Goal: Task Accomplishment & Management: Use online tool/utility

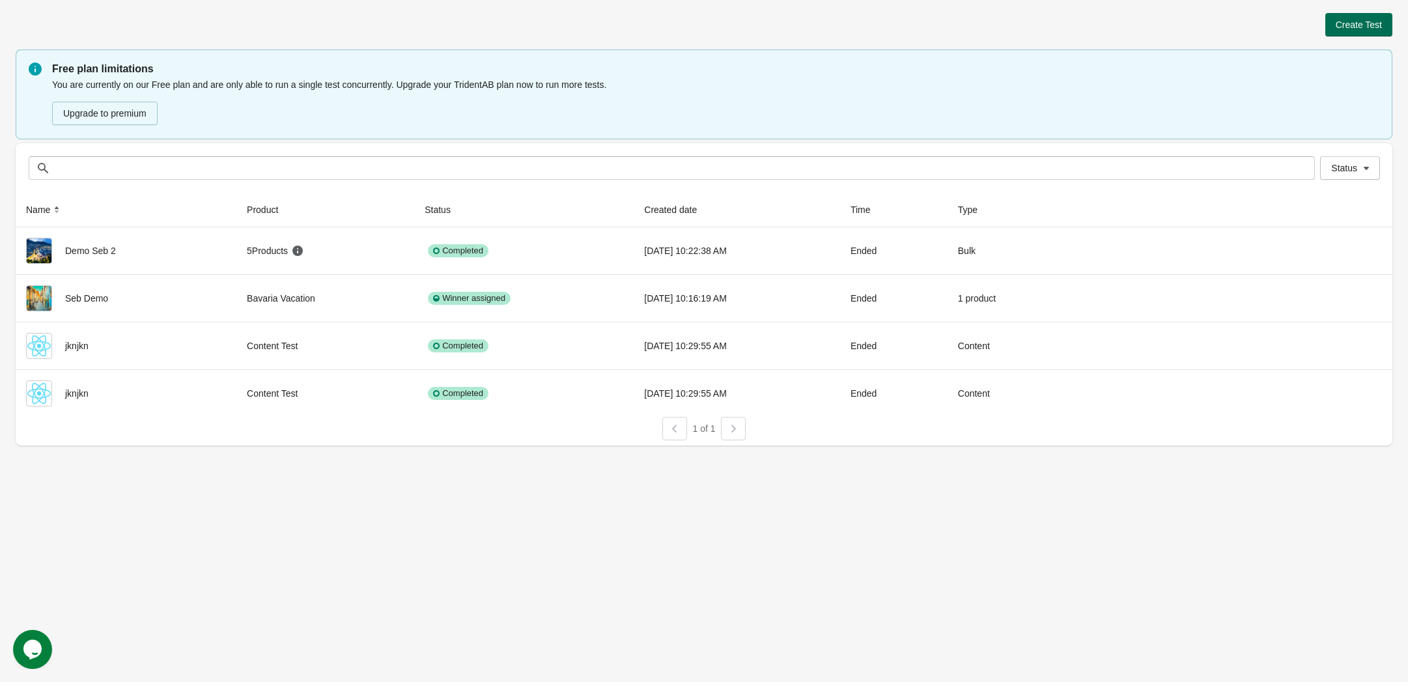
click at [1349, 18] on button "Create Test" at bounding box center [1358, 24] width 67 height 23
click at [1348, 21] on span "Create Test" at bounding box center [1358, 25] width 46 height 10
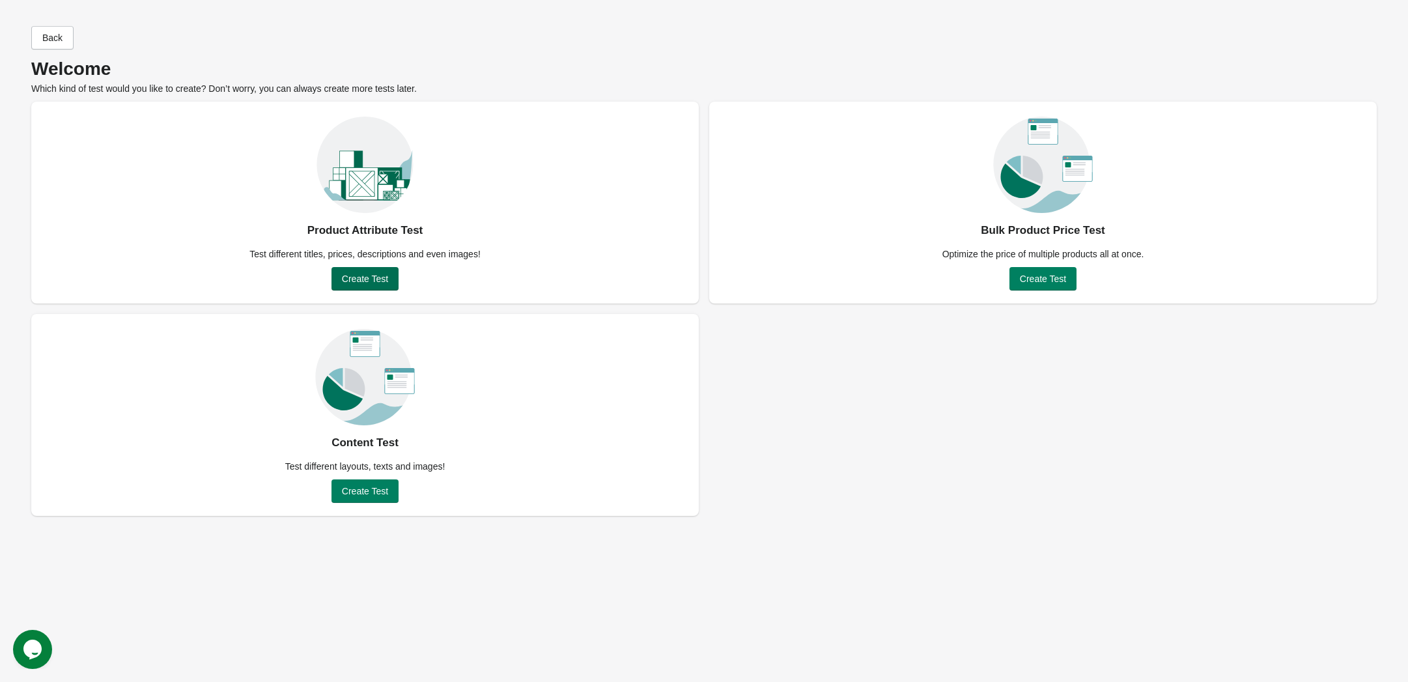
click at [370, 281] on span "Create Test" at bounding box center [365, 278] width 46 height 10
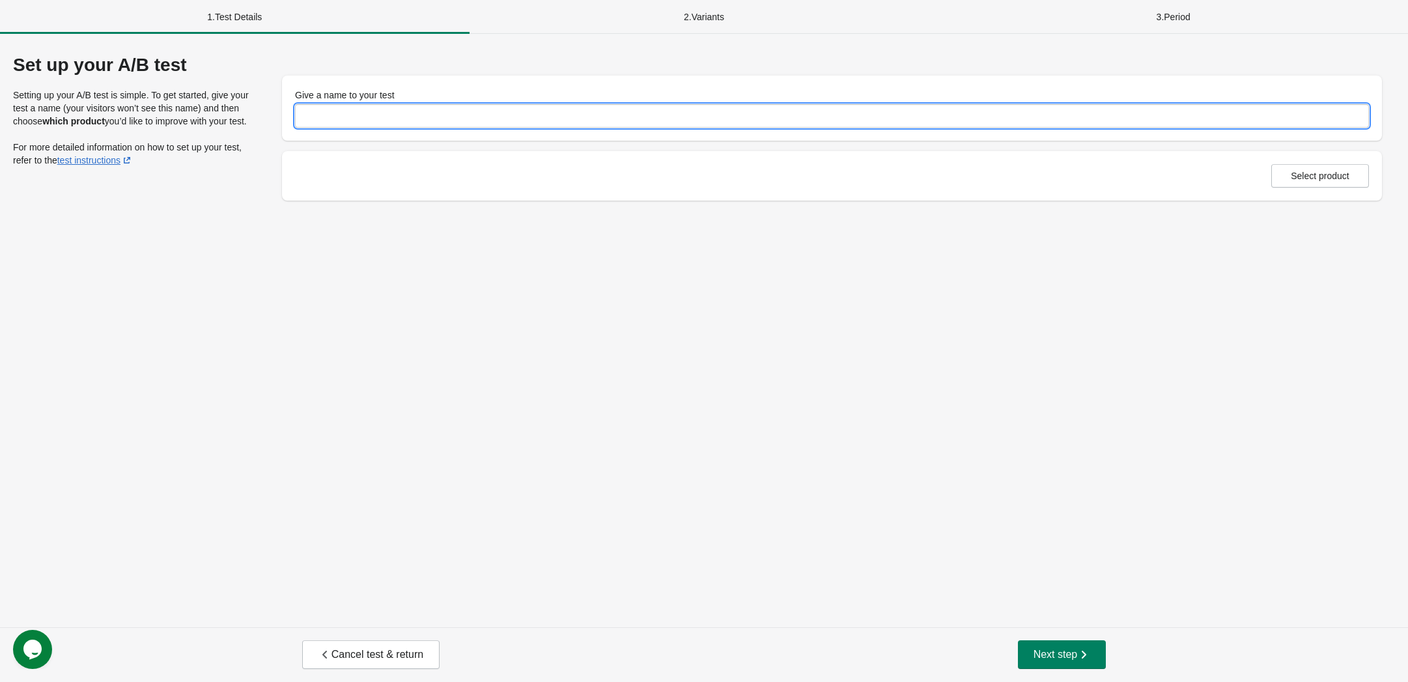
click at [377, 107] on input "Give a name to your test" at bounding box center [832, 115] width 1074 height 23
type input "******"
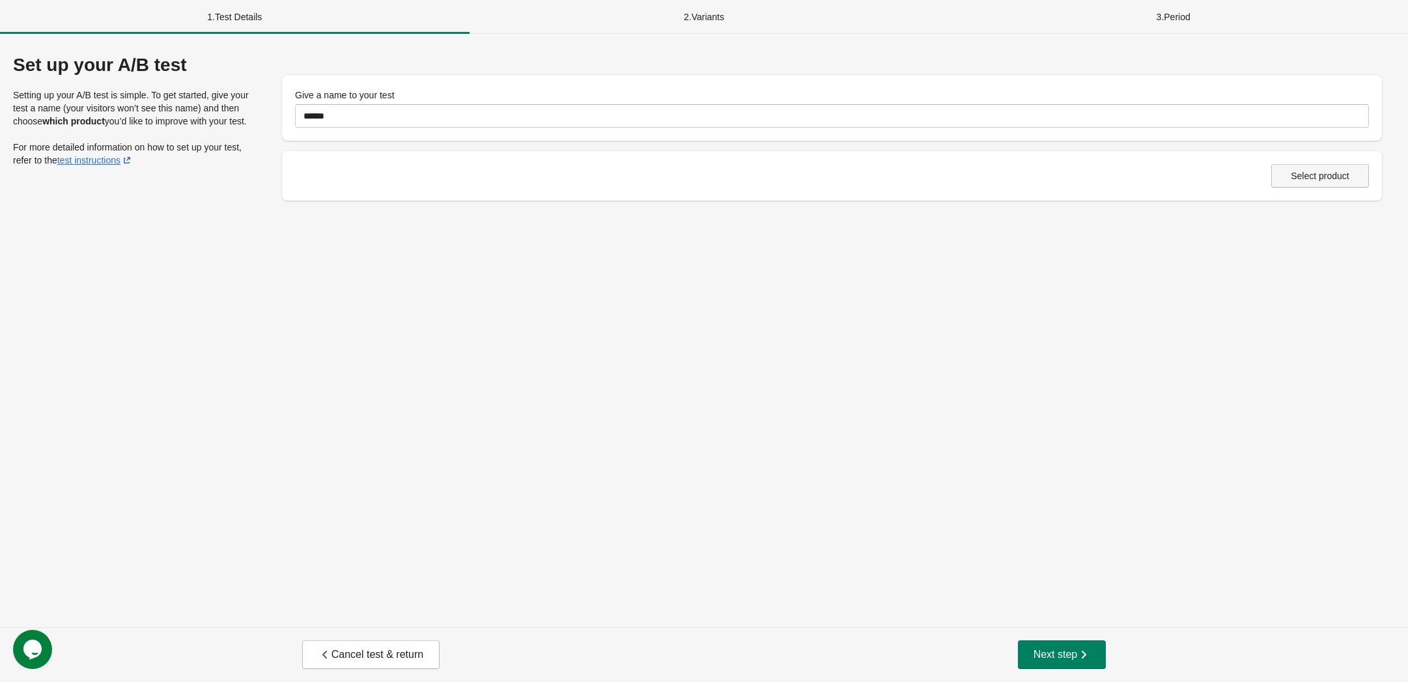
click at [1326, 175] on span "Select product" at bounding box center [1320, 176] width 59 height 10
click at [1093, 660] on button "Next step" at bounding box center [1062, 654] width 89 height 29
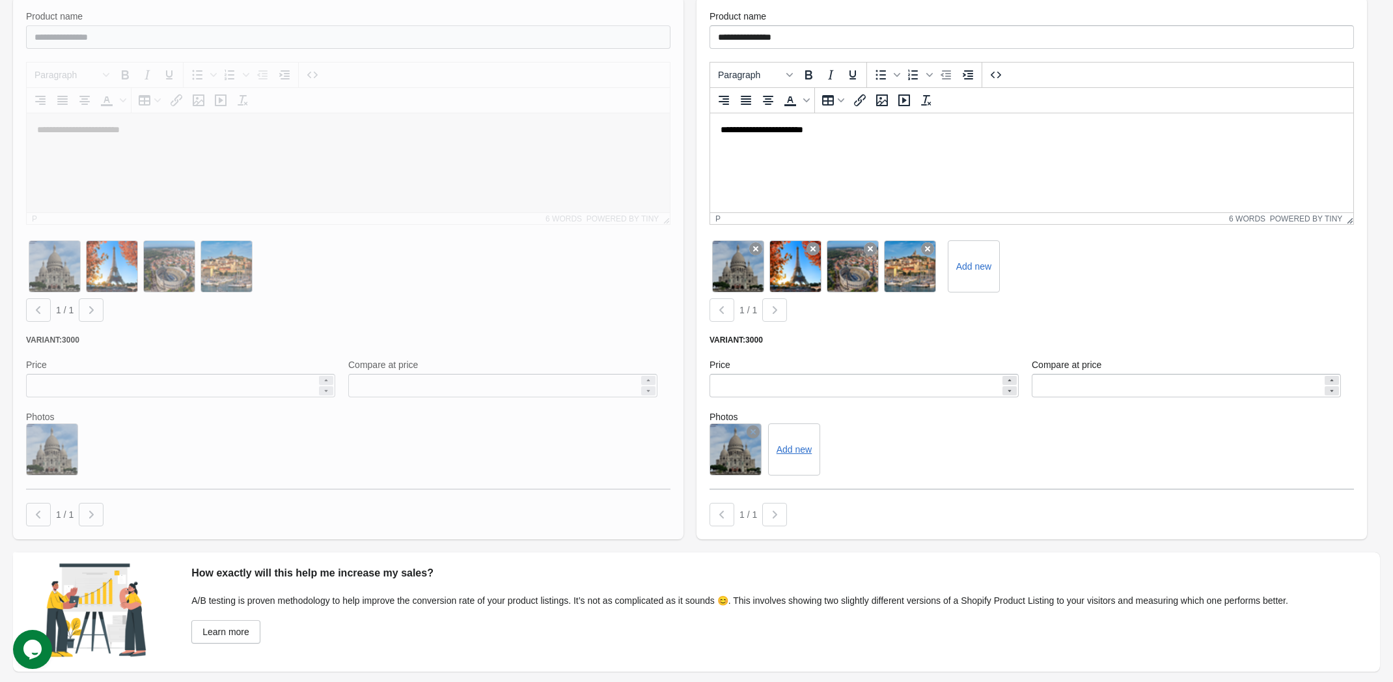
scroll to position [281, 0]
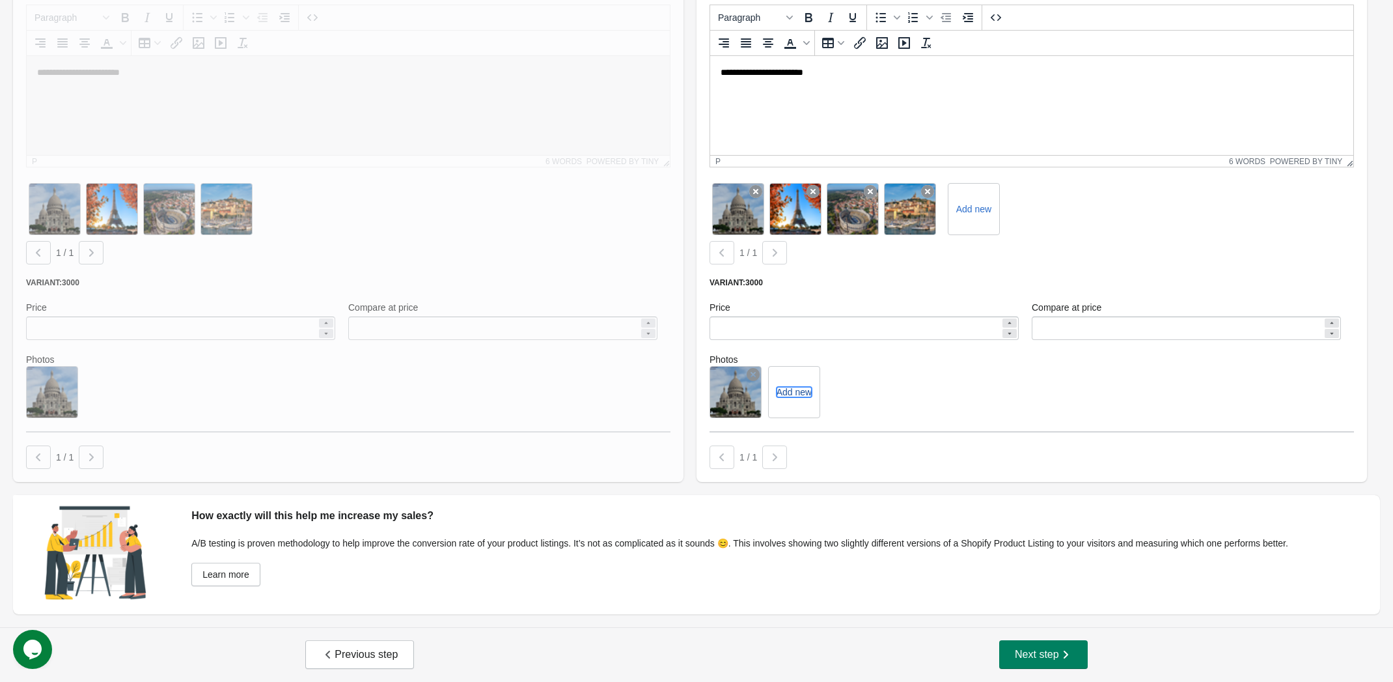
click at [796, 396] on button "Add new" at bounding box center [794, 392] width 35 height 10
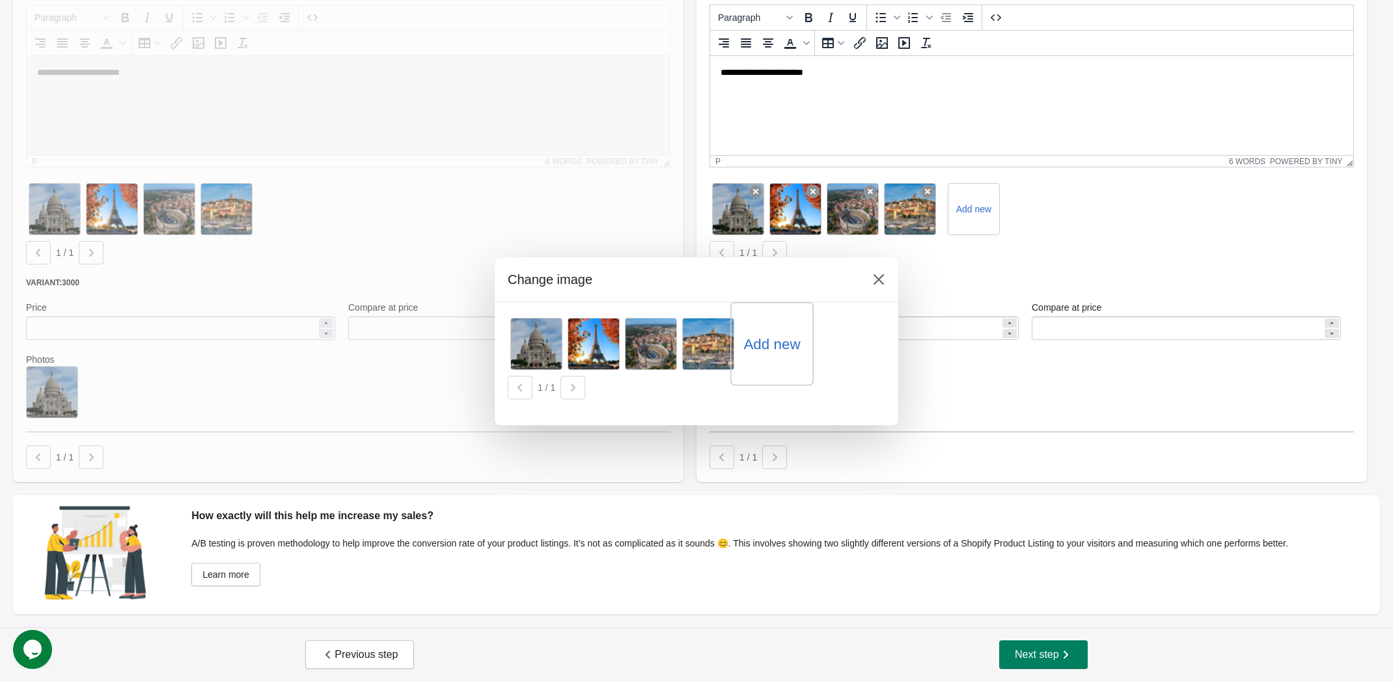
click at [789, 347] on label "Add new" at bounding box center [772, 343] width 57 height 21
click at [0, 0] on input "Add new" at bounding box center [0, 0] width 0 height 0
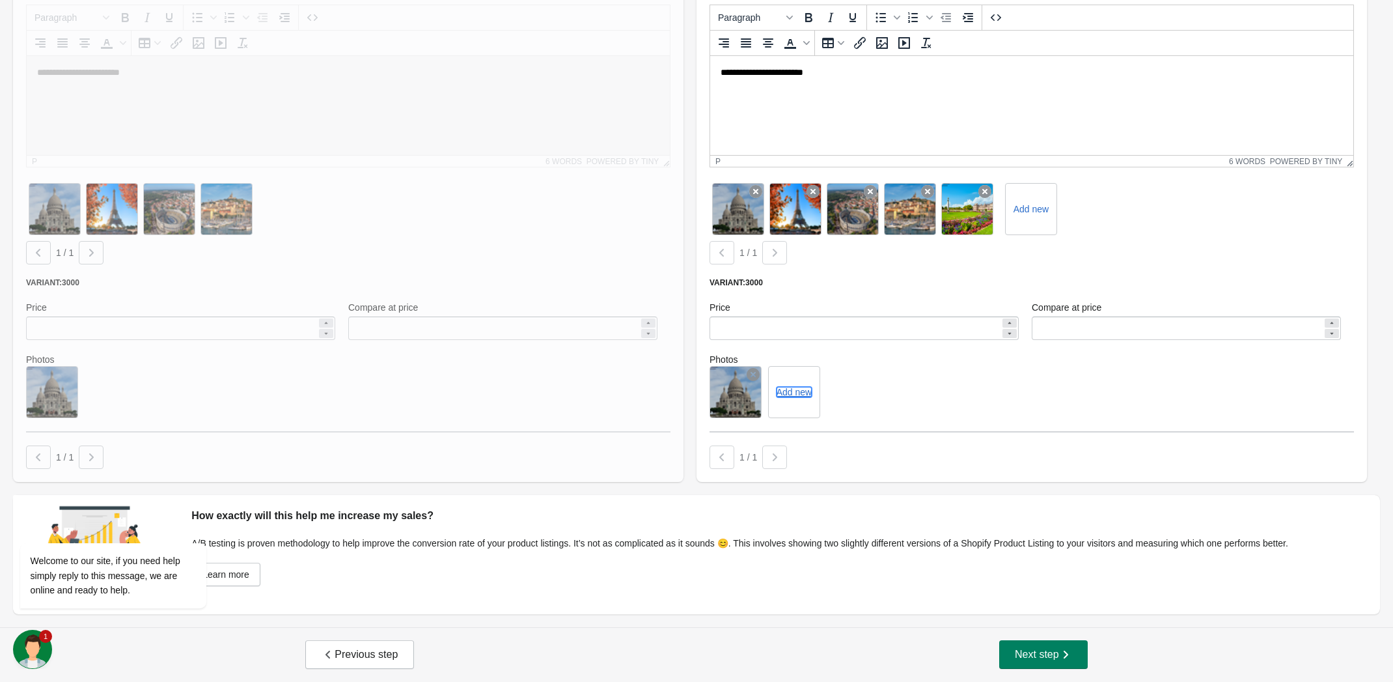
scroll to position [184, 0]
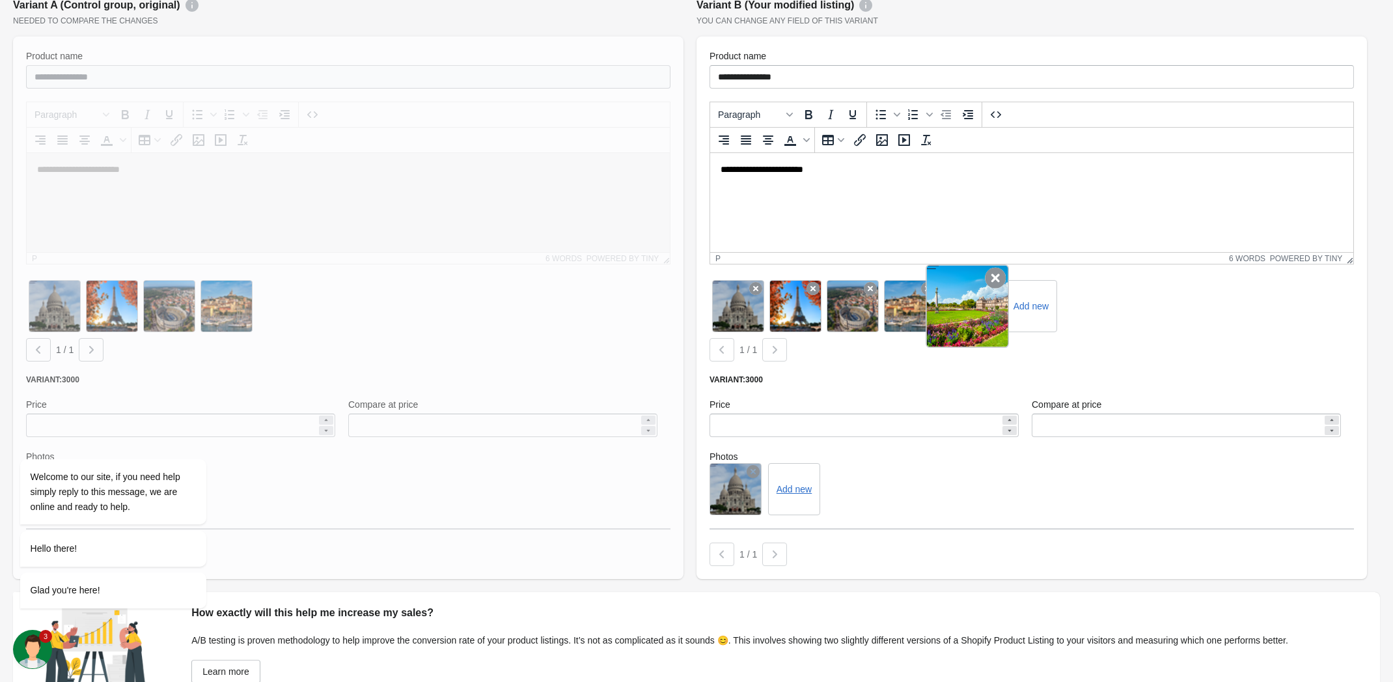
click at [992, 278] on icon at bounding box center [995, 278] width 21 height 21
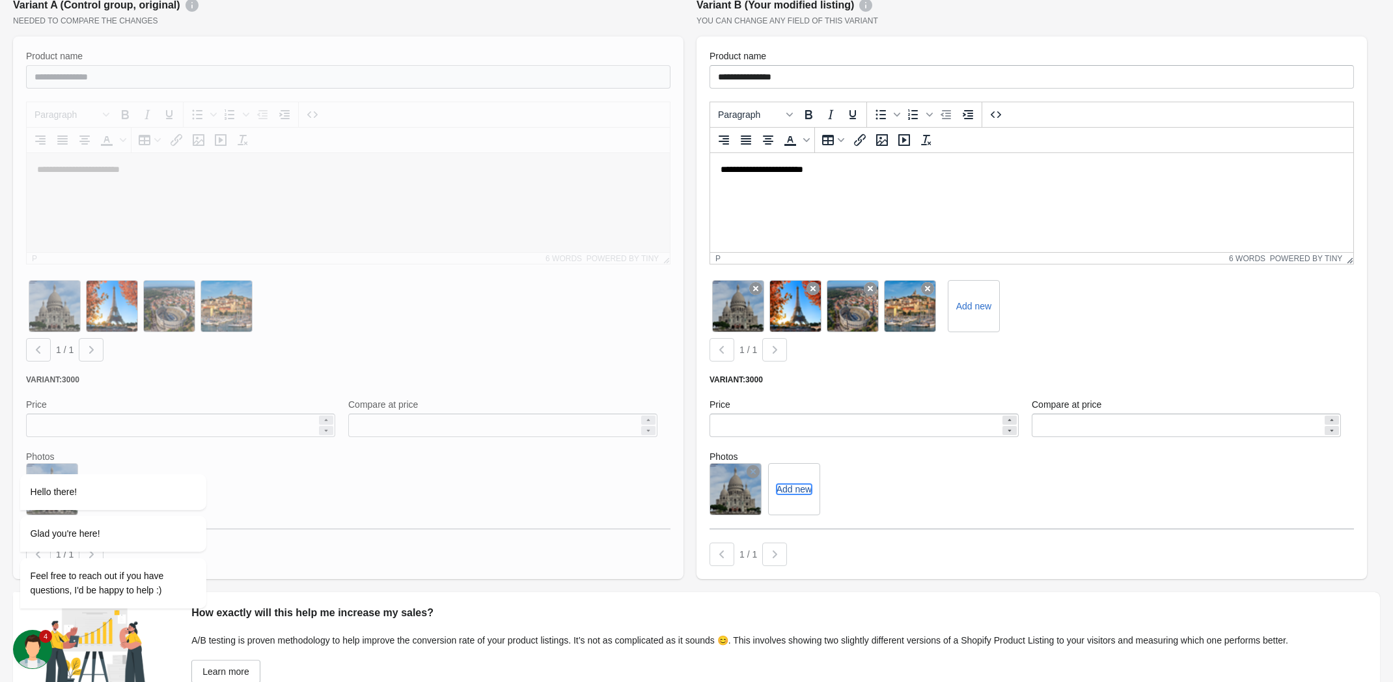
click at [799, 490] on button "Add new" at bounding box center [794, 489] width 35 height 10
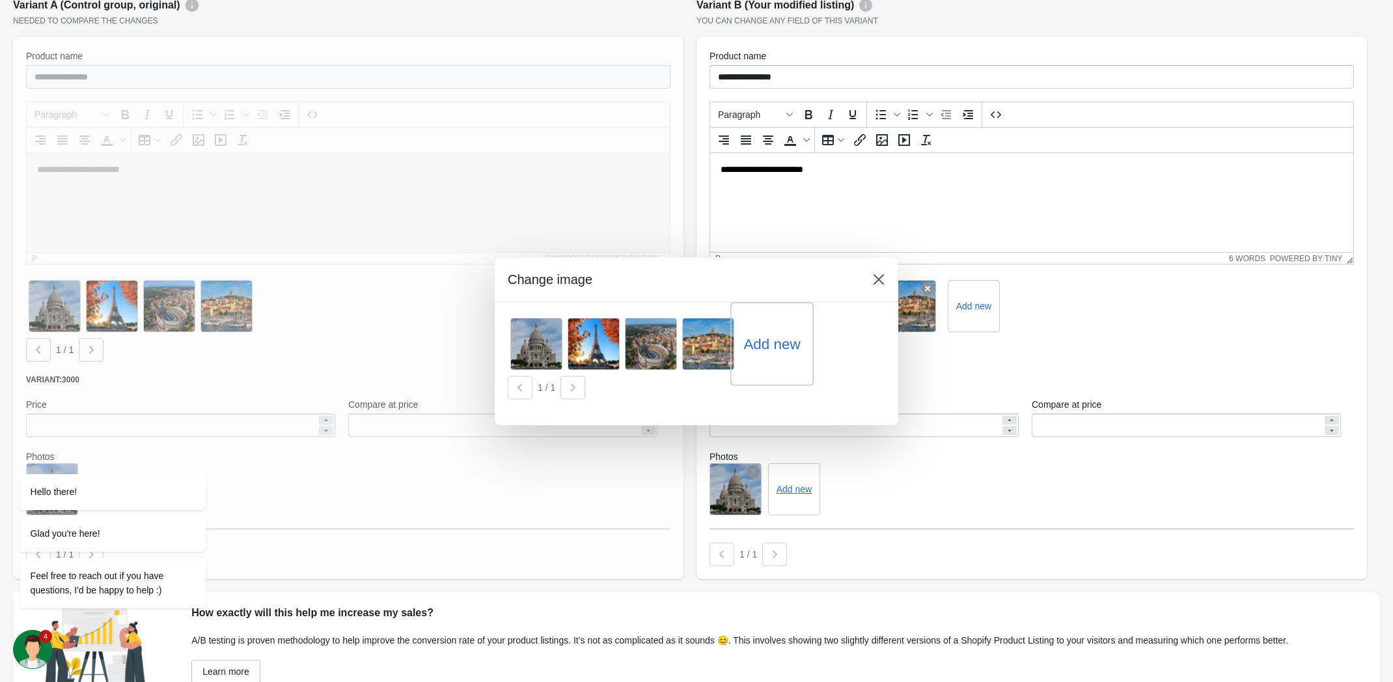
click at [764, 347] on label "Add new" at bounding box center [772, 343] width 57 height 21
click at [0, 0] on input "Add new" at bounding box center [0, 0] width 0 height 0
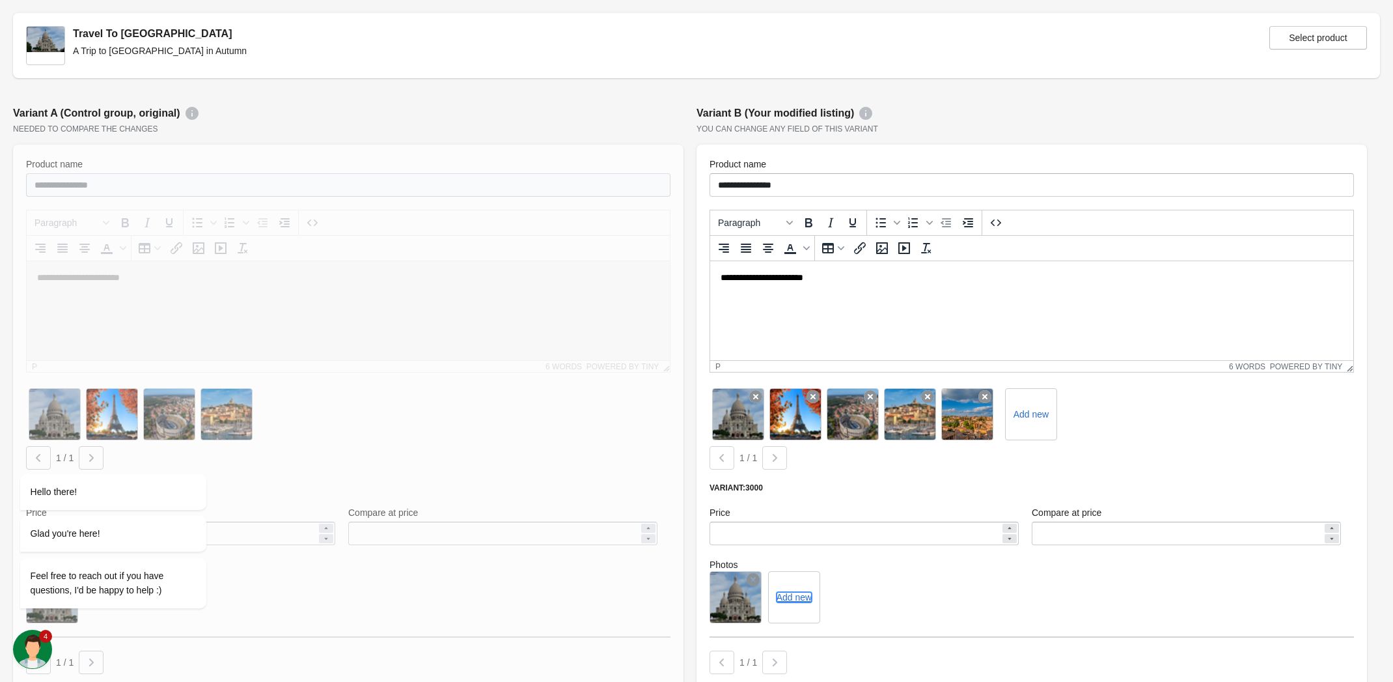
scroll to position [281, 0]
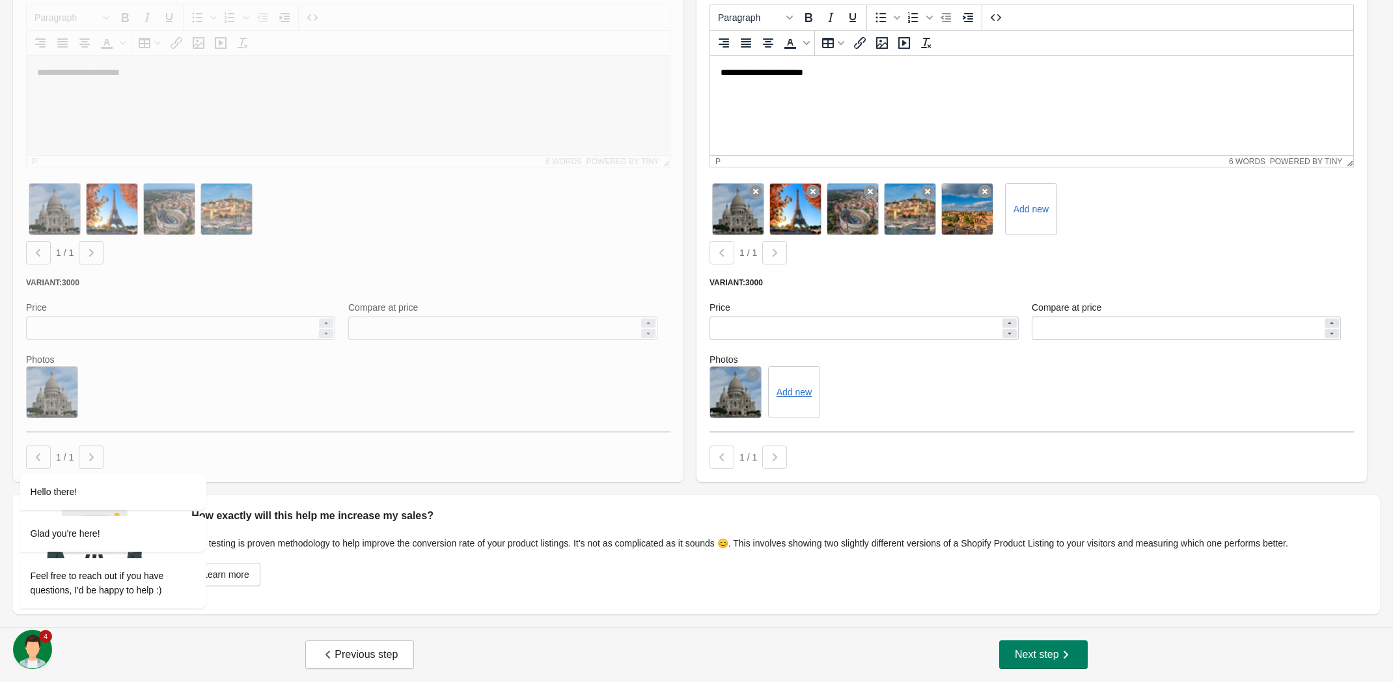
click at [782, 253] on div at bounding box center [774, 252] width 25 height 23
click at [725, 252] on div at bounding box center [722, 252] width 25 height 23
click at [25, 451] on icon "Chat attention grabber" at bounding box center [28, 456] width 12 height 12
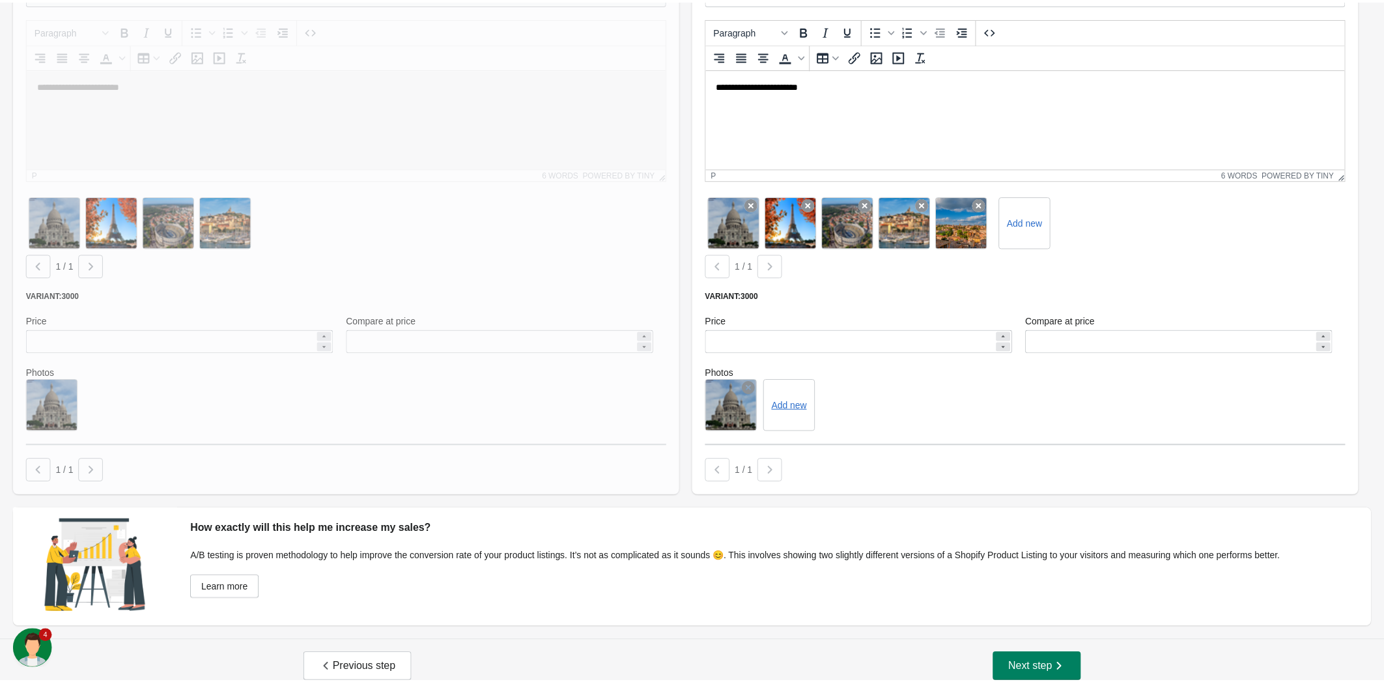
scroll to position [0, 0]
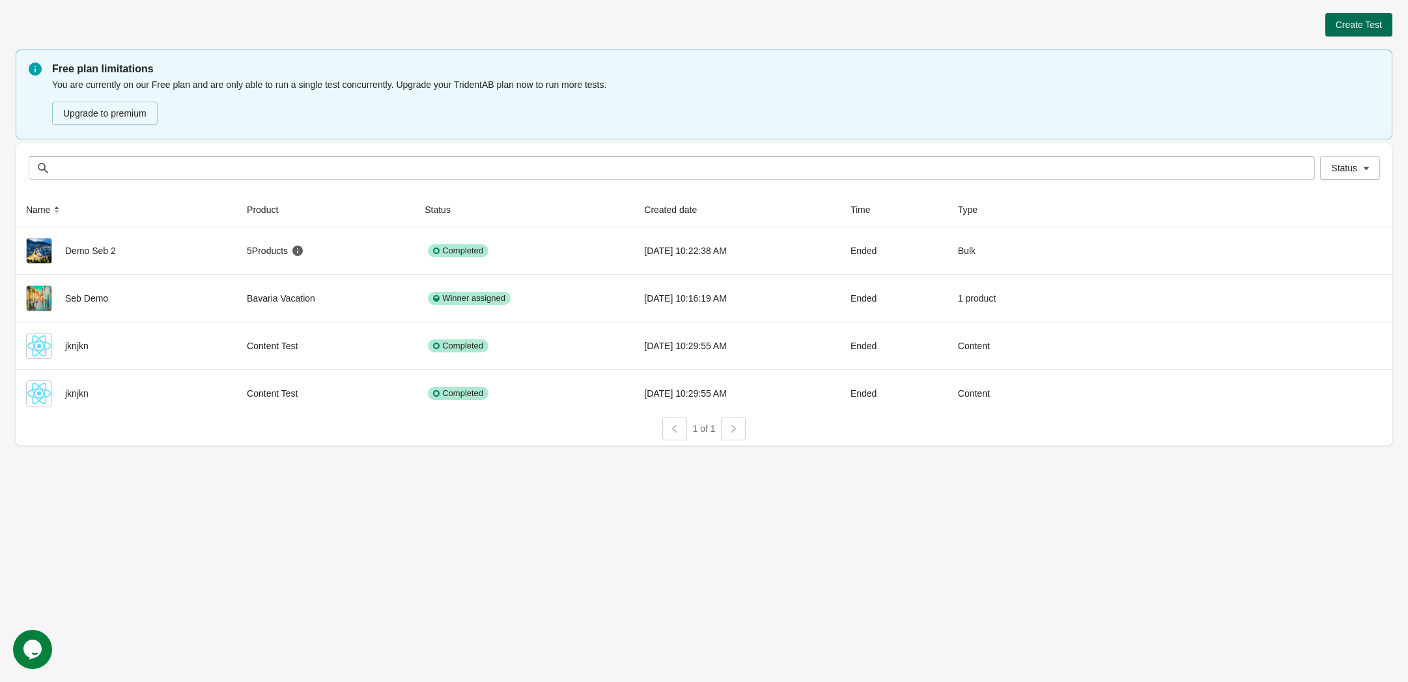
click at [1368, 28] on span "Create Test" at bounding box center [1358, 25] width 46 height 10
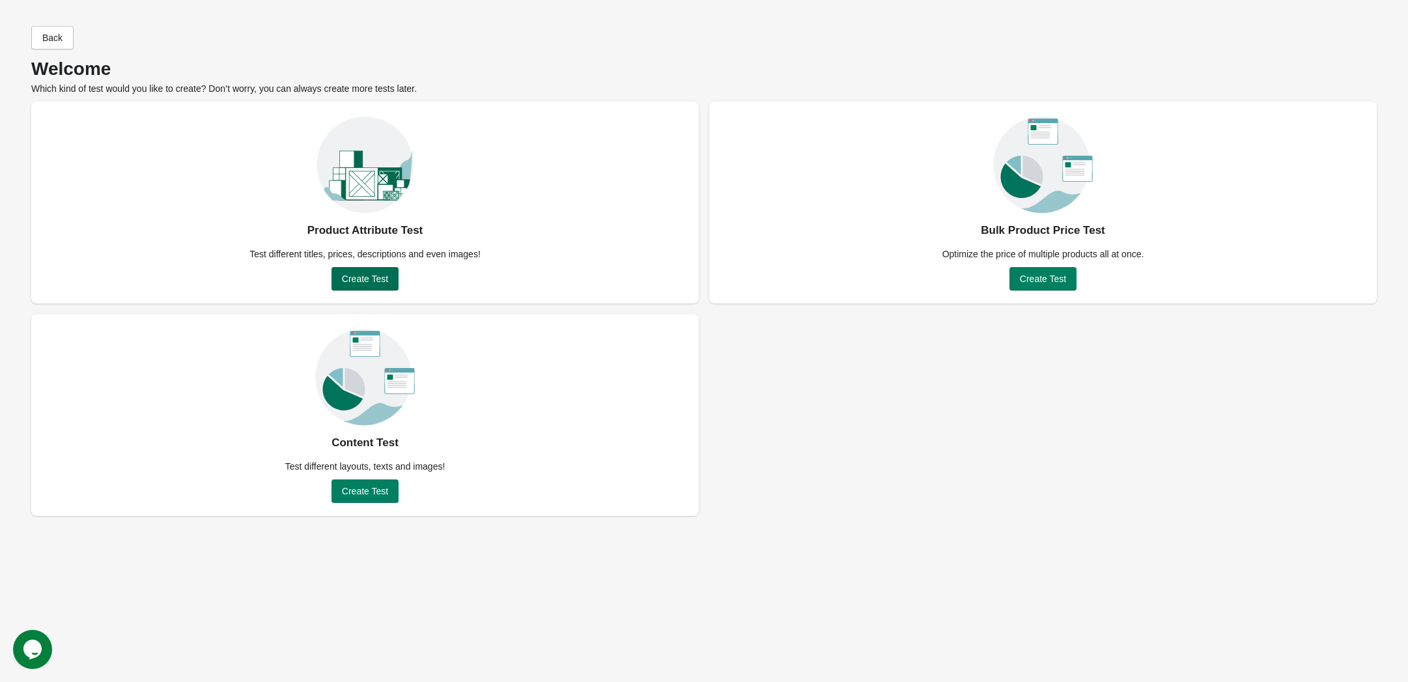
click at [356, 277] on span "Create Test" at bounding box center [365, 278] width 46 height 10
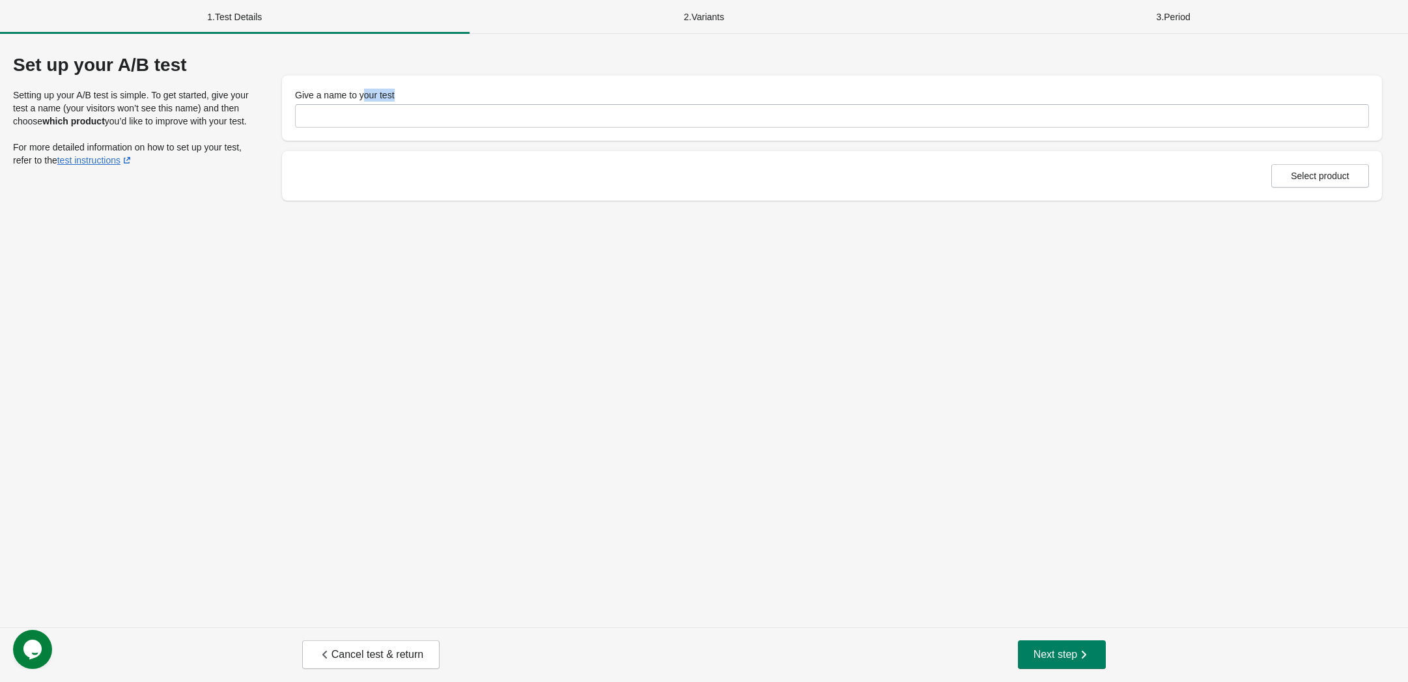
click at [363, 100] on div "Give a name to your test" at bounding box center [832, 108] width 1074 height 39
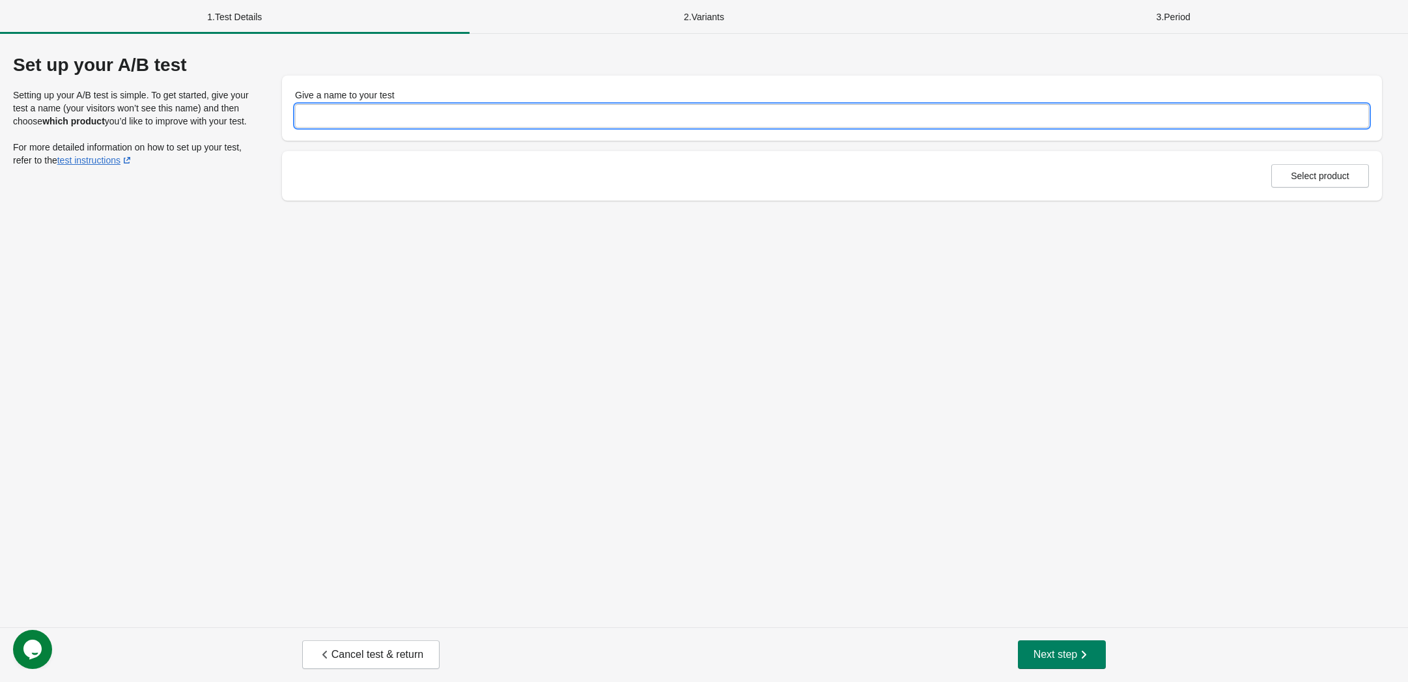
click at [365, 112] on input "Give a name to your test" at bounding box center [832, 115] width 1074 height 23
click at [1067, 296] on div "**********" at bounding box center [704, 330] width 1408 height 593
drag, startPoint x: 443, startPoint y: 120, endPoint x: 445, endPoint y: 113, distance: 7.9
click at [443, 115] on input "**********" at bounding box center [832, 115] width 1074 height 23
type input "**********"
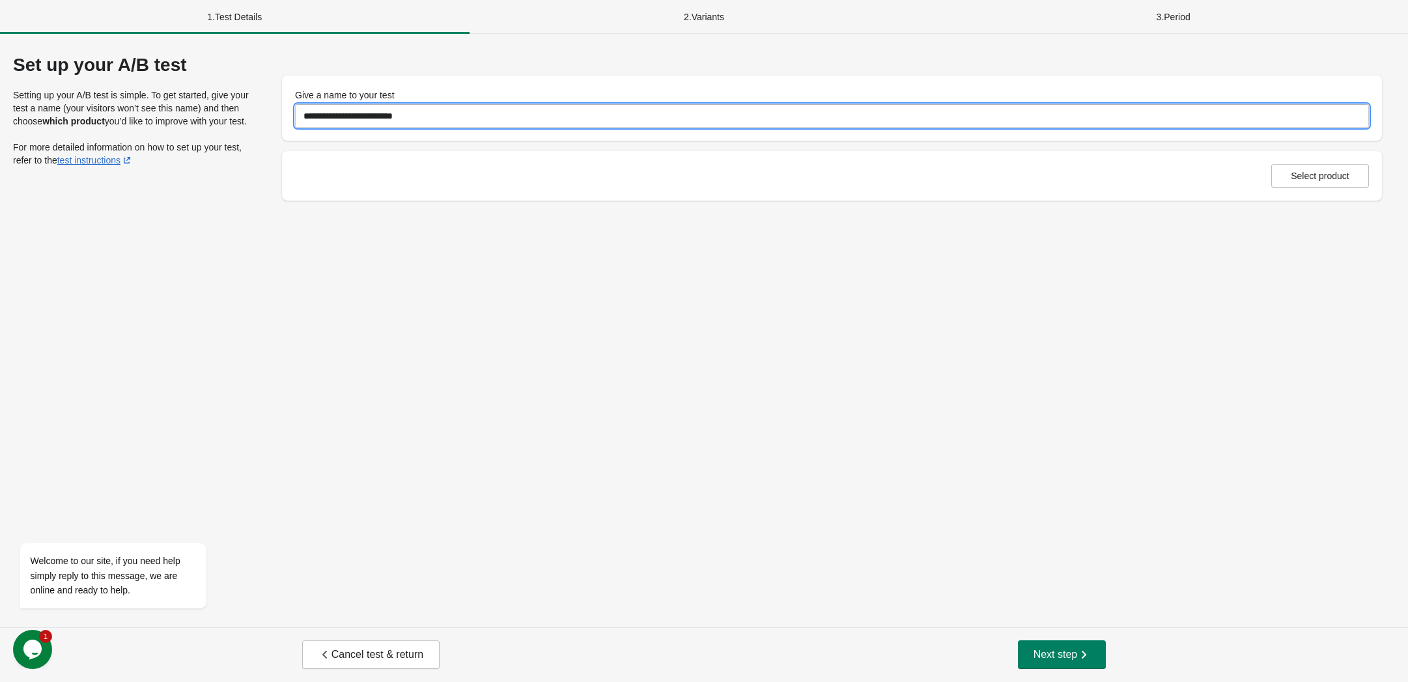
click at [1342, 161] on div "Select product" at bounding box center [832, 175] width 1100 height 49
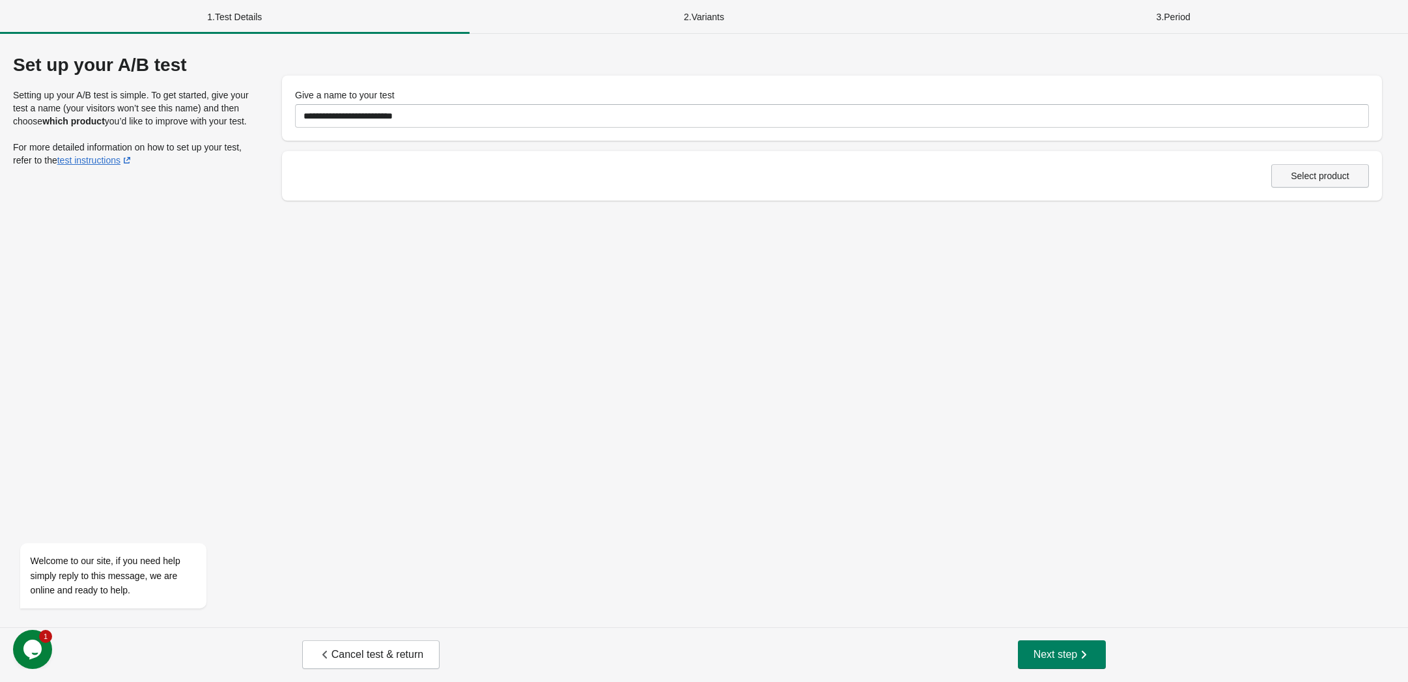
click at [1298, 180] on span "Select product" at bounding box center [1320, 176] width 59 height 10
click at [1054, 652] on span "Next step" at bounding box center [1061, 654] width 57 height 13
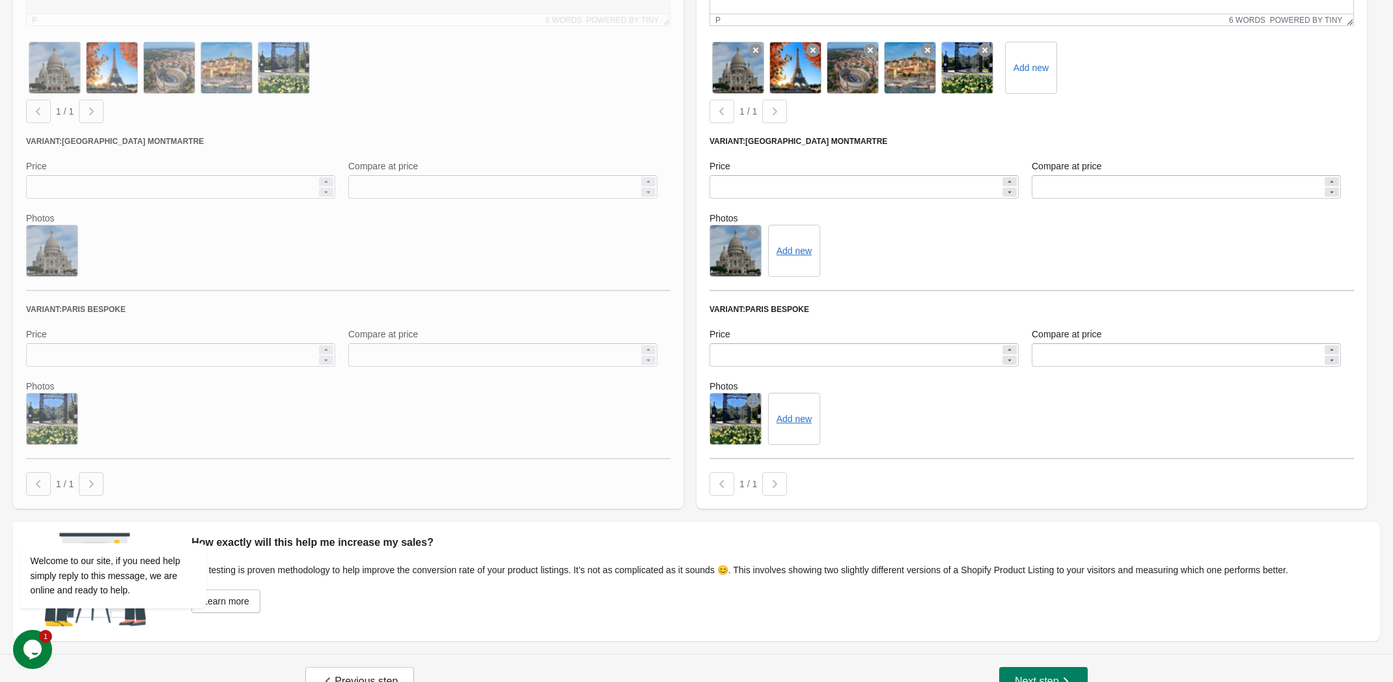
scroll to position [449, 0]
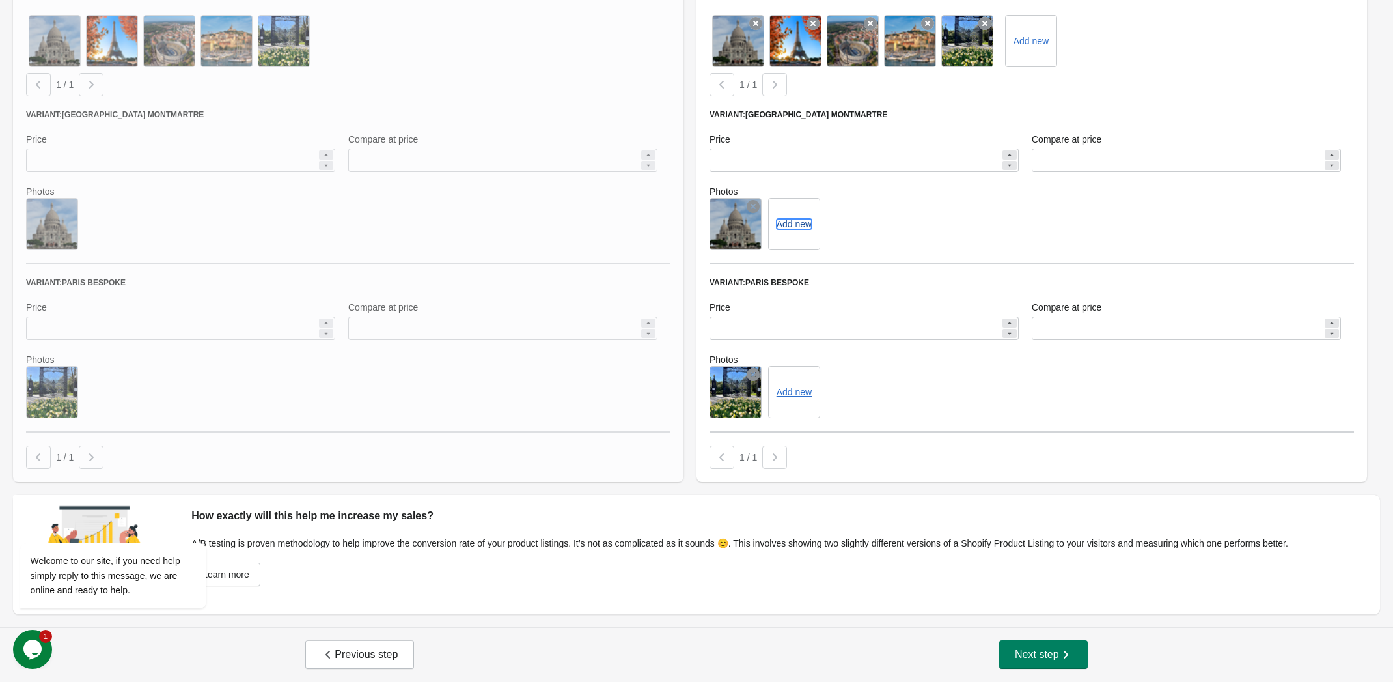
click at [803, 226] on button "Add new" at bounding box center [794, 224] width 35 height 10
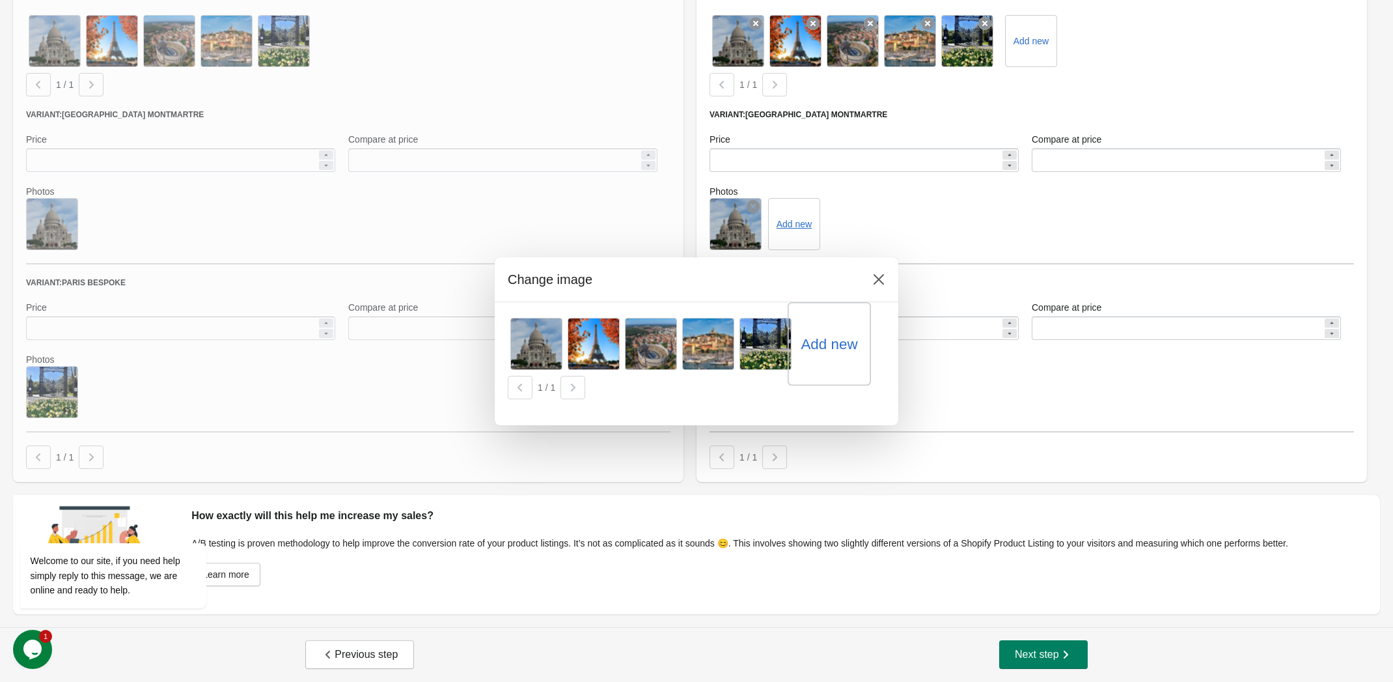
click at [826, 342] on label "Add new" at bounding box center [829, 343] width 57 height 21
click at [0, 0] on input "Add new" at bounding box center [0, 0] width 0 height 0
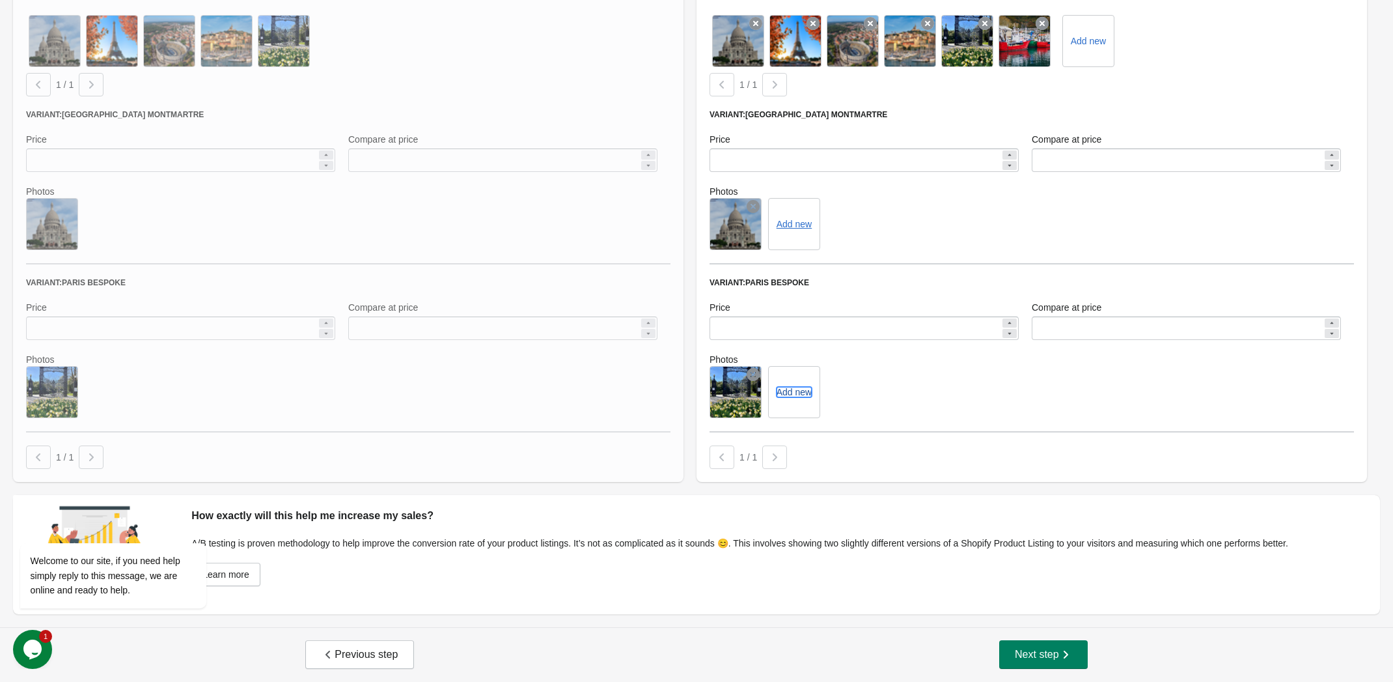
click at [786, 395] on button "Add new" at bounding box center [794, 392] width 35 height 10
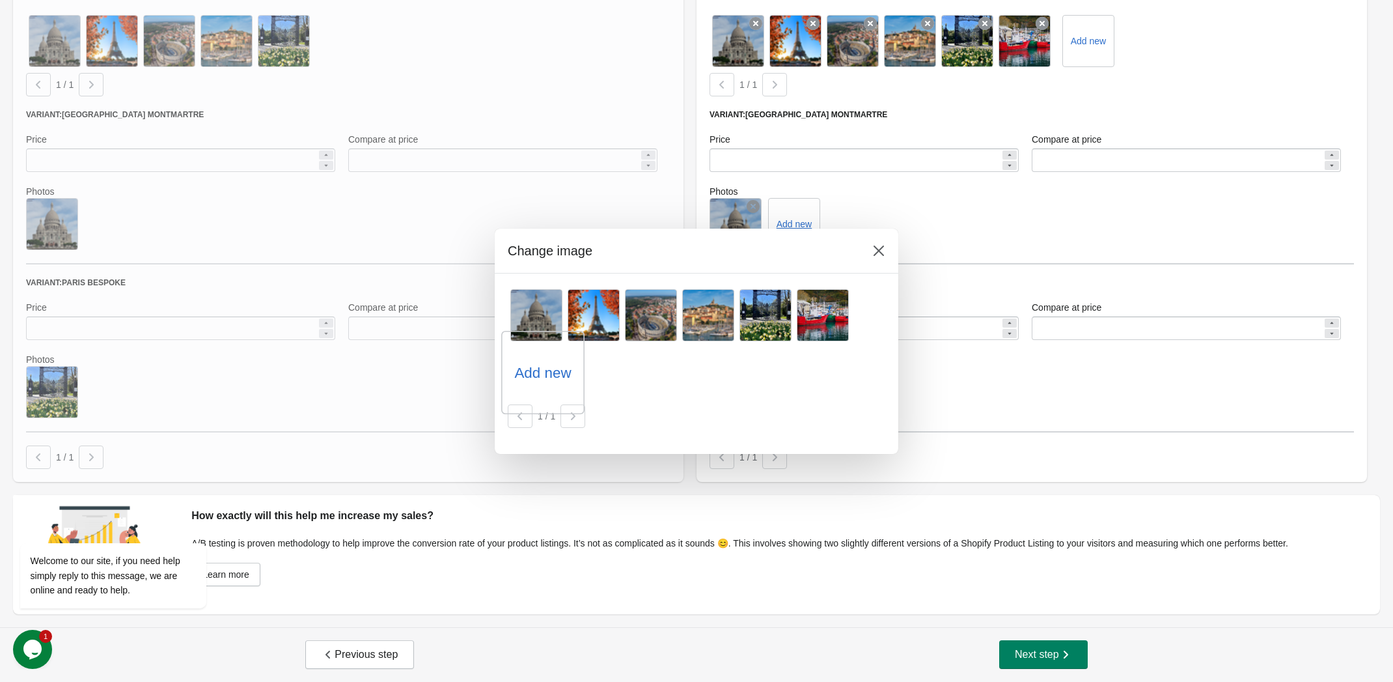
click at [540, 369] on label "Add new" at bounding box center [542, 372] width 57 height 21
click at [0, 0] on input "Add new" at bounding box center [0, 0] width 0 height 0
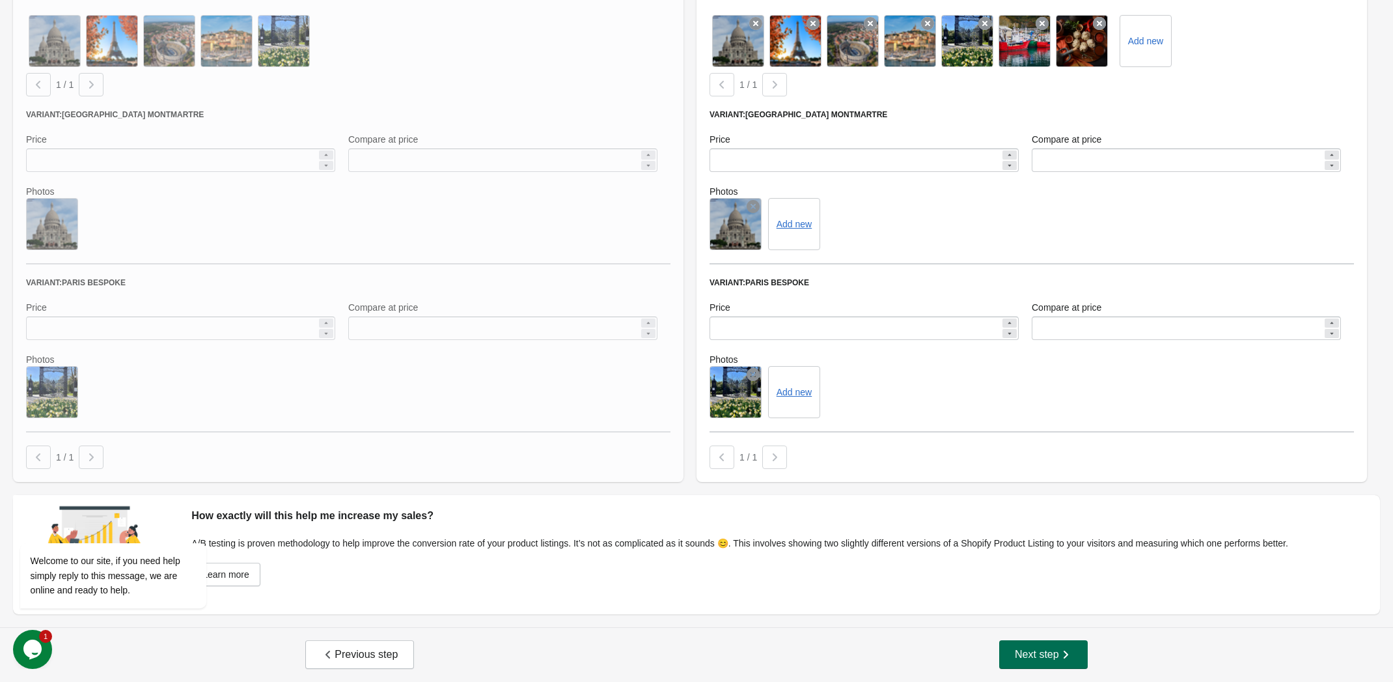
click at [1083, 669] on div "Previous step Next step" at bounding box center [696, 654] width 1393 height 55
click at [1059, 646] on button "Next step" at bounding box center [1043, 654] width 89 height 29
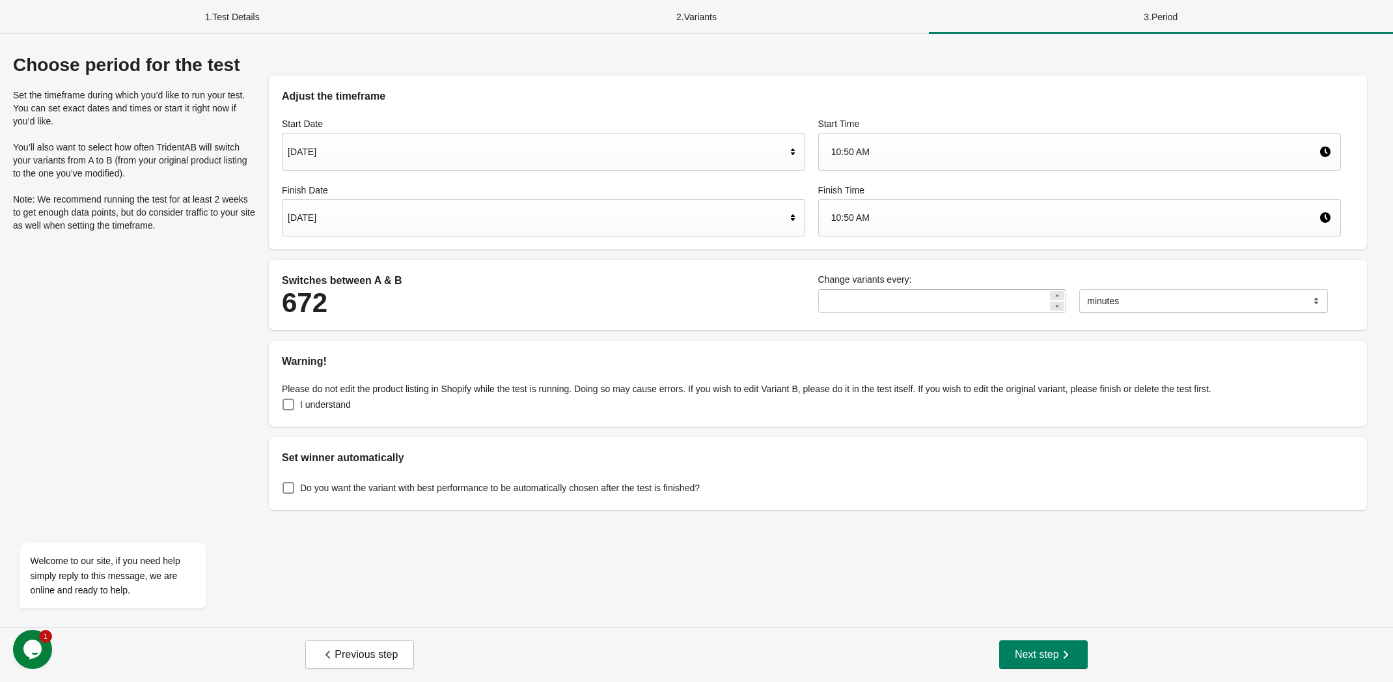
scroll to position [0, 0]
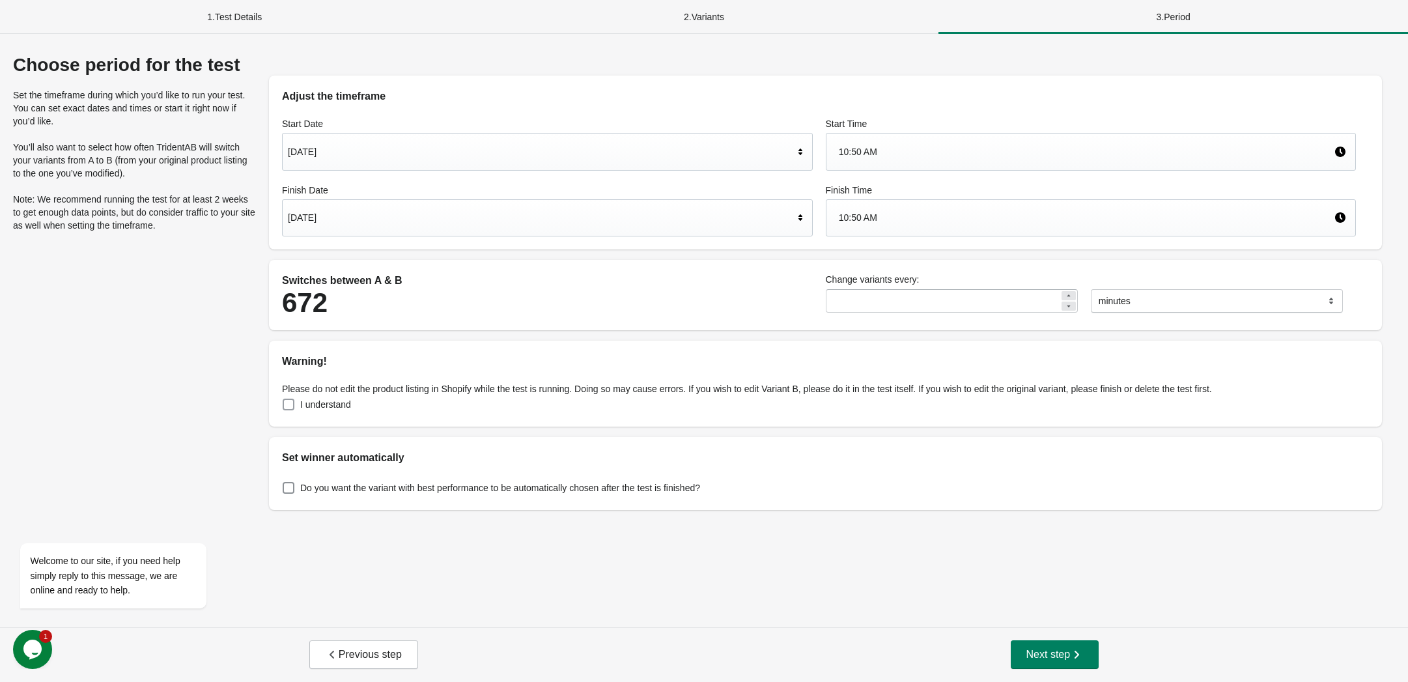
click at [285, 402] on span at bounding box center [289, 404] width 12 height 12
click at [288, 486] on span at bounding box center [289, 488] width 12 height 12
click at [1060, 649] on span "Next step" at bounding box center [1054, 654] width 57 height 13
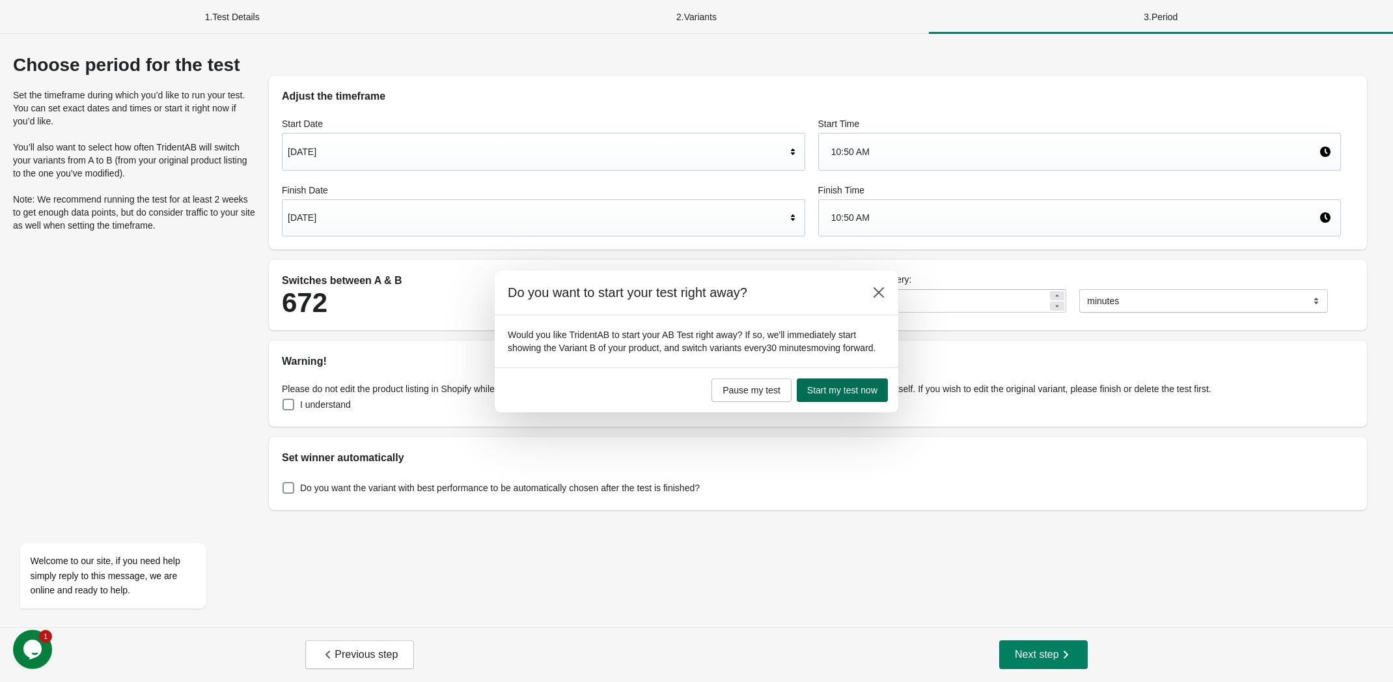
click at [861, 394] on span "Start my test now" at bounding box center [842, 390] width 70 height 10
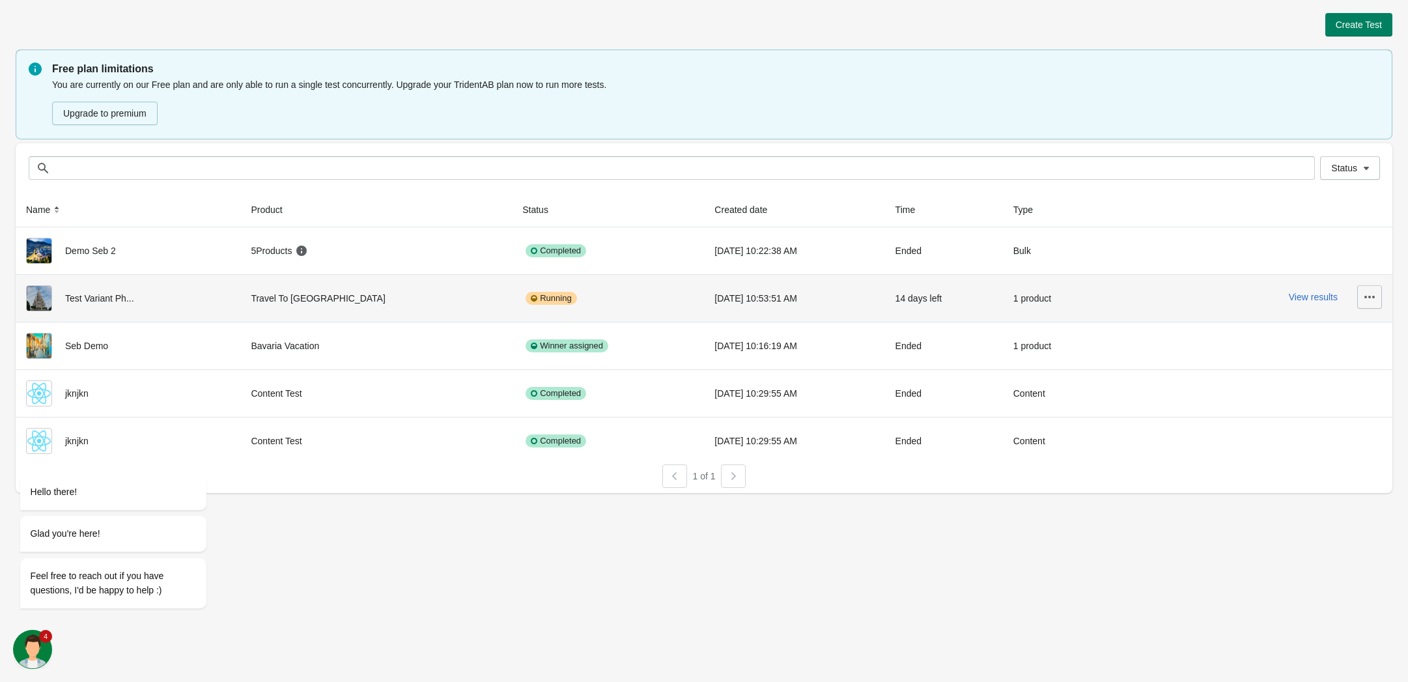
click at [1375, 298] on icon "button" at bounding box center [1369, 296] width 13 height 13
click at [1333, 409] on span "Finish" at bounding box center [1332, 411] width 77 height 13
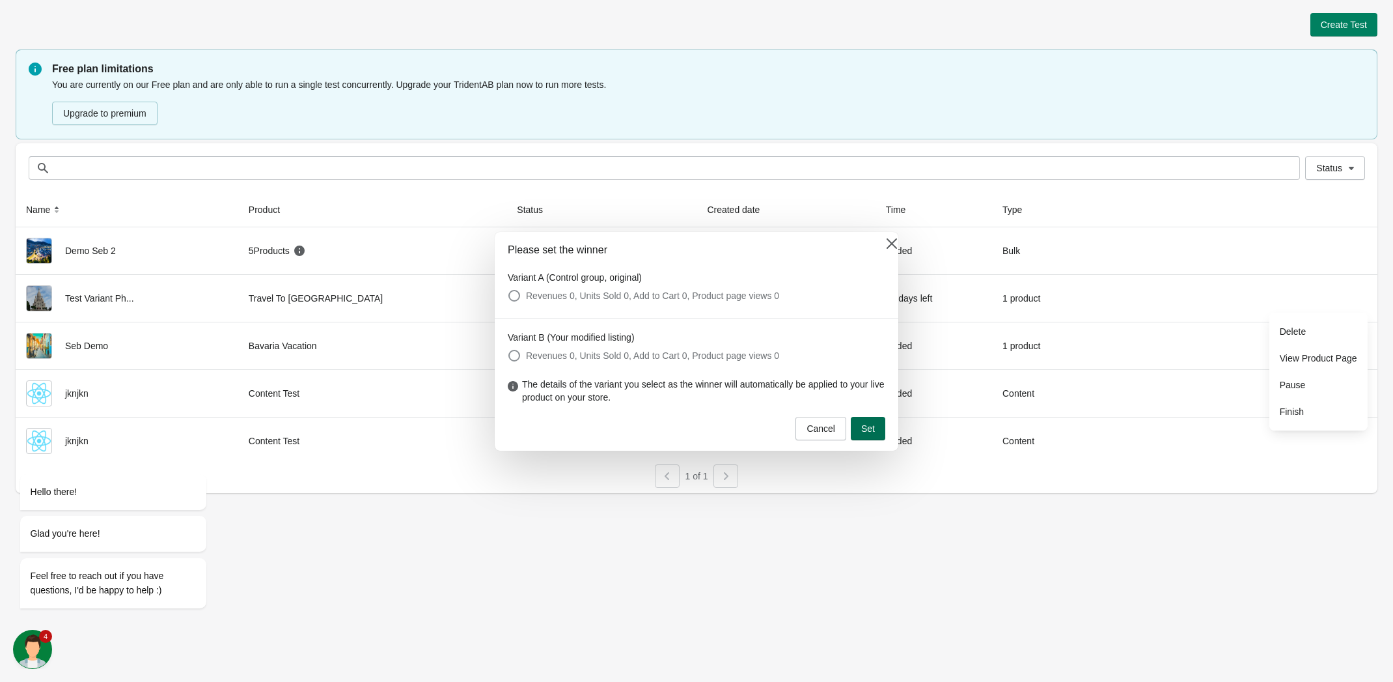
click at [878, 428] on button "Set" at bounding box center [868, 428] width 35 height 23
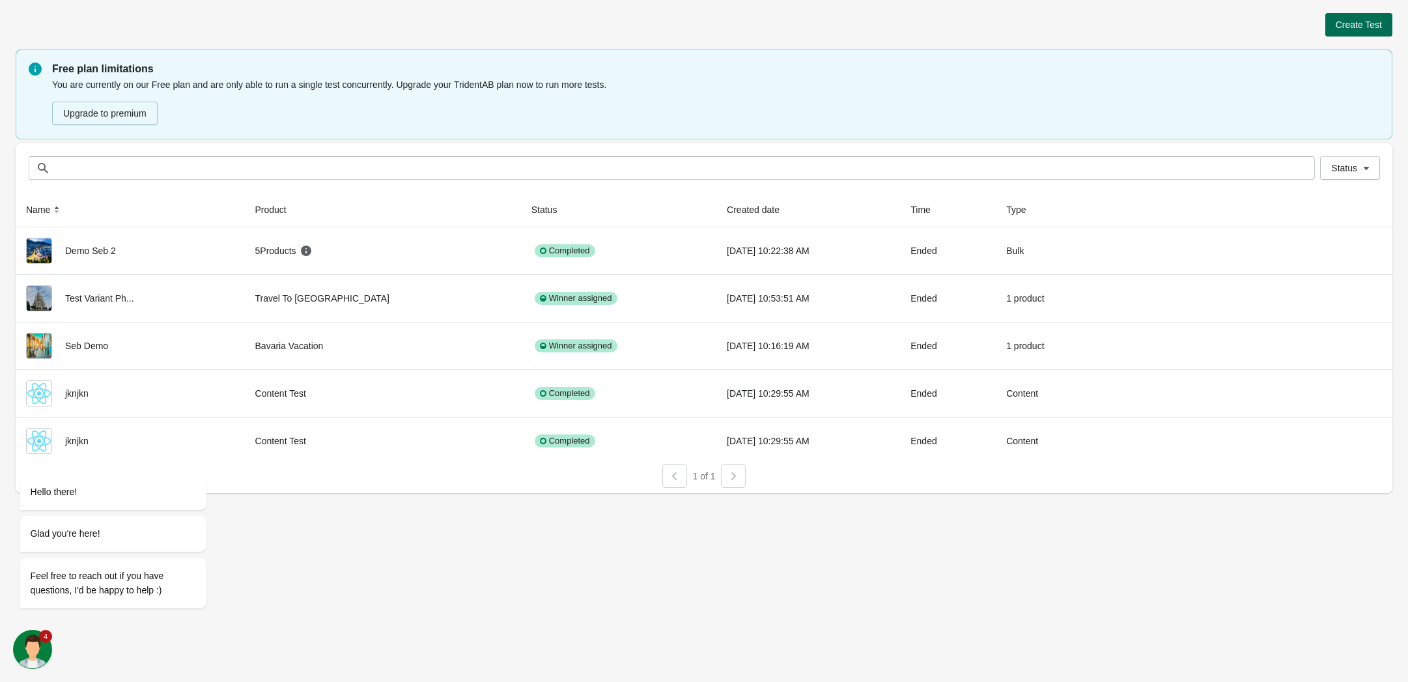
click at [1369, 26] on span "Create Test" at bounding box center [1358, 25] width 46 height 10
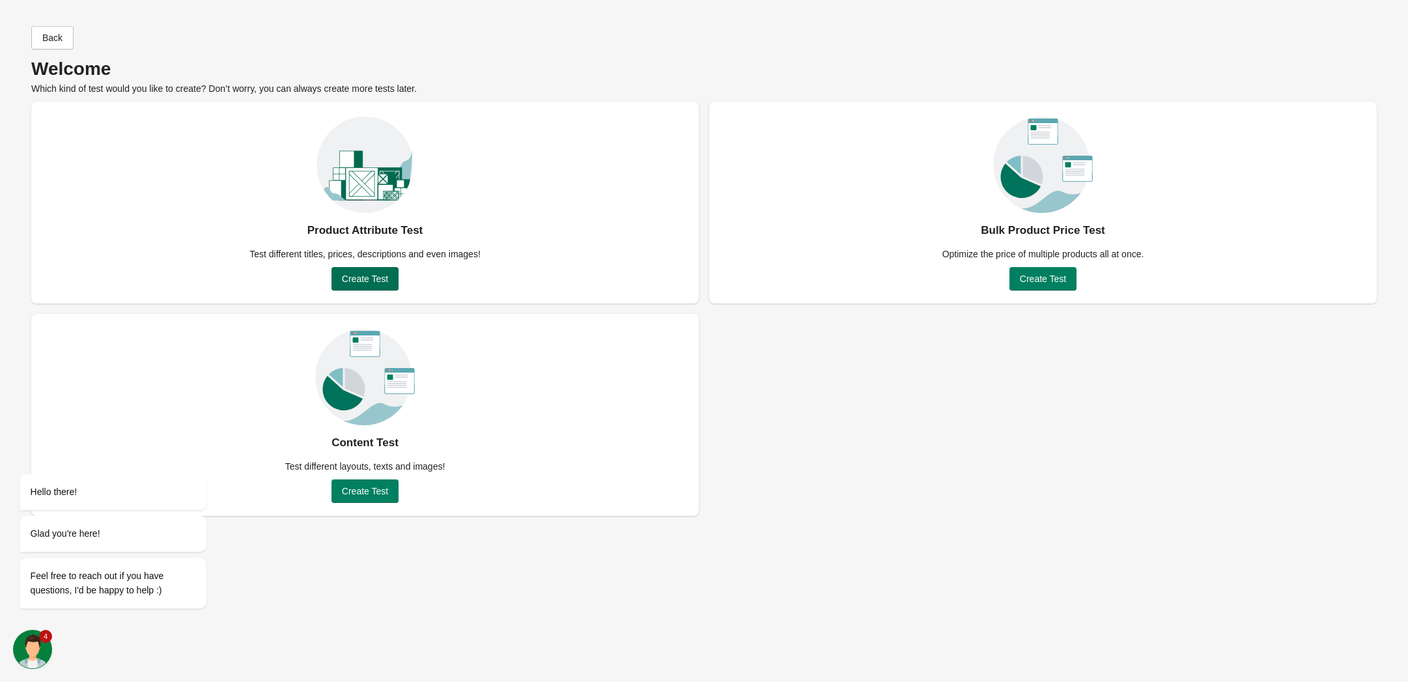
click at [382, 284] on button "Create Test" at bounding box center [364, 278] width 67 height 23
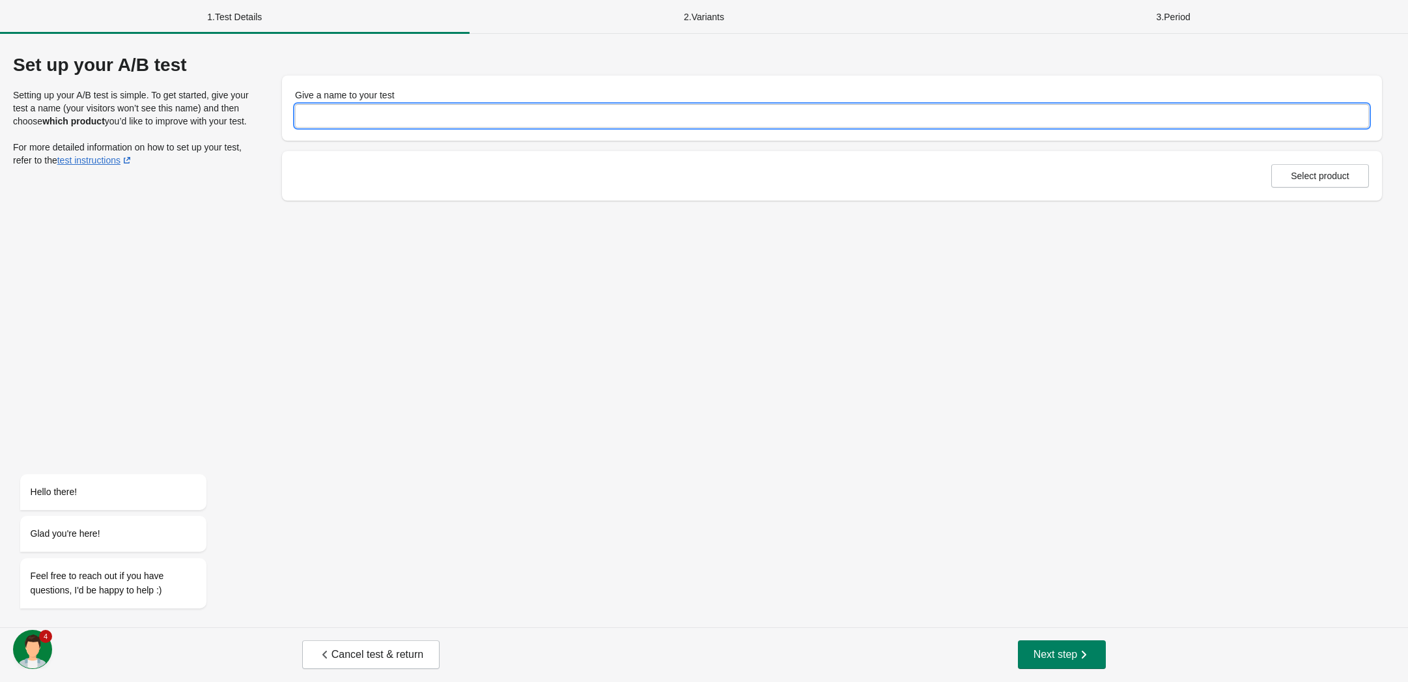
click at [448, 115] on input "Give a name to your test" at bounding box center [832, 115] width 1074 height 23
type input "**********"
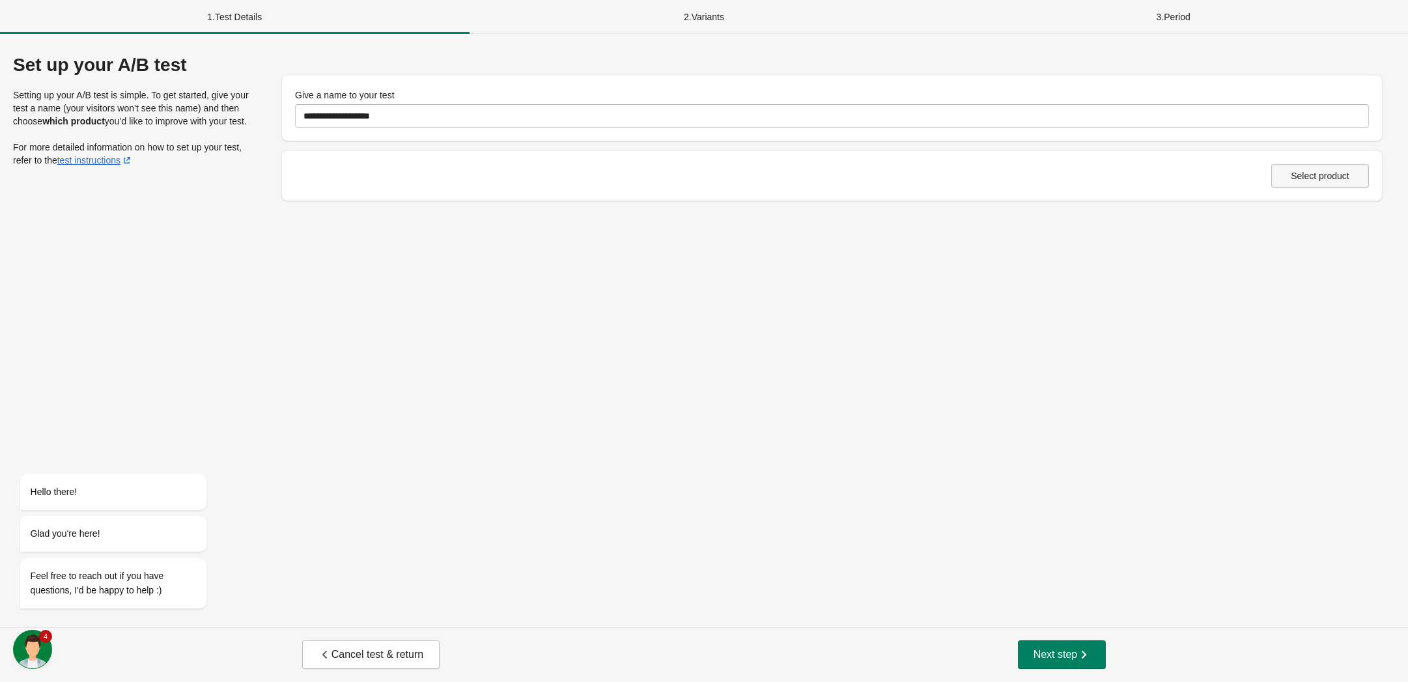
click at [1295, 178] on button "Select product" at bounding box center [1320, 175] width 98 height 23
click at [1031, 649] on button "Next step" at bounding box center [1062, 654] width 89 height 29
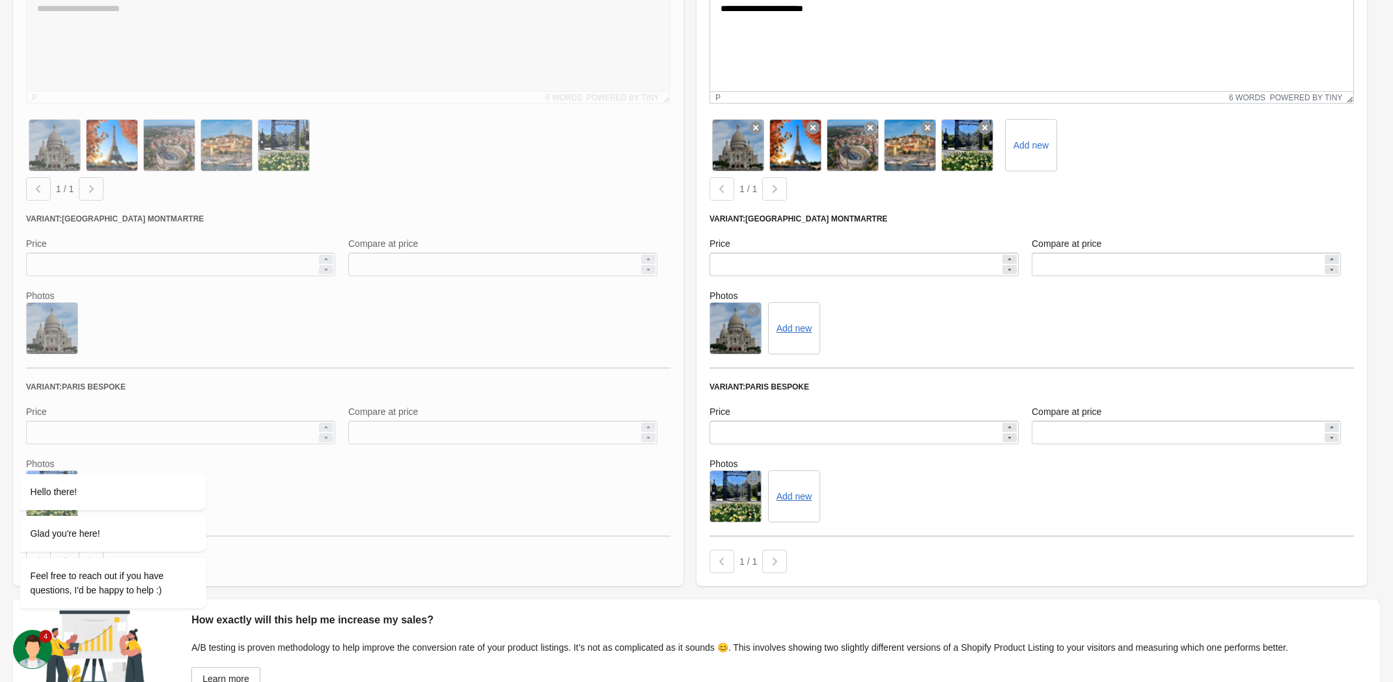
scroll to position [390, 0]
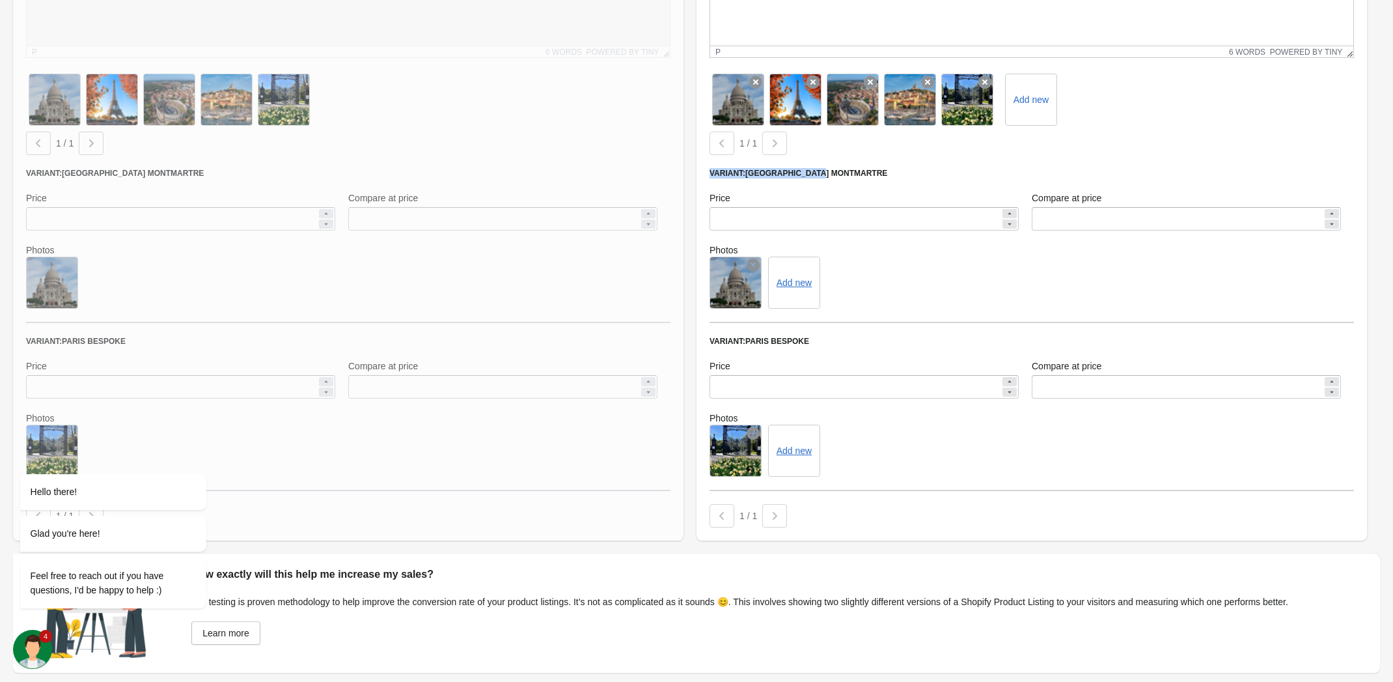
drag, startPoint x: 706, startPoint y: 173, endPoint x: 825, endPoint y: 173, distance: 119.2
click at [823, 172] on div "**********" at bounding box center [1032, 185] width 671 height 710
click at [706, 337] on div "**********" at bounding box center [1032, 185] width 671 height 710
drag, startPoint x: 740, startPoint y: 346, endPoint x: 960, endPoint y: 296, distance: 225.7
click at [858, 346] on div "**********" at bounding box center [1032, 185] width 671 height 710
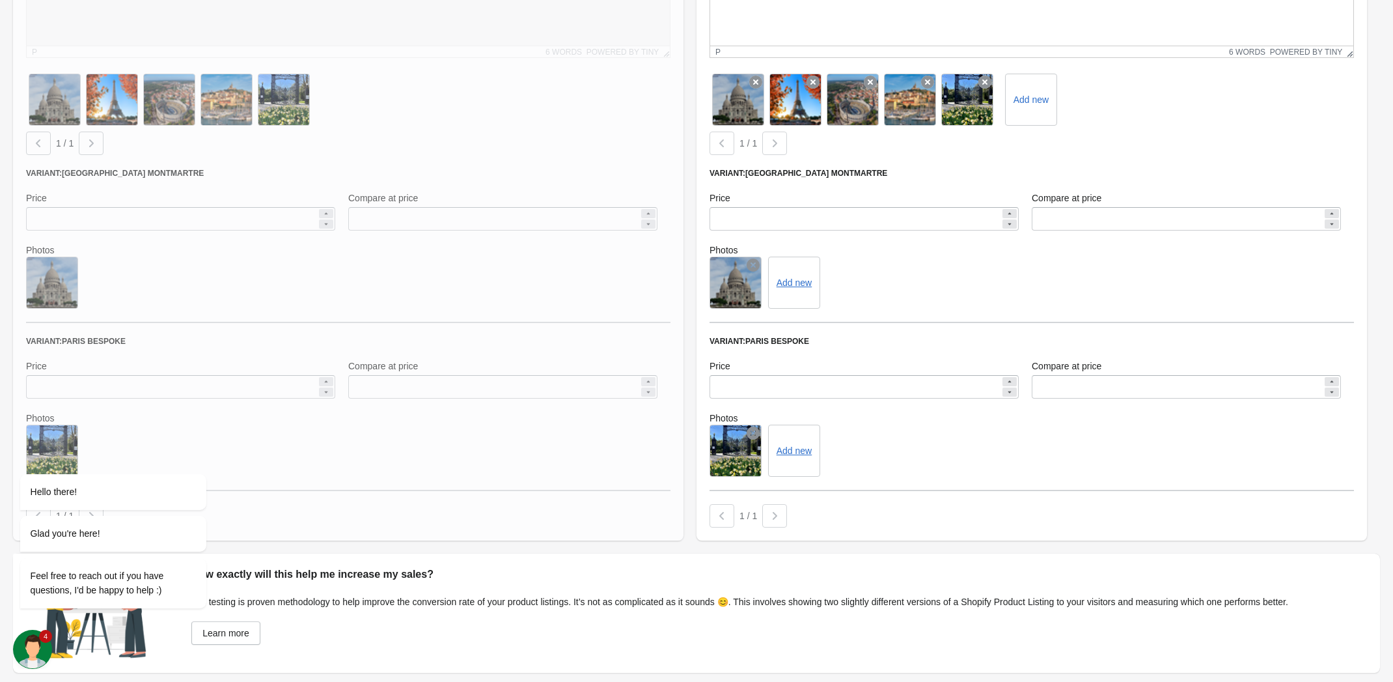
click at [1026, 265] on div "Add new" at bounding box center [1032, 283] width 645 height 52
click at [787, 287] on button "Add new" at bounding box center [794, 282] width 35 height 10
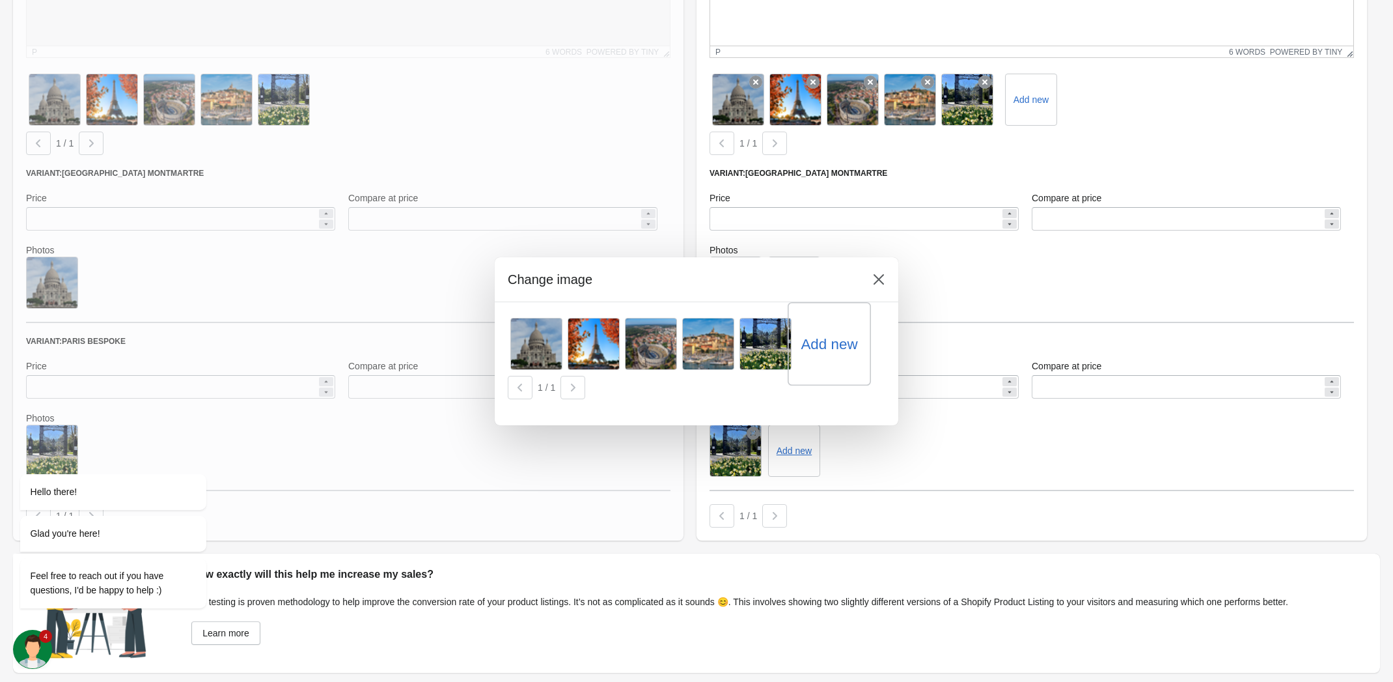
click at [828, 339] on label "Add new" at bounding box center [829, 343] width 57 height 21
click at [0, 0] on input "Add new" at bounding box center [0, 0] width 0 height 0
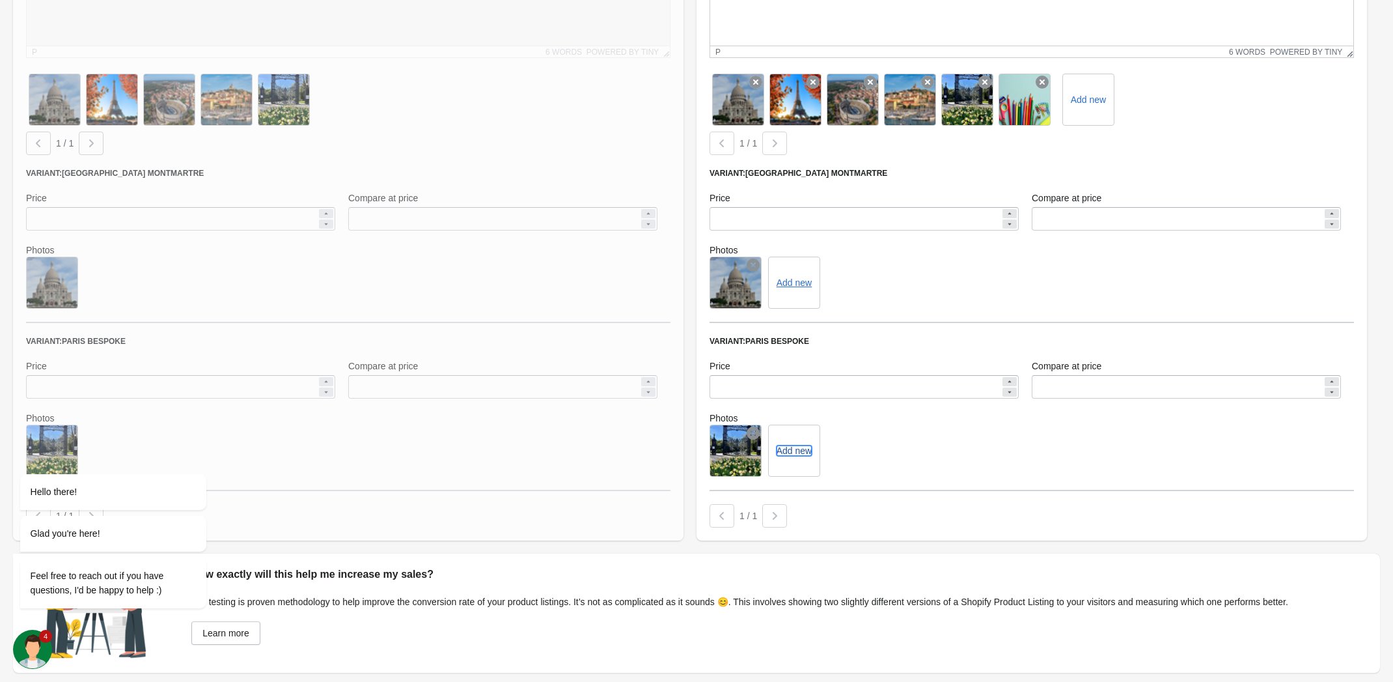
click at [801, 452] on button "Add new" at bounding box center [794, 450] width 35 height 10
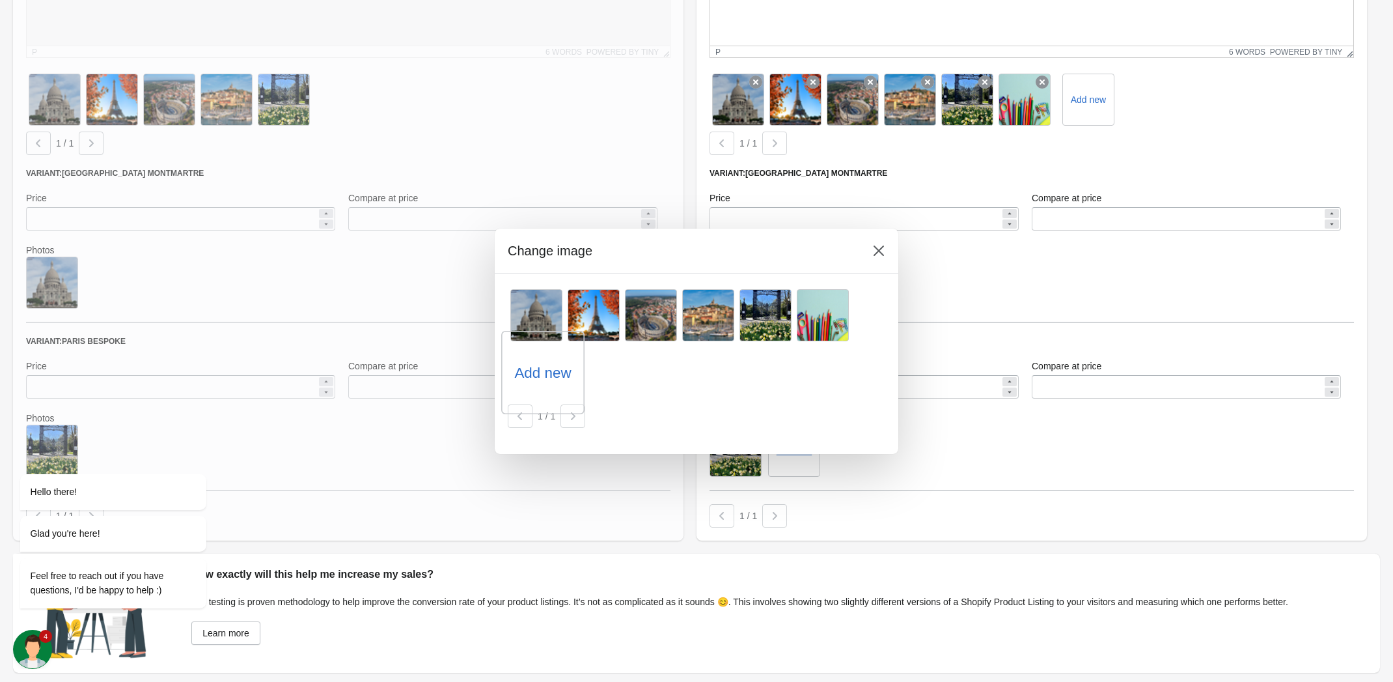
click at [535, 366] on label "Add new" at bounding box center [542, 372] width 57 height 21
click at [0, 0] on input "Add new" at bounding box center [0, 0] width 0 height 0
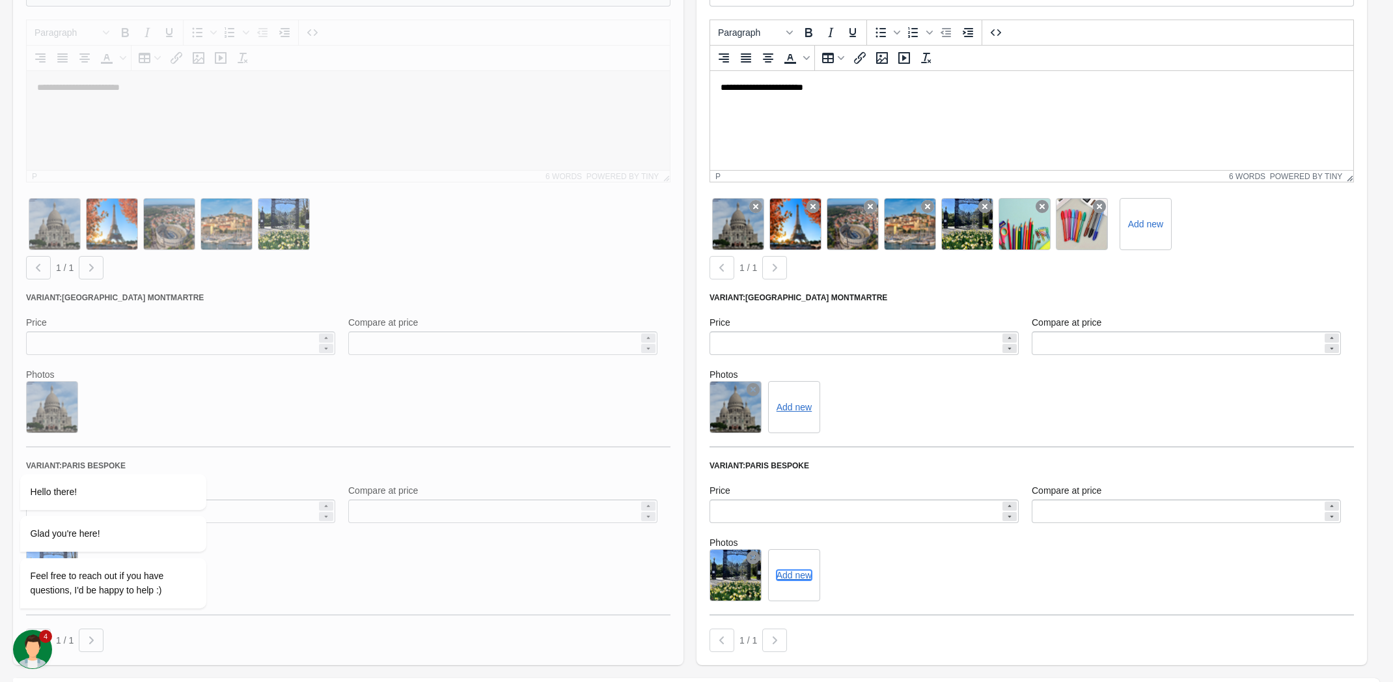
scroll to position [449, 0]
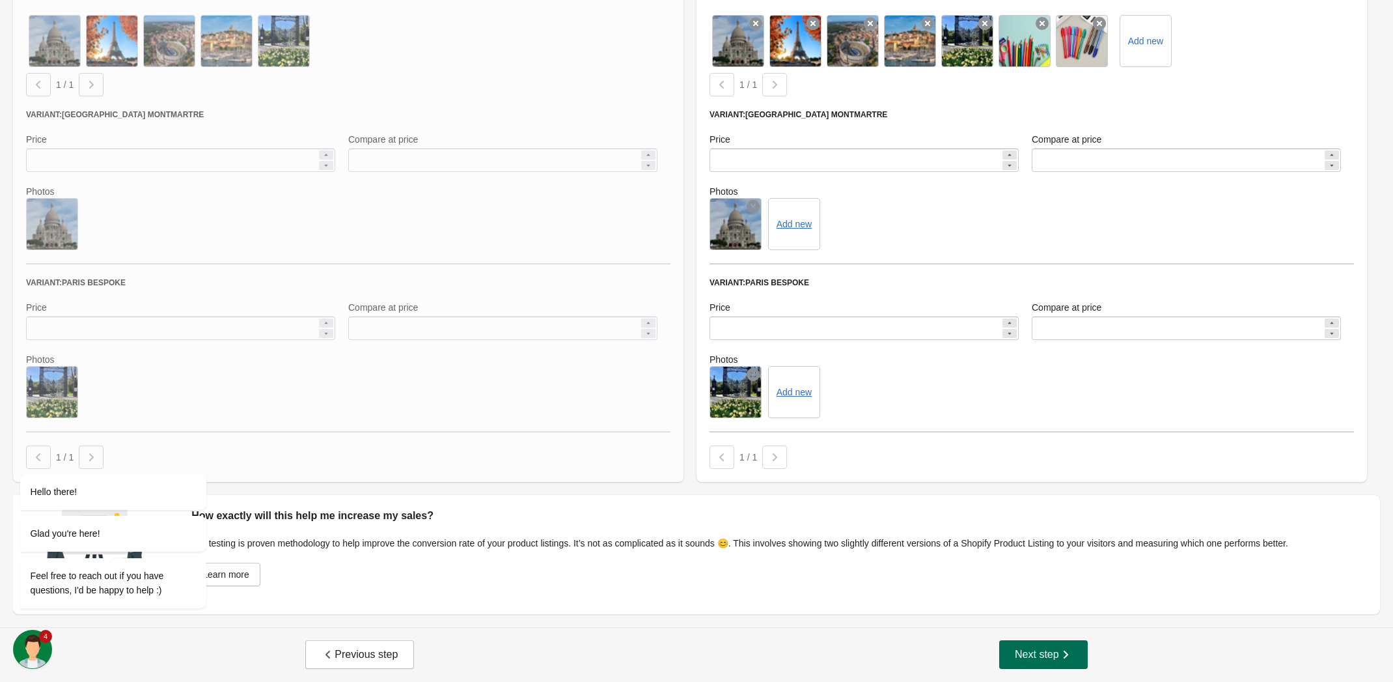
click at [1050, 650] on span "Next step" at bounding box center [1043, 654] width 57 height 13
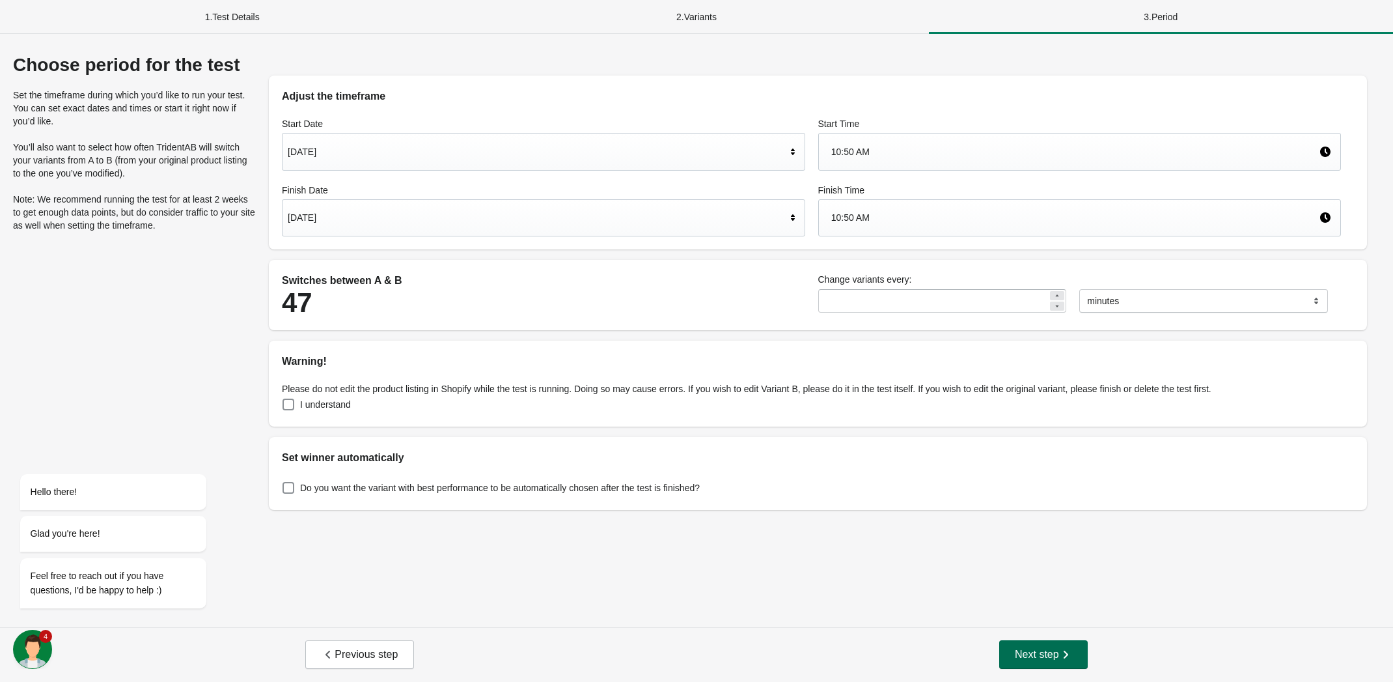
scroll to position [0, 0]
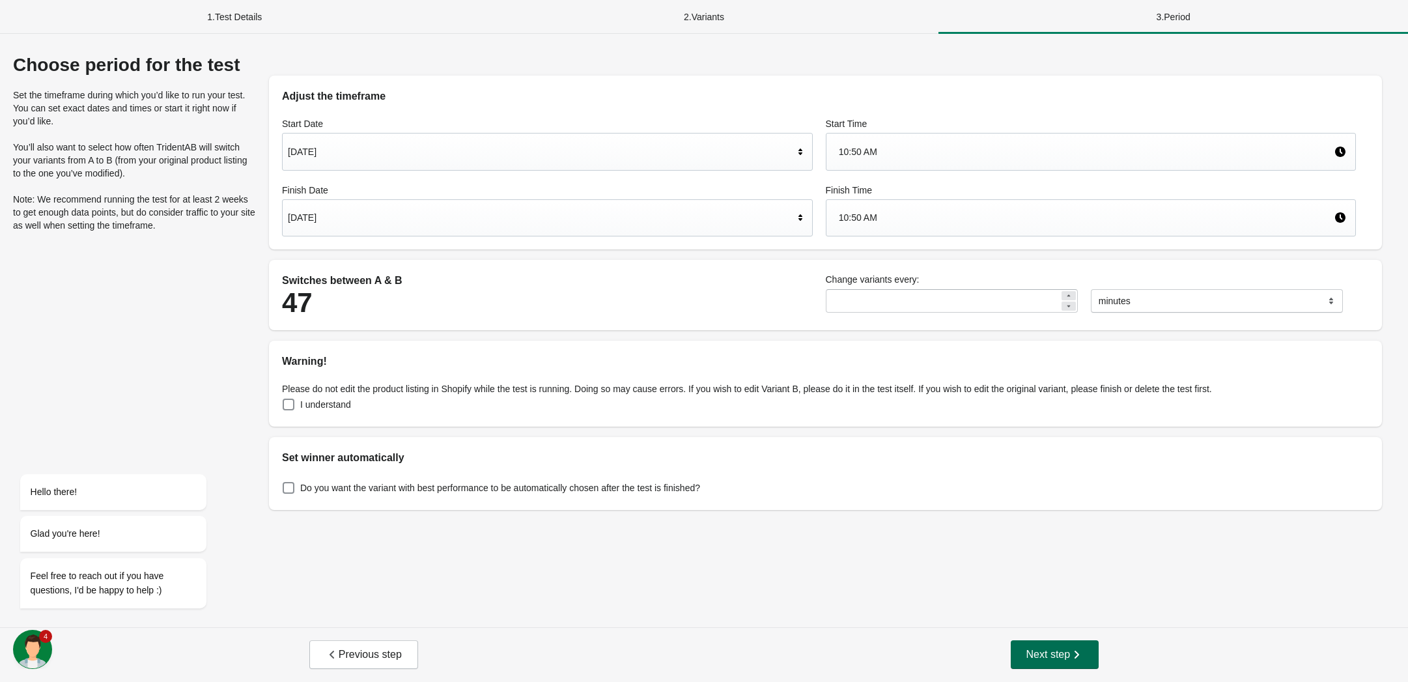
click at [1021, 645] on button "Next step" at bounding box center [1055, 654] width 89 height 29
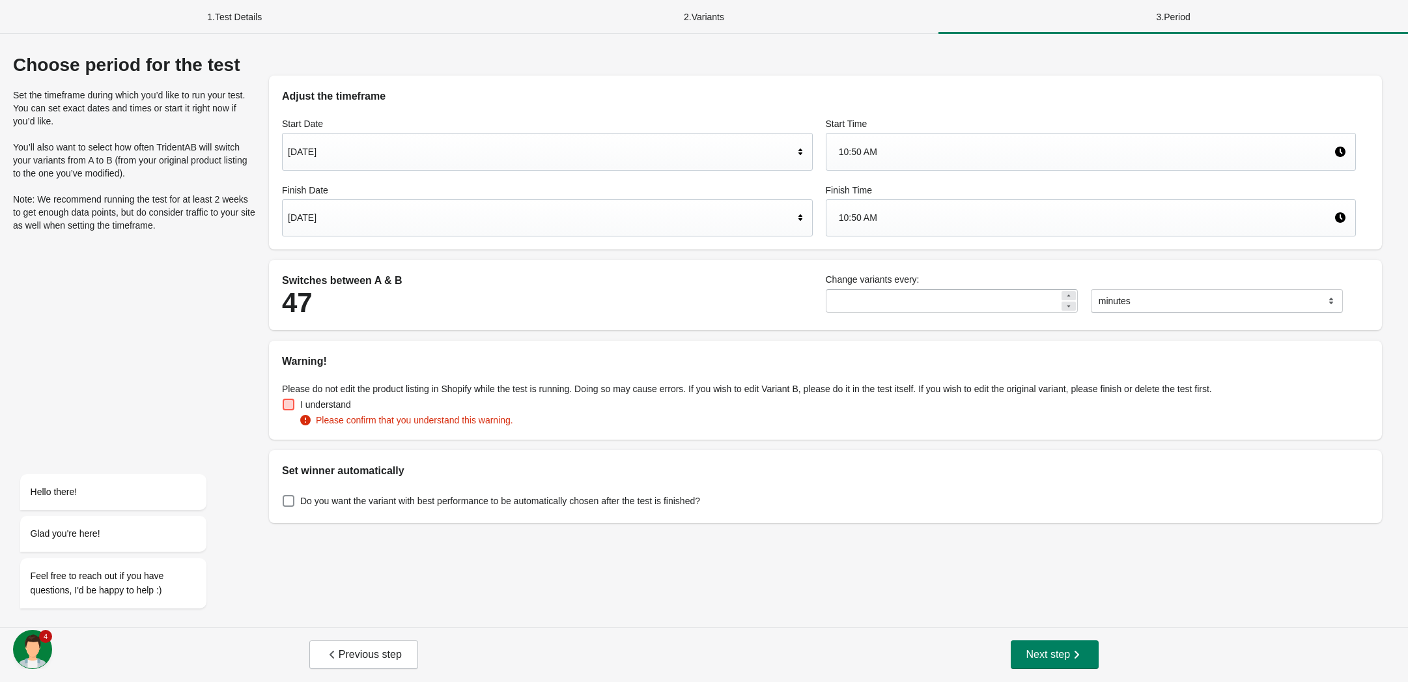
click at [288, 408] on span at bounding box center [289, 404] width 12 height 12
click at [292, 486] on span at bounding box center [289, 488] width 12 height 12
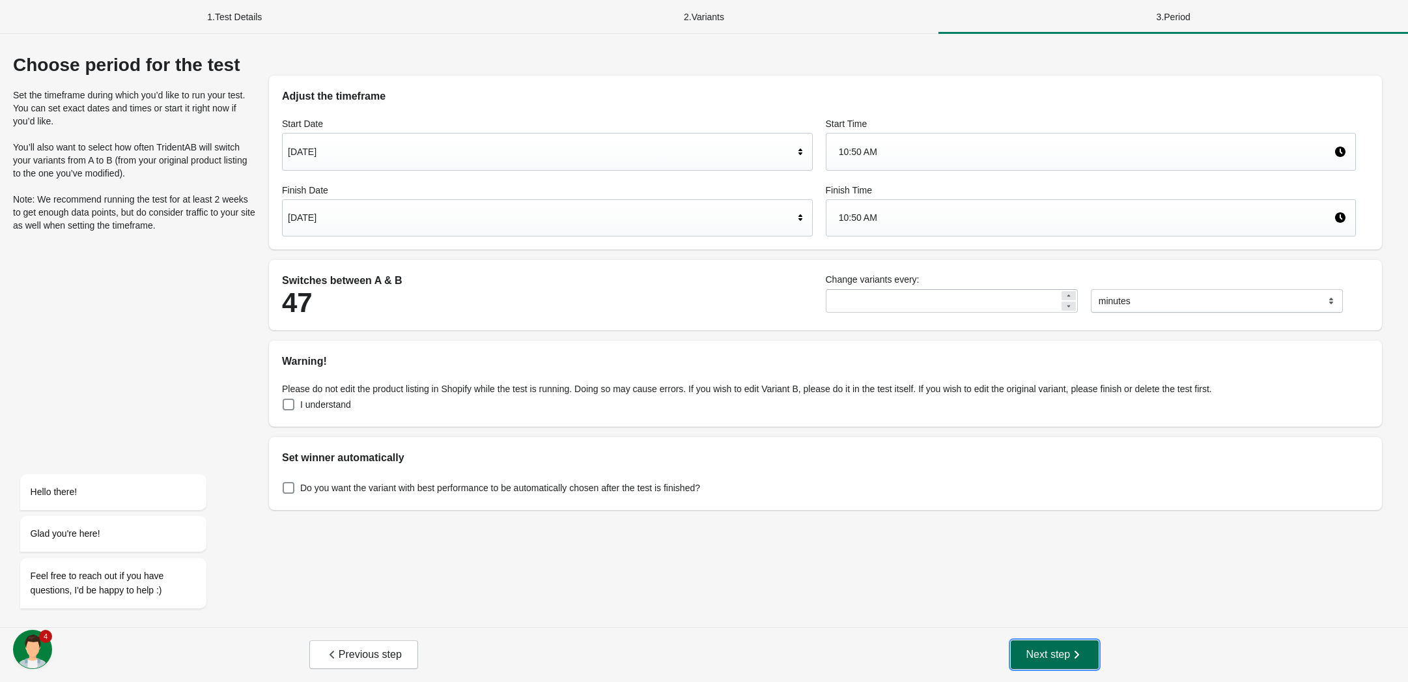
click at [1061, 661] on span "Next step" at bounding box center [1054, 654] width 57 height 13
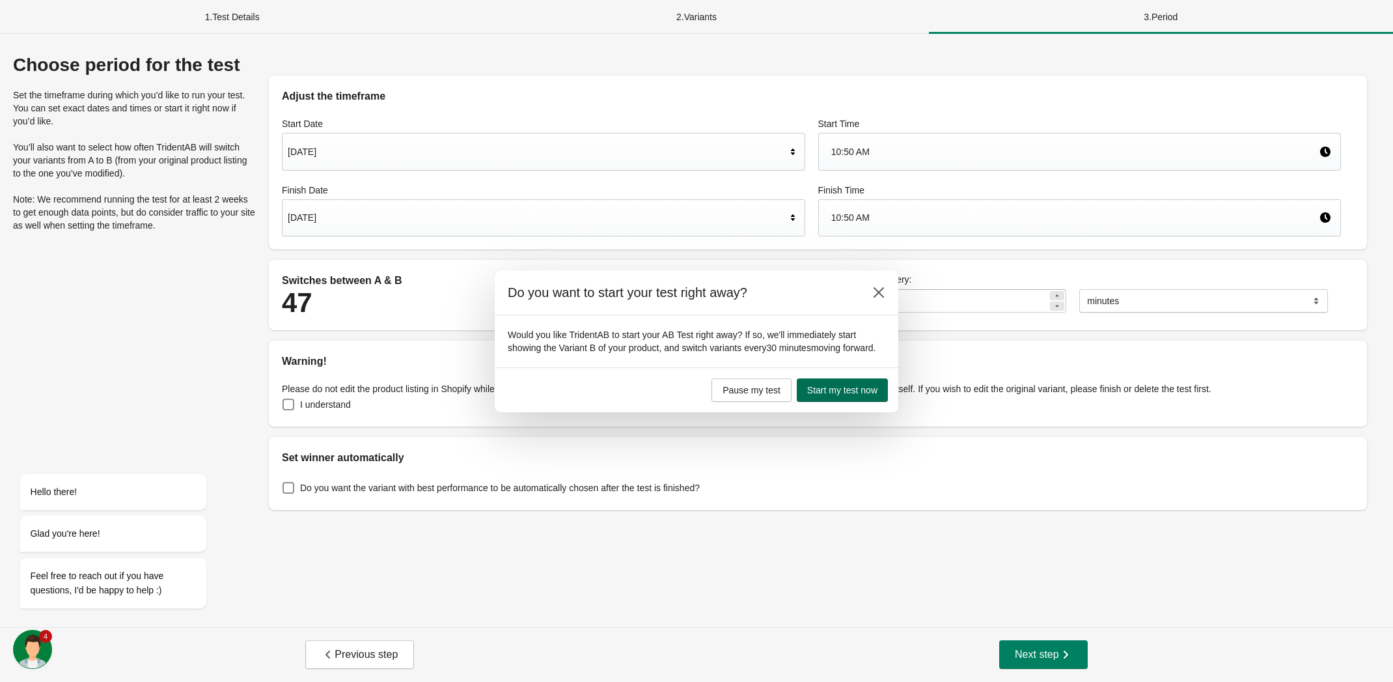
click at [832, 394] on button "Start my test now" at bounding box center [842, 389] width 91 height 23
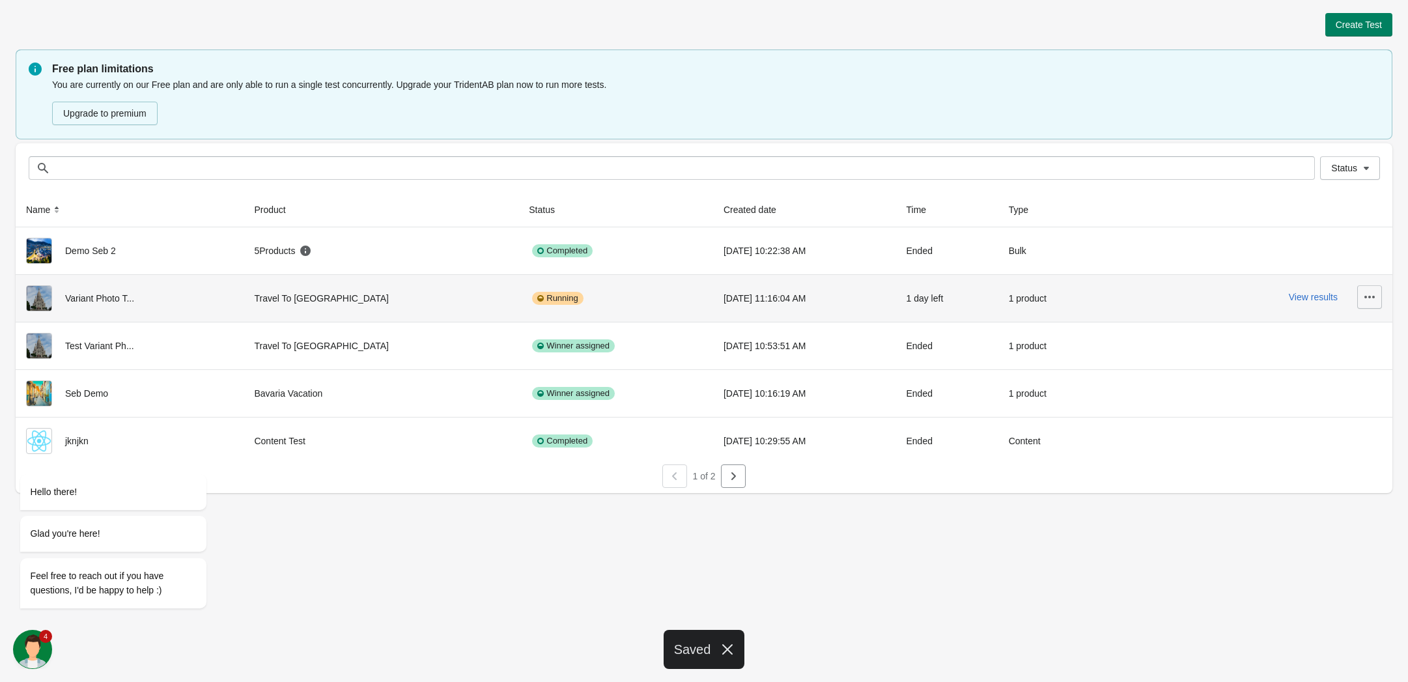
click at [1375, 296] on icon "button" at bounding box center [1369, 296] width 13 height 13
click at [1343, 357] on span "View Product Page" at bounding box center [1332, 358] width 77 height 13
click at [1127, 300] on div "View results" at bounding box center [1248, 296] width 270 height 23
click at [1369, 293] on icon "button" at bounding box center [1369, 296] width 13 height 13
click at [1309, 380] on span "Pause" at bounding box center [1332, 384] width 77 height 13
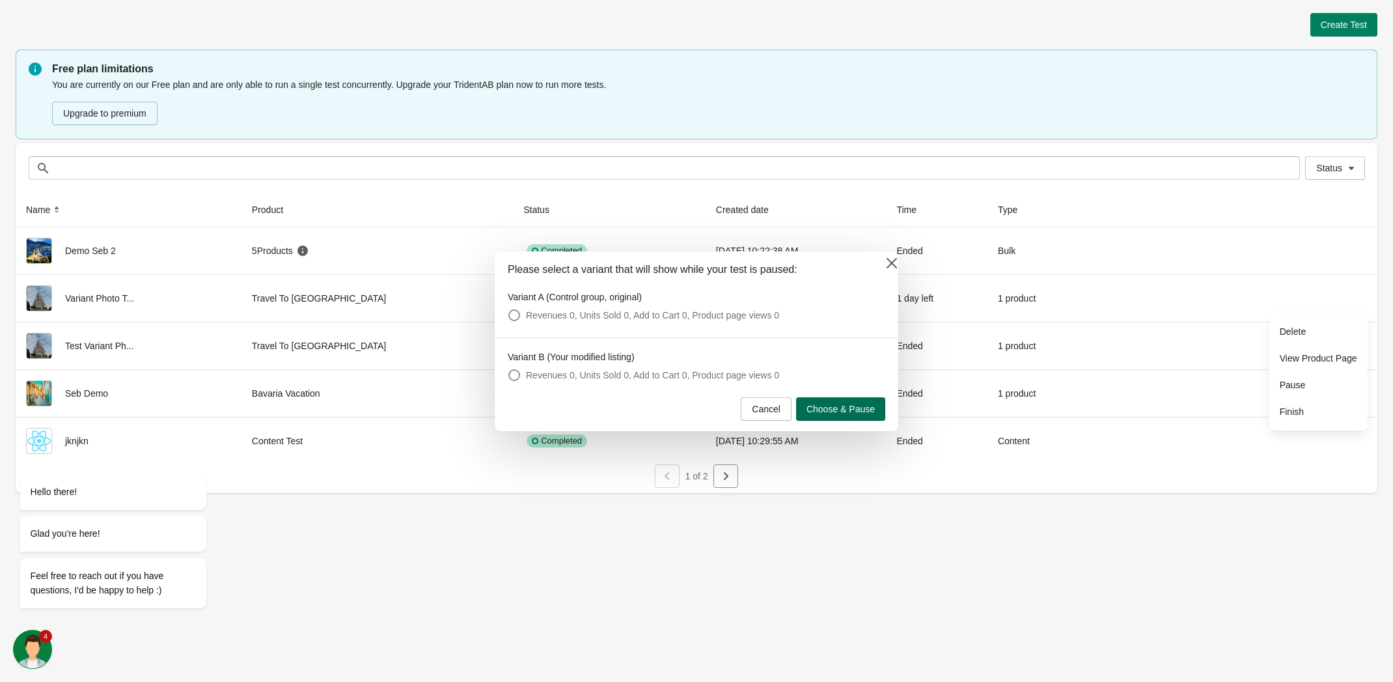
click at [829, 406] on span "Choose & Pause" at bounding box center [841, 409] width 68 height 10
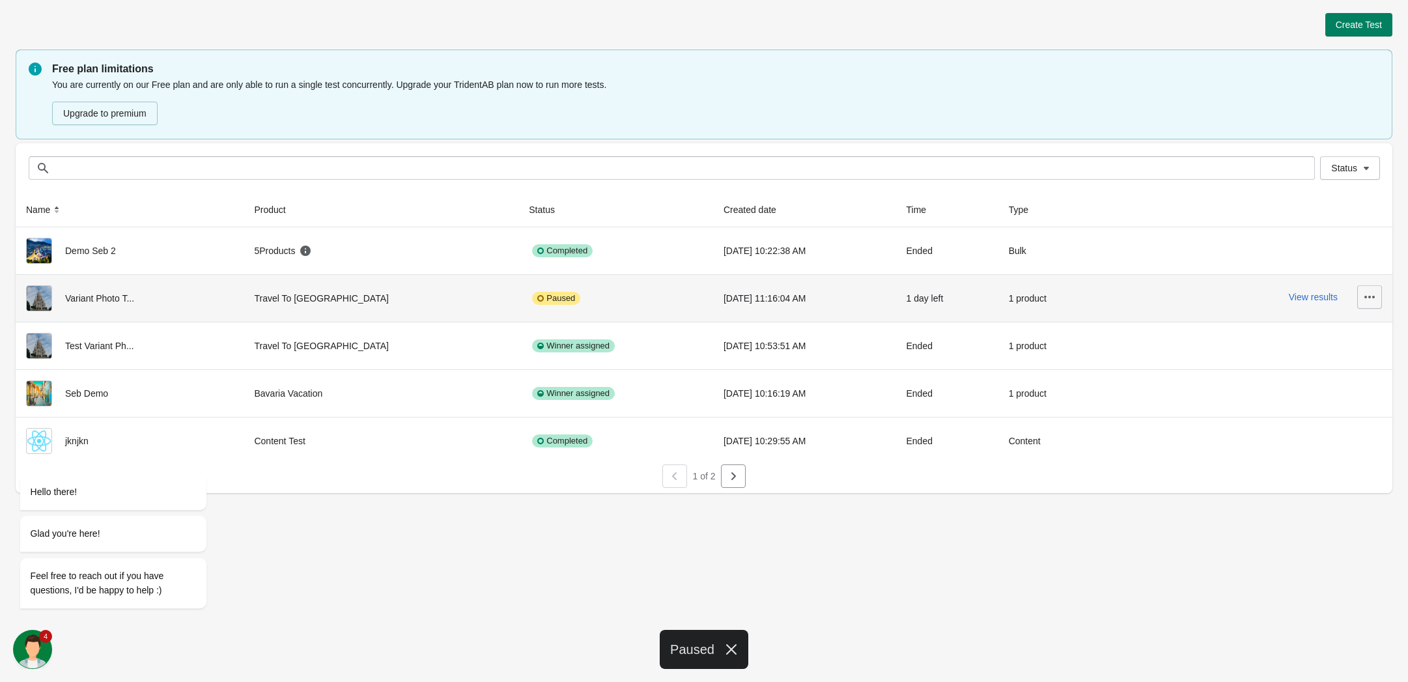
click at [1368, 295] on icon "button" at bounding box center [1369, 296] width 13 height 13
drag, startPoint x: 604, startPoint y: 304, endPoint x: 630, endPoint y: 293, distance: 27.7
click at [606, 303] on div "Paused" at bounding box center [616, 298] width 174 height 26
drag, startPoint x: 696, startPoint y: 298, endPoint x: 802, endPoint y: 292, distance: 105.6
click at [723, 297] on div "9/26/2025 11:16:04 AM" at bounding box center [804, 298] width 162 height 26
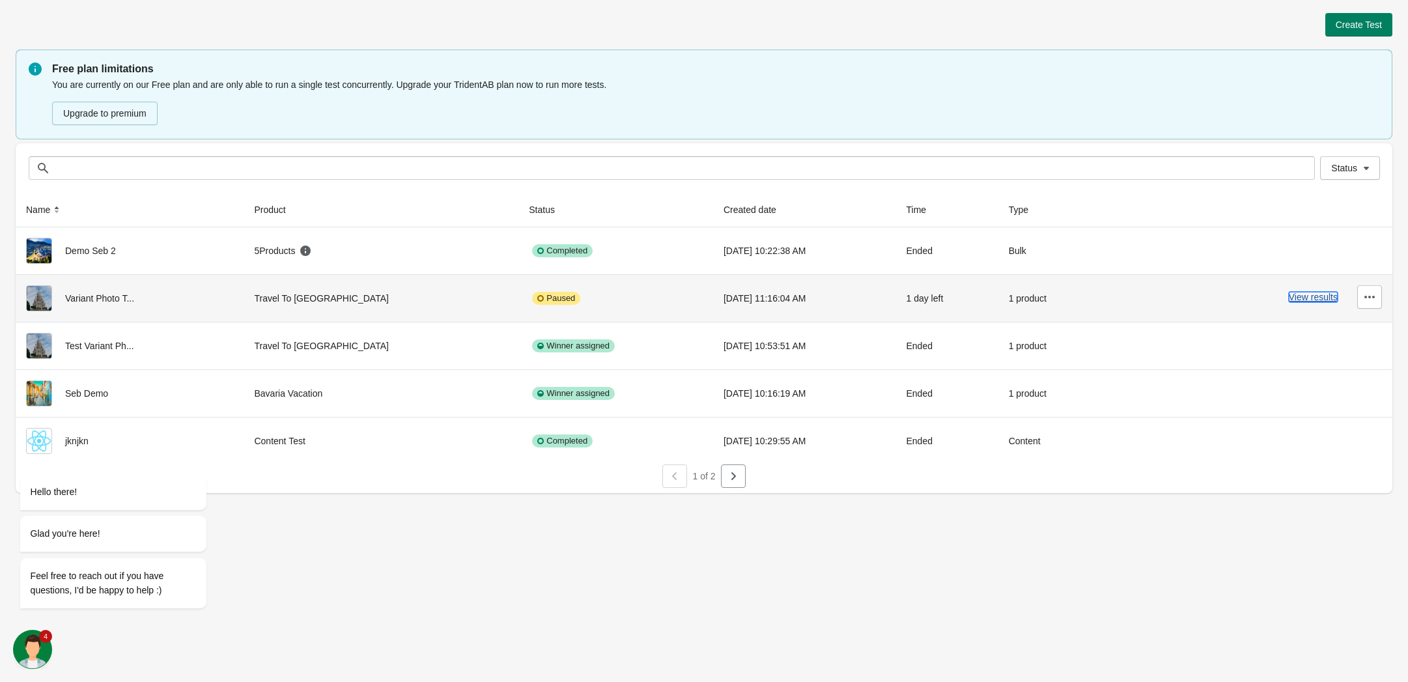
click at [1305, 296] on button "View results" at bounding box center [1313, 297] width 49 height 10
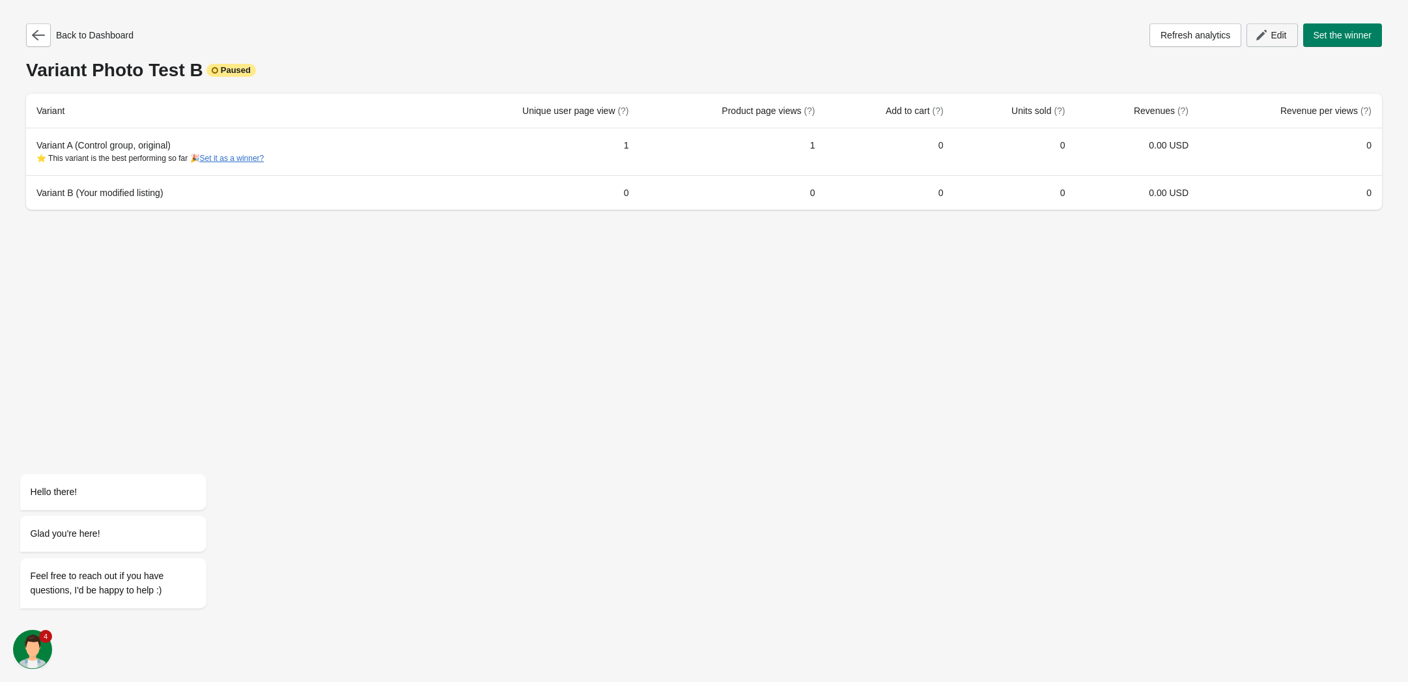
click at [1278, 30] on span "Edit" at bounding box center [1278, 35] width 16 height 10
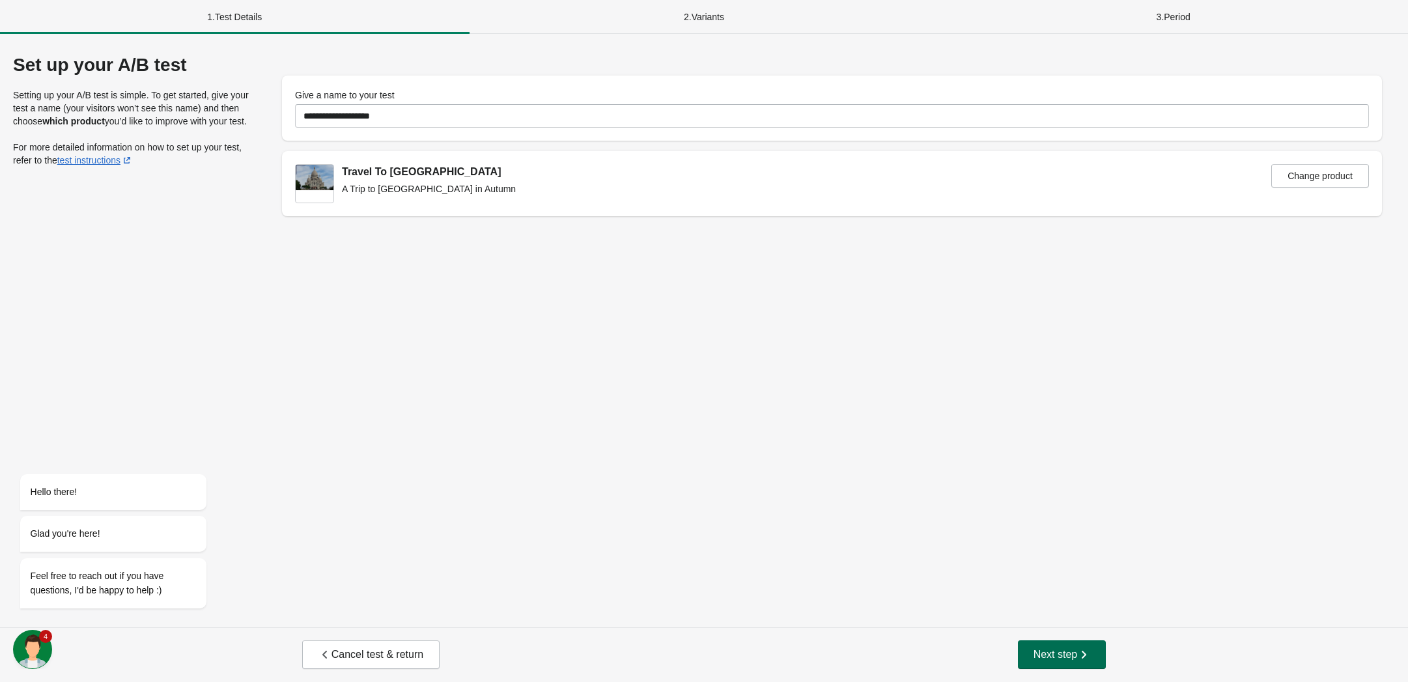
click at [1050, 645] on button "Next step" at bounding box center [1062, 654] width 89 height 29
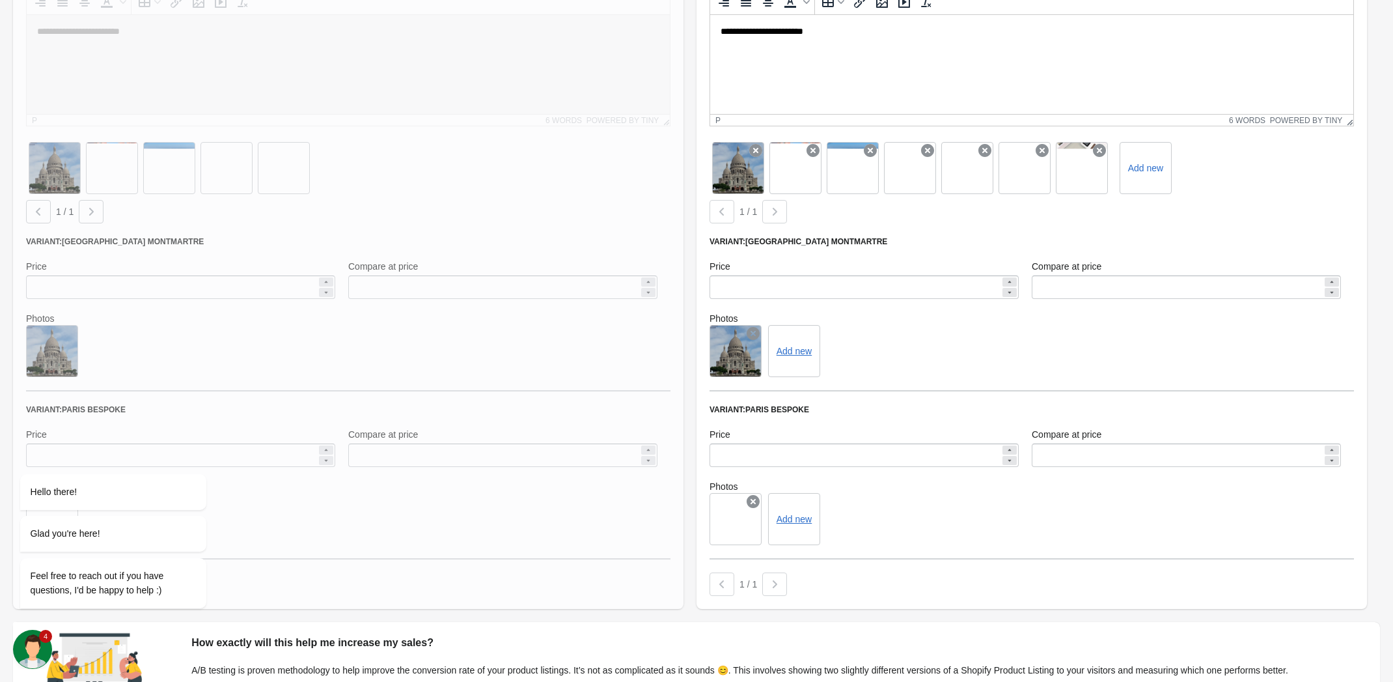
scroll to position [292, 0]
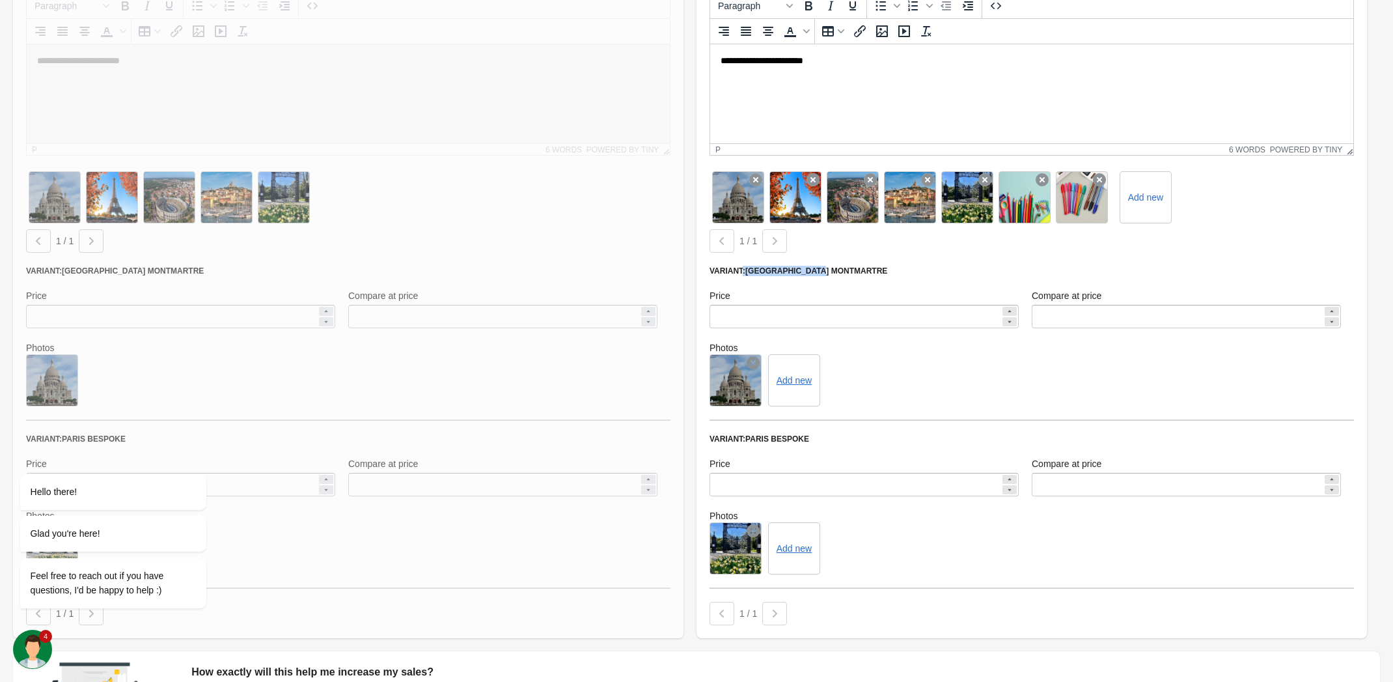
drag, startPoint x: 741, startPoint y: 272, endPoint x: 848, endPoint y: 272, distance: 107.4
click at [848, 272] on div "Variant: Paris Montmartre" at bounding box center [1032, 271] width 645 height 10
click at [870, 290] on div "Price" at bounding box center [864, 295] width 309 height 13
drag, startPoint x: 914, startPoint y: 401, endPoint x: 886, endPoint y: 398, distance: 27.5
click at [914, 397] on div "Add new" at bounding box center [1032, 380] width 645 height 52
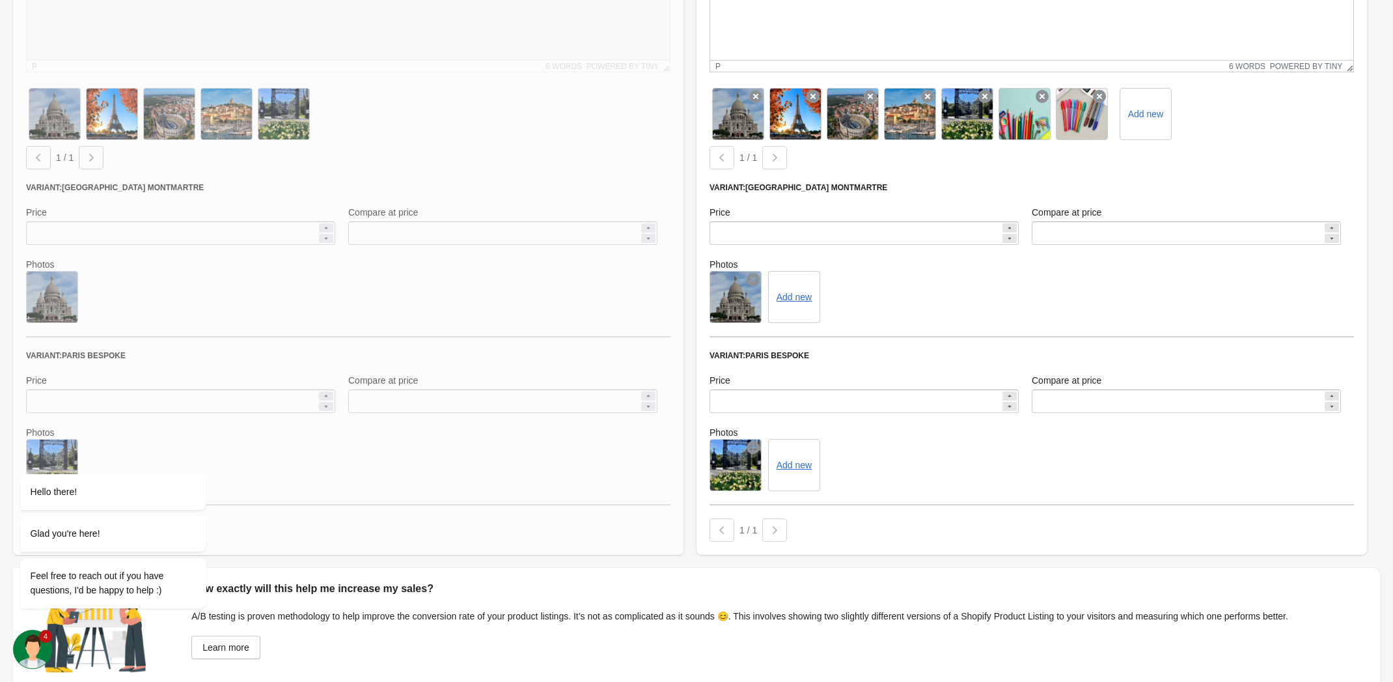
scroll to position [449, 0]
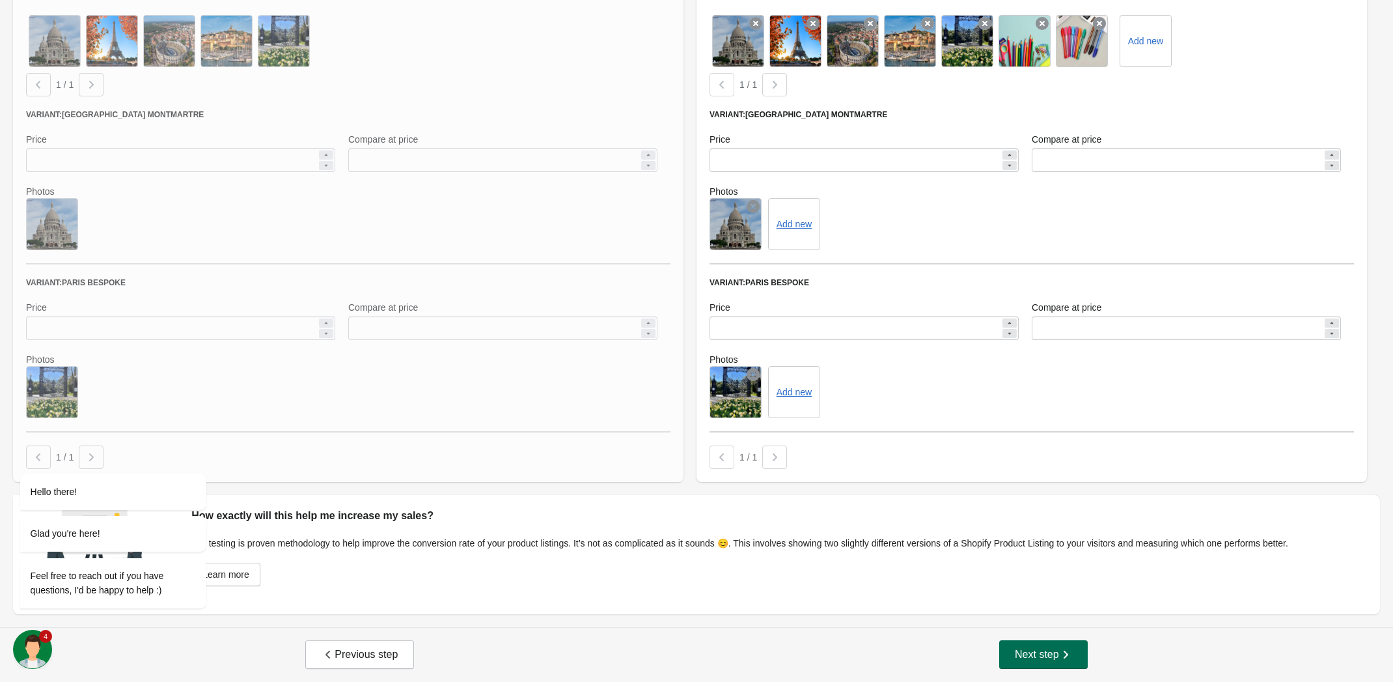
click at [1070, 652] on icon "button" at bounding box center [1065, 654] width 13 height 13
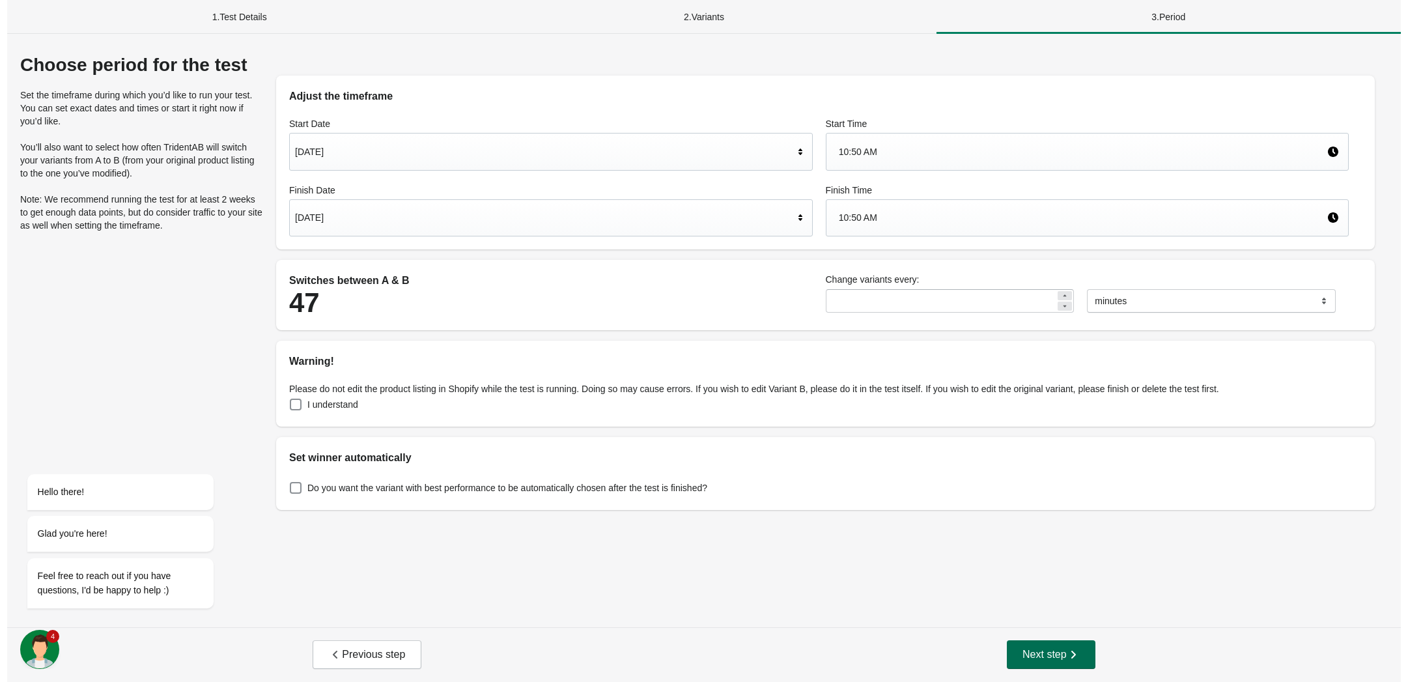
scroll to position [0, 0]
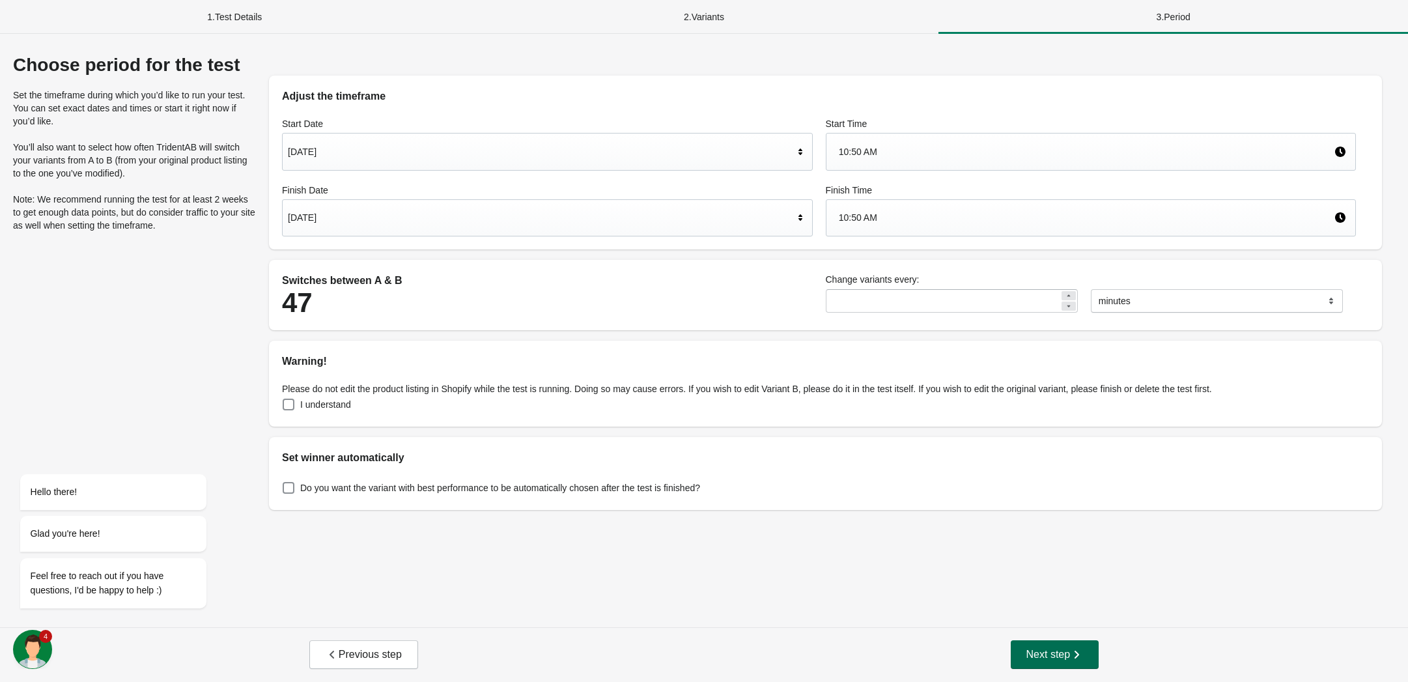
click at [1070, 652] on icon "button" at bounding box center [1076, 654] width 13 height 13
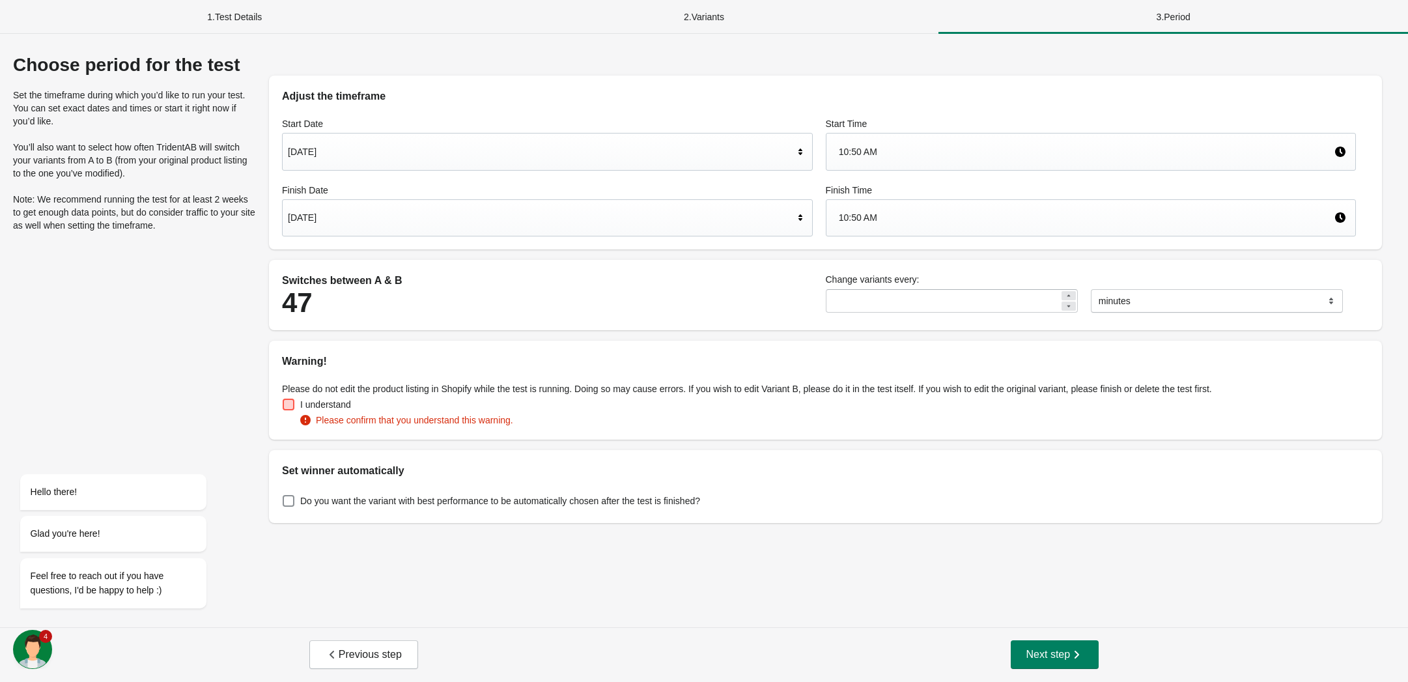
click at [289, 404] on span at bounding box center [289, 404] width 12 height 12
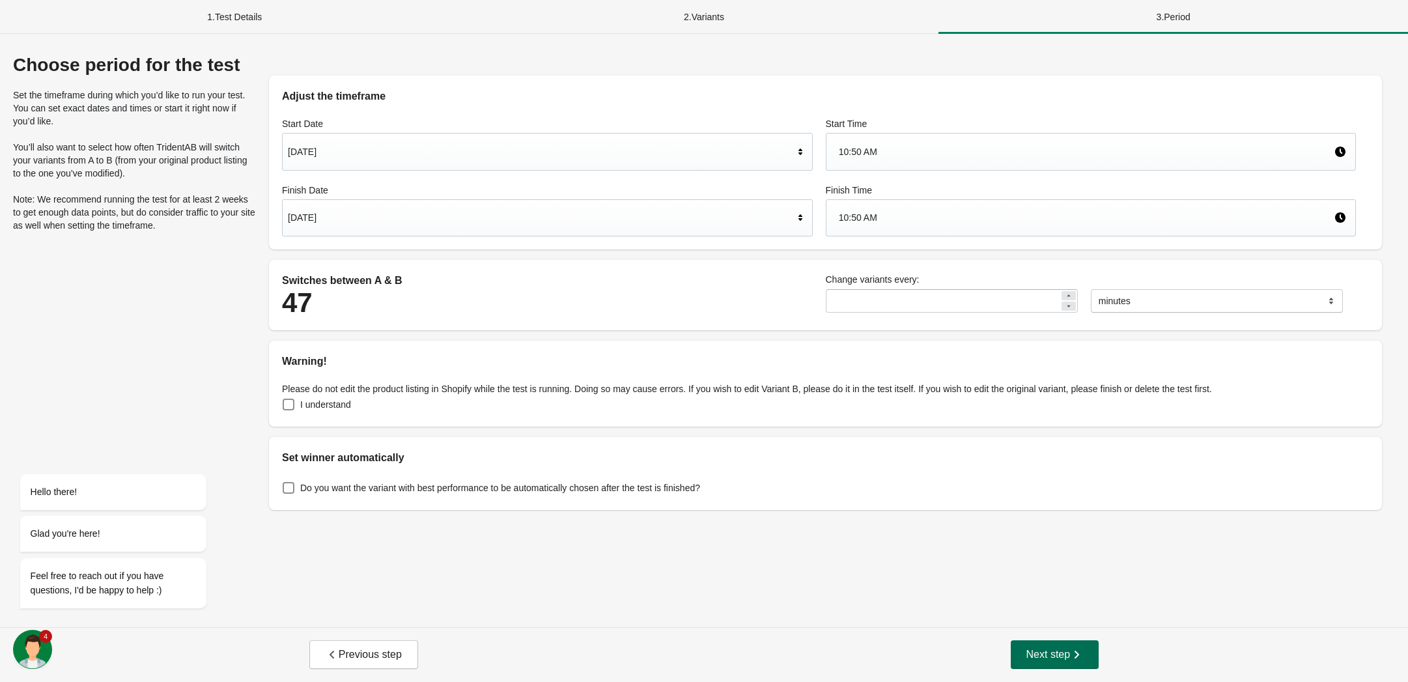
click at [1059, 656] on span "Next step" at bounding box center [1054, 654] width 57 height 13
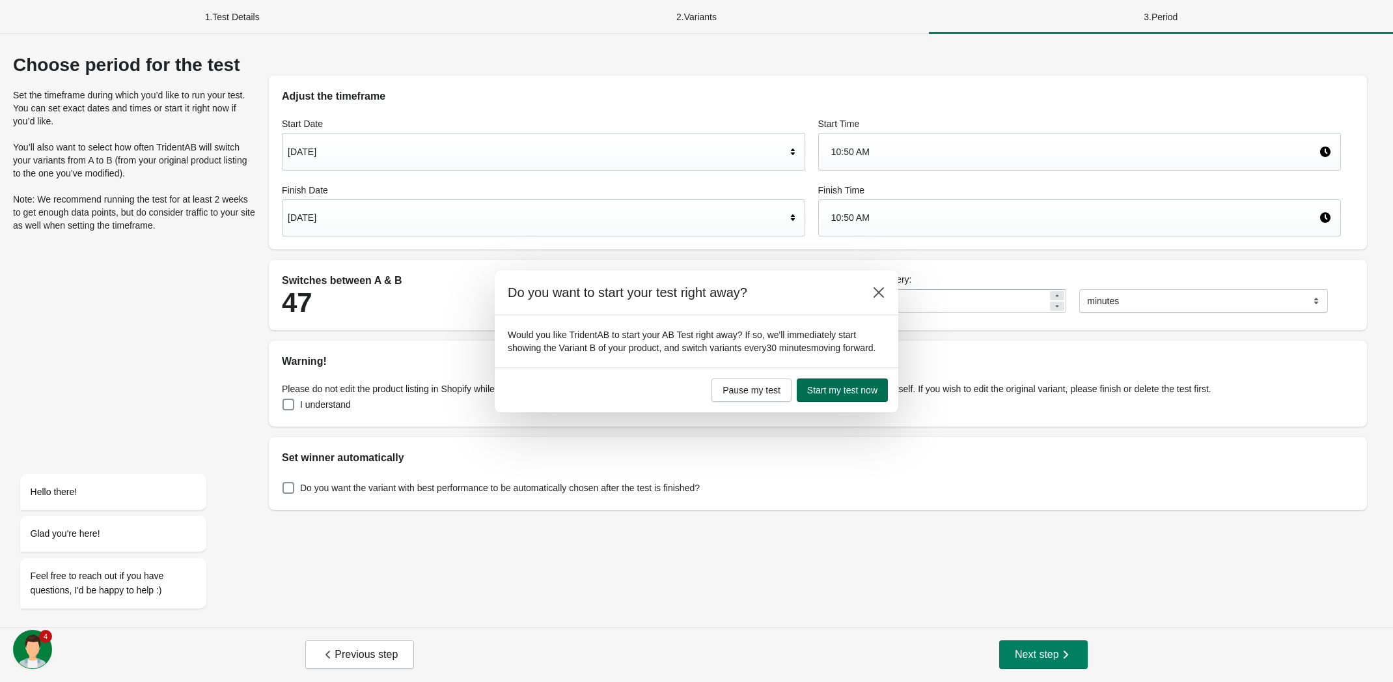
click at [854, 385] on span "Start my test now" at bounding box center [842, 390] width 70 height 10
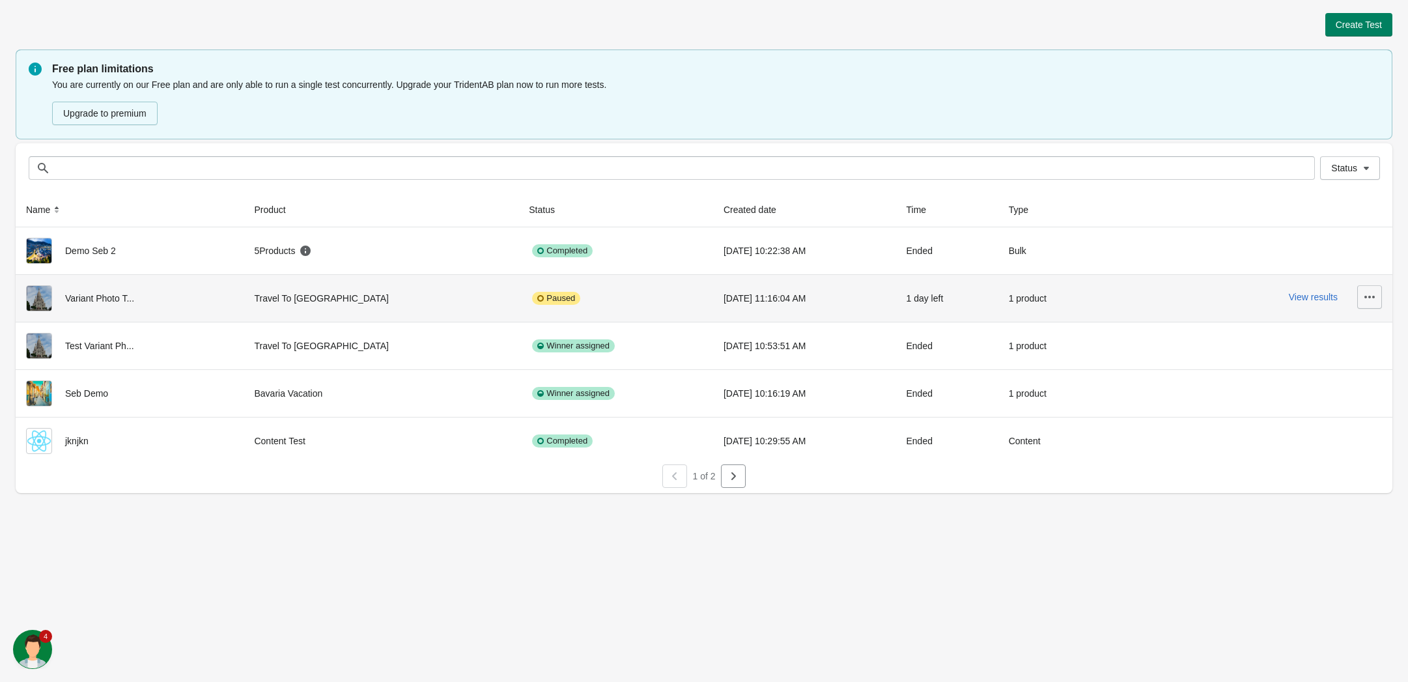
click at [1369, 294] on icon "button" at bounding box center [1369, 296] width 13 height 13
click at [1348, 334] on span "Delete" at bounding box center [1332, 331] width 77 height 13
click at [1333, 387] on span "Resume" at bounding box center [1332, 384] width 77 height 13
click at [1291, 298] on button "View results" at bounding box center [1313, 297] width 49 height 10
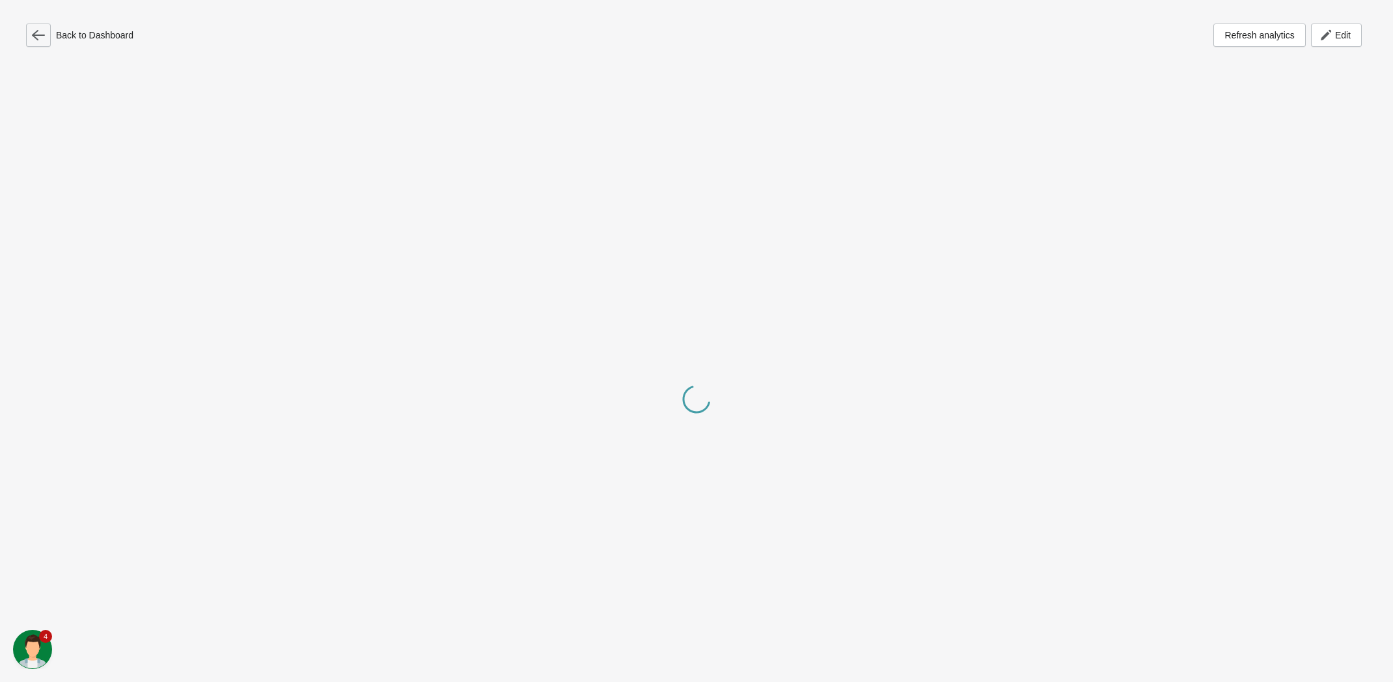
click at [33, 37] on icon "button" at bounding box center [38, 35] width 13 height 13
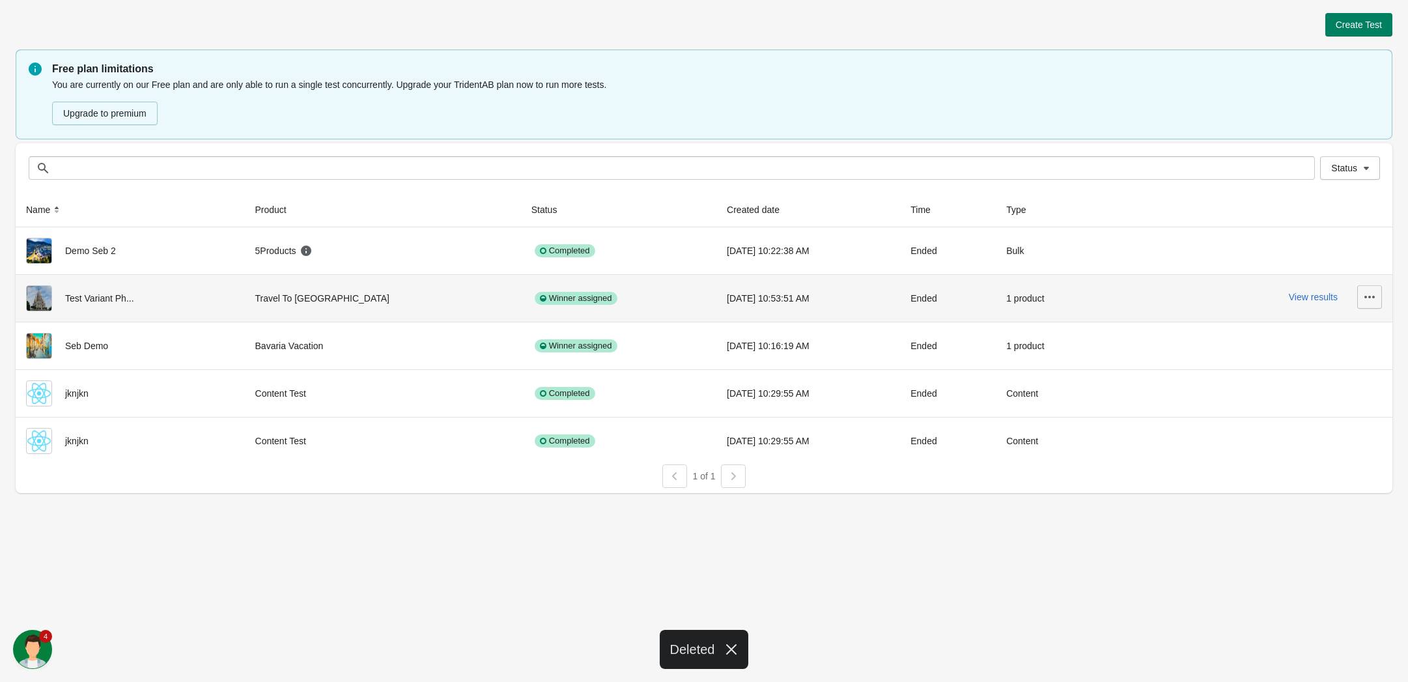
click at [1373, 296] on icon "button" at bounding box center [1369, 296] width 13 height 13
click at [1356, 356] on span "View Product Page" at bounding box center [1332, 358] width 77 height 13
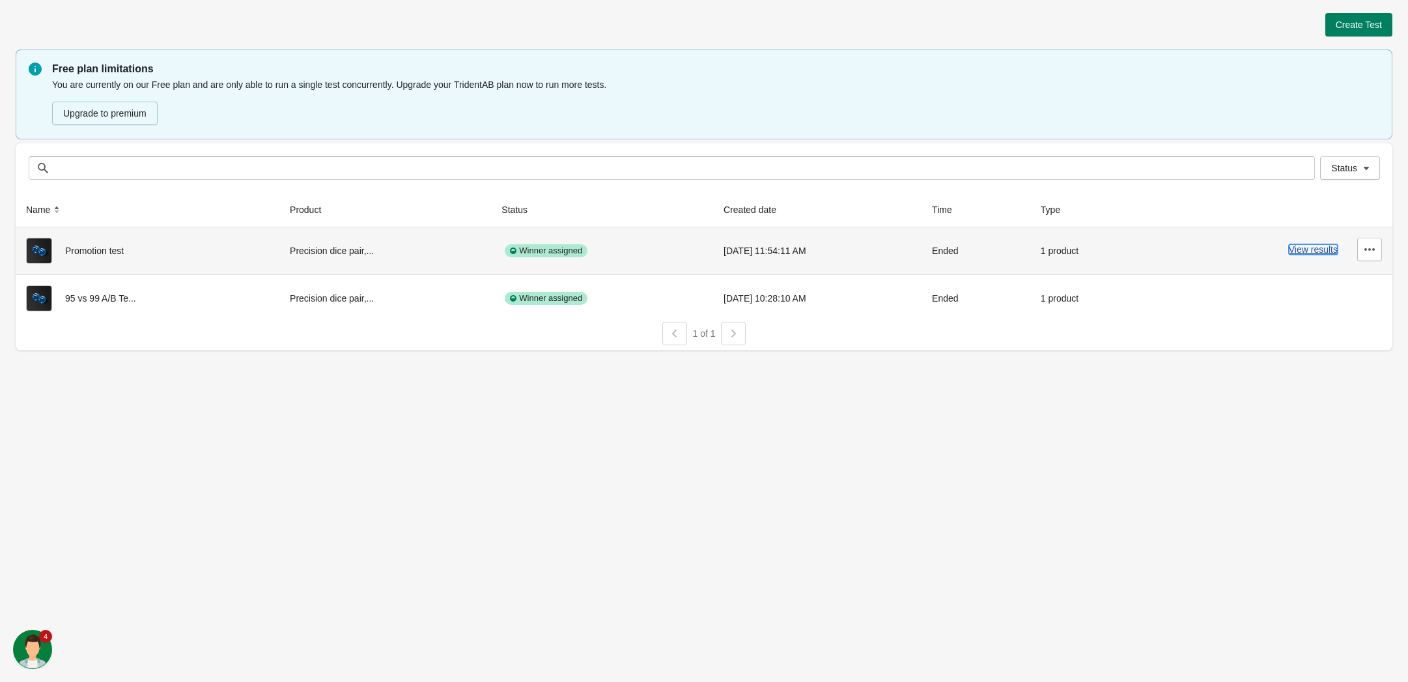
click at [1319, 252] on button "View results" at bounding box center [1313, 249] width 49 height 10
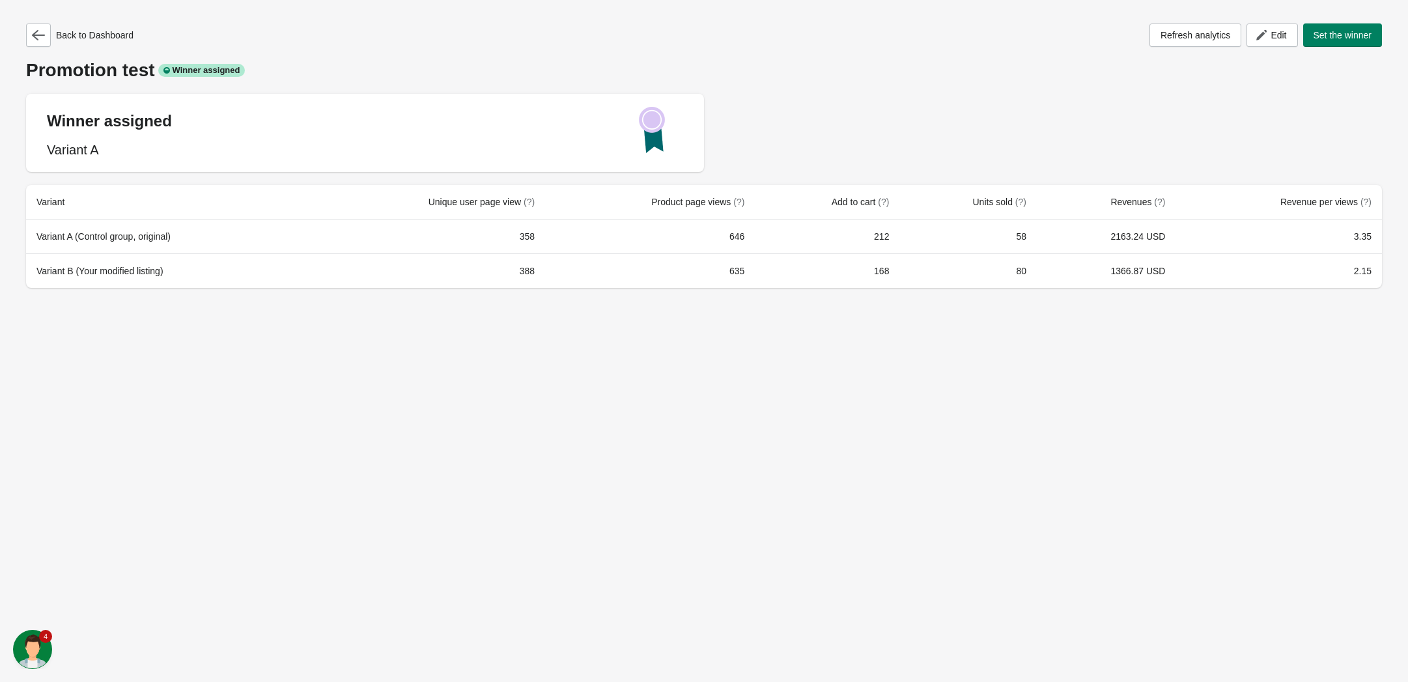
click at [22, 36] on div "Back to Dashboard Refresh analytics Edit Set the winner Promotion test Winner a…" at bounding box center [704, 151] width 1376 height 303
click at [33, 33] on icon "button" at bounding box center [38, 35] width 13 height 13
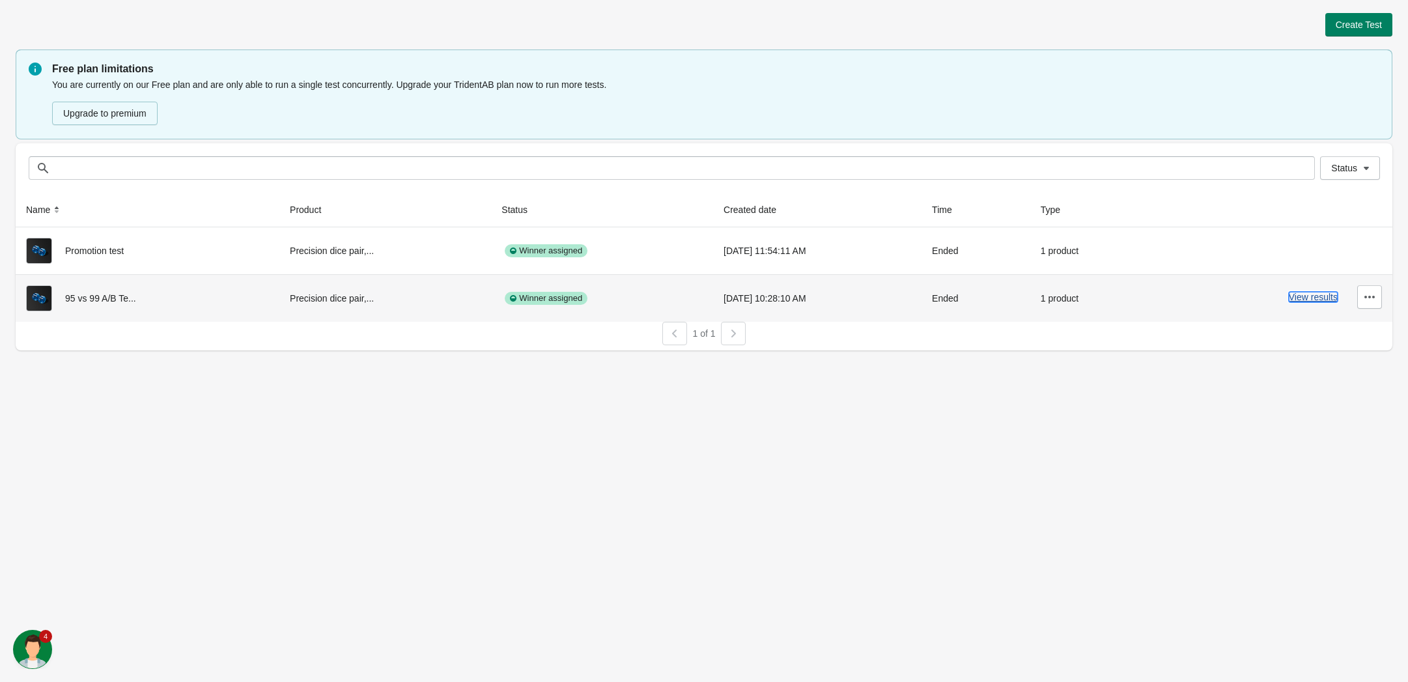
click at [1319, 300] on button "View results" at bounding box center [1313, 297] width 49 height 10
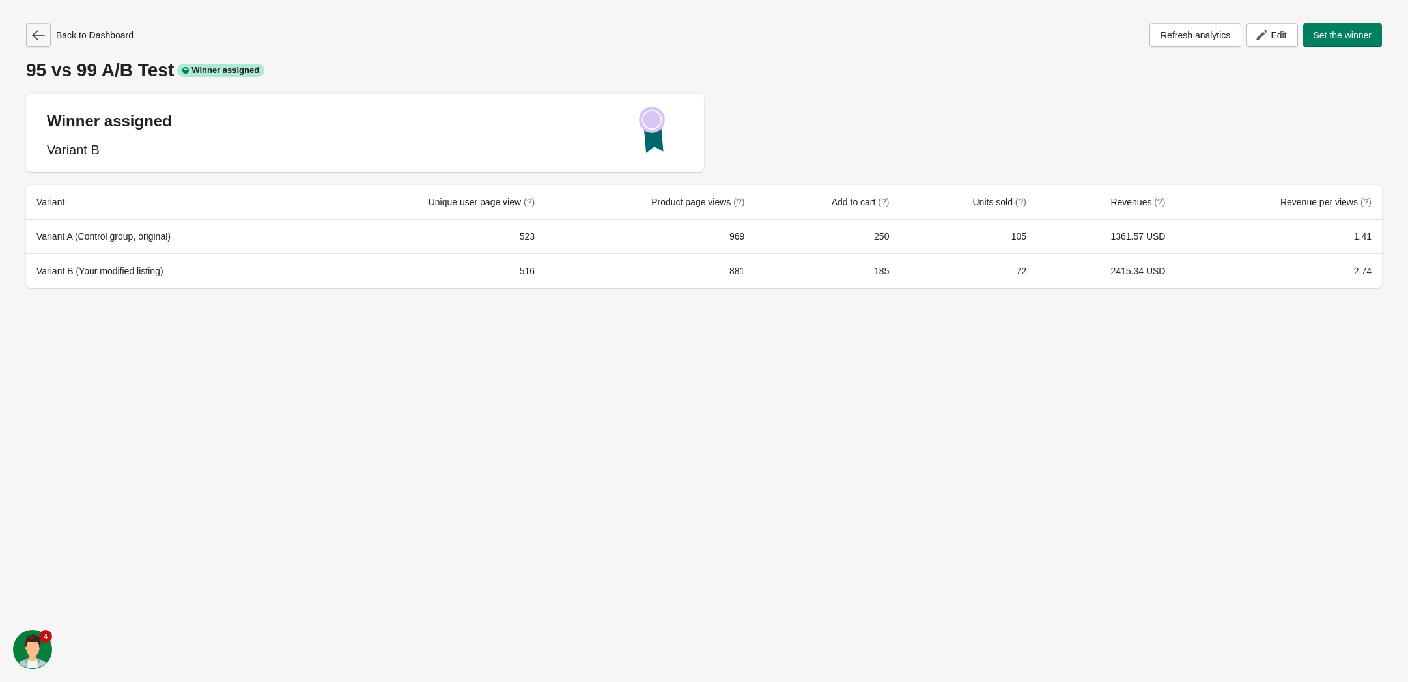
click at [50, 40] on button "button" at bounding box center [38, 34] width 25 height 23
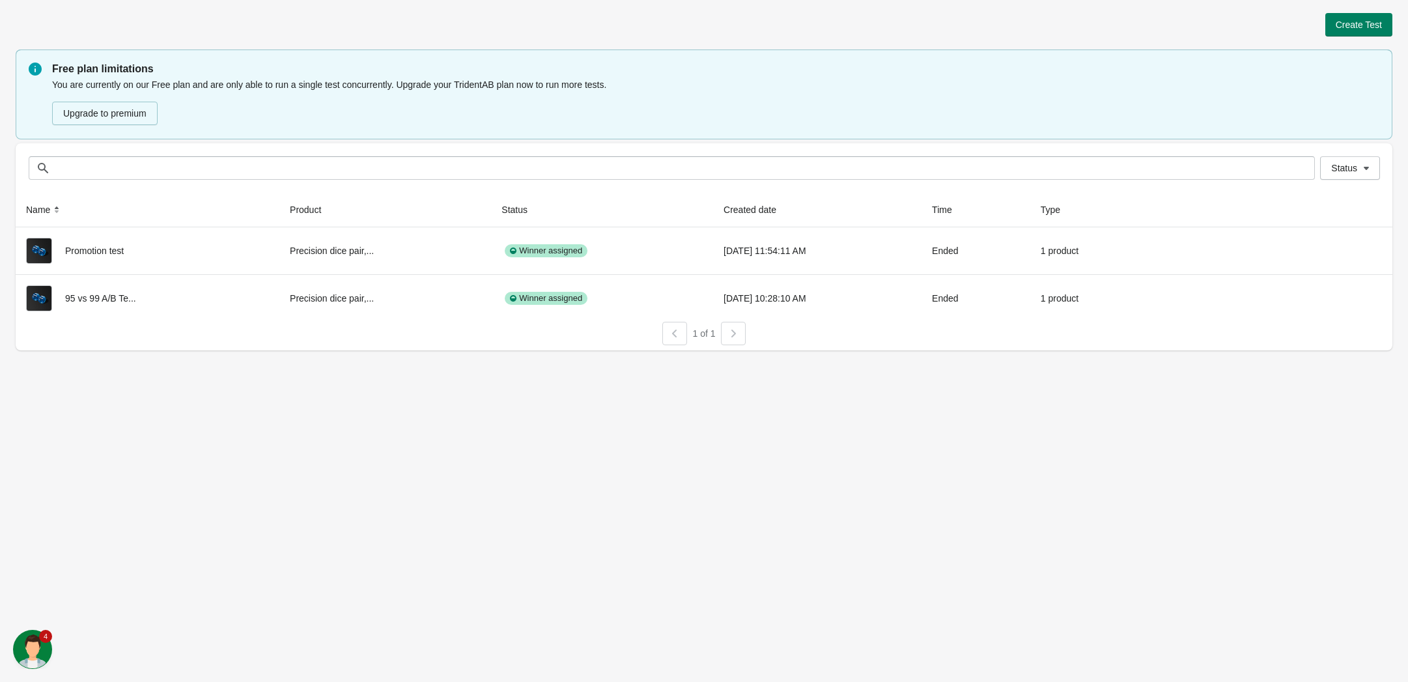
click at [69, 440] on div "Create Test Free plan limitations You are currently on our Free plan and are on…" at bounding box center [704, 341] width 1408 height 682
click at [1089, 581] on div "Create Test Free plan limitations You are currently on our Free plan and are on…" at bounding box center [704, 341] width 1408 height 682
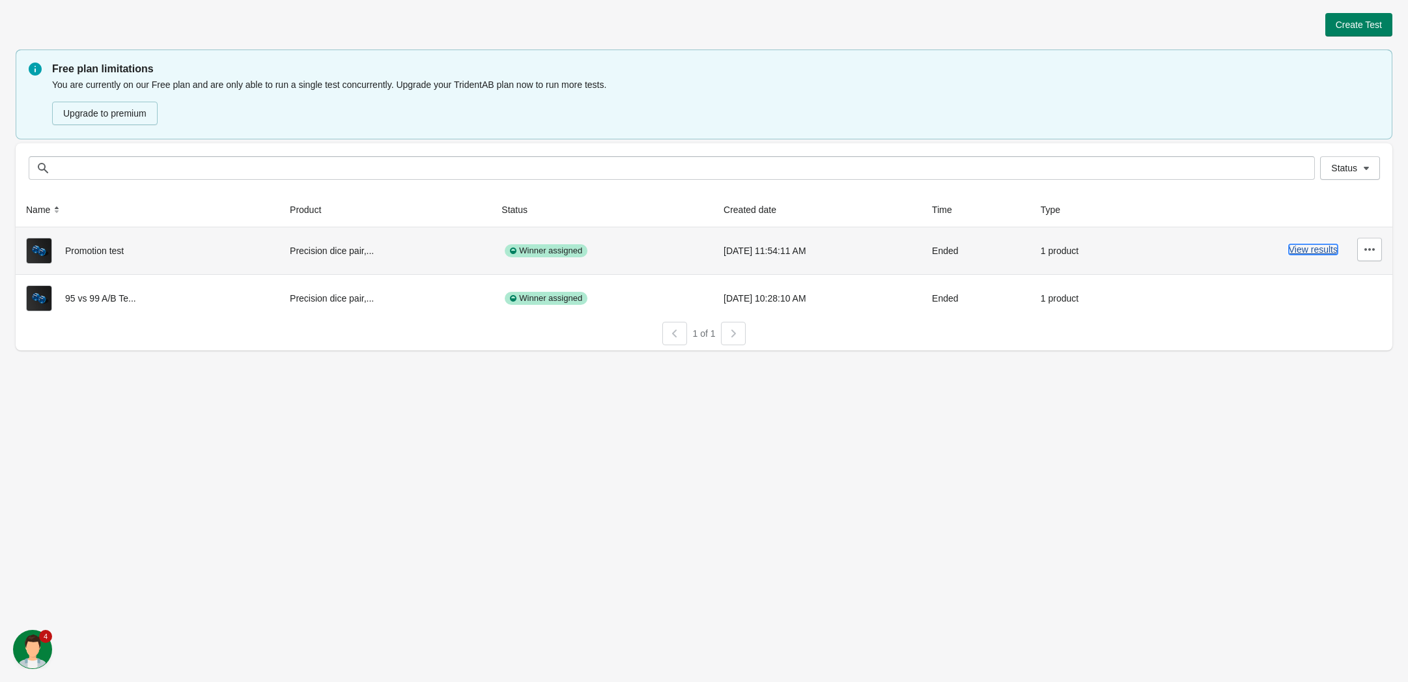
click at [1309, 246] on button "View results" at bounding box center [1313, 249] width 49 height 10
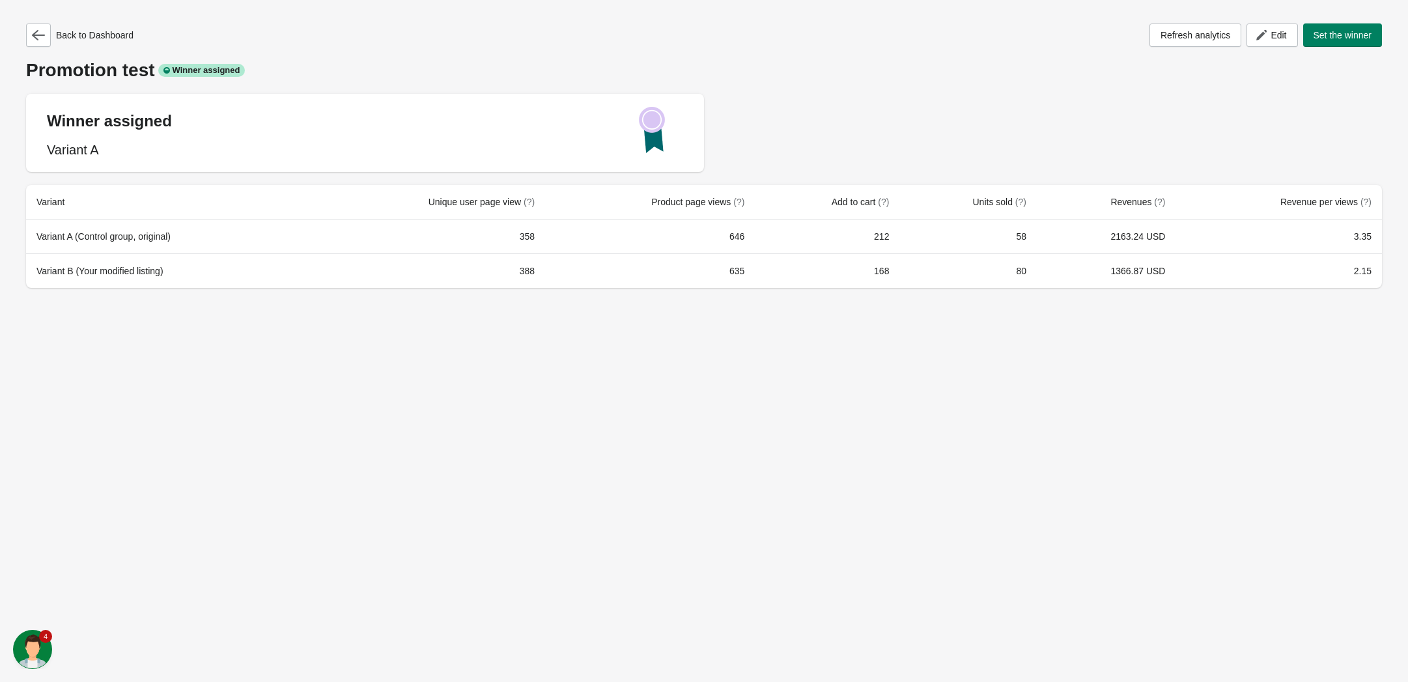
drag, startPoint x: 7, startPoint y: 26, endPoint x: 17, endPoint y: 20, distance: 11.7
click at [8, 25] on div "Back to Dashboard Refresh analytics Edit Set the winner Promotion test Winner a…" at bounding box center [704, 151] width 1408 height 303
